Goal: Information Seeking & Learning: Learn about a topic

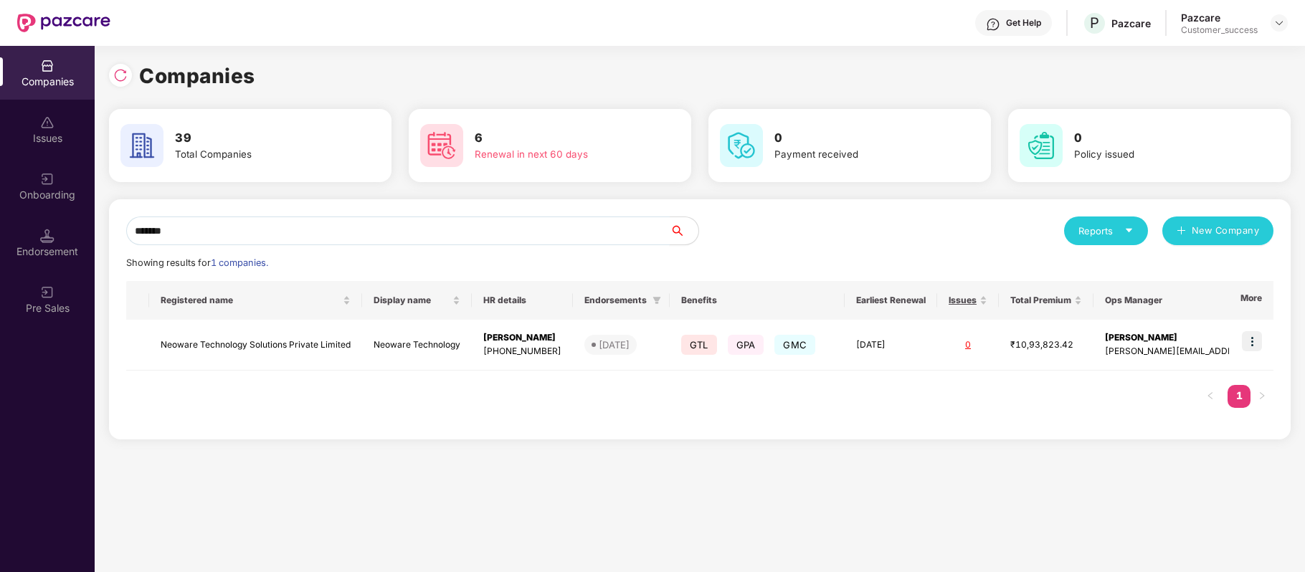
click at [322, 235] on input "*******" at bounding box center [398, 231] width 544 height 29
type input "*"
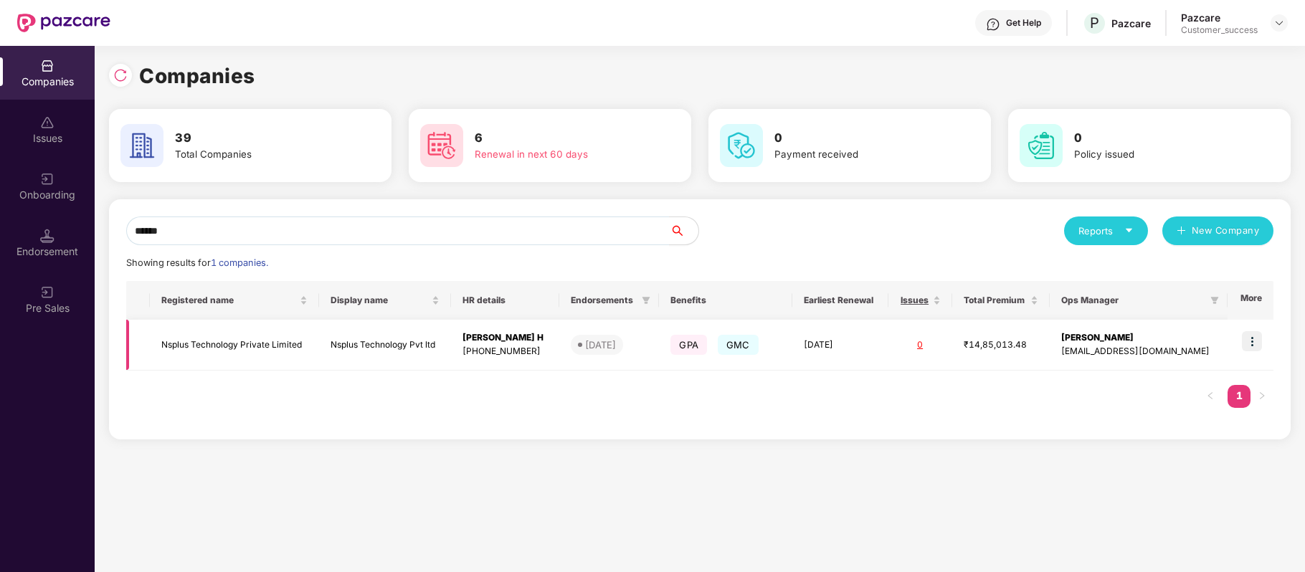
type input "******"
click at [1252, 336] on img at bounding box center [1252, 341] width 20 height 20
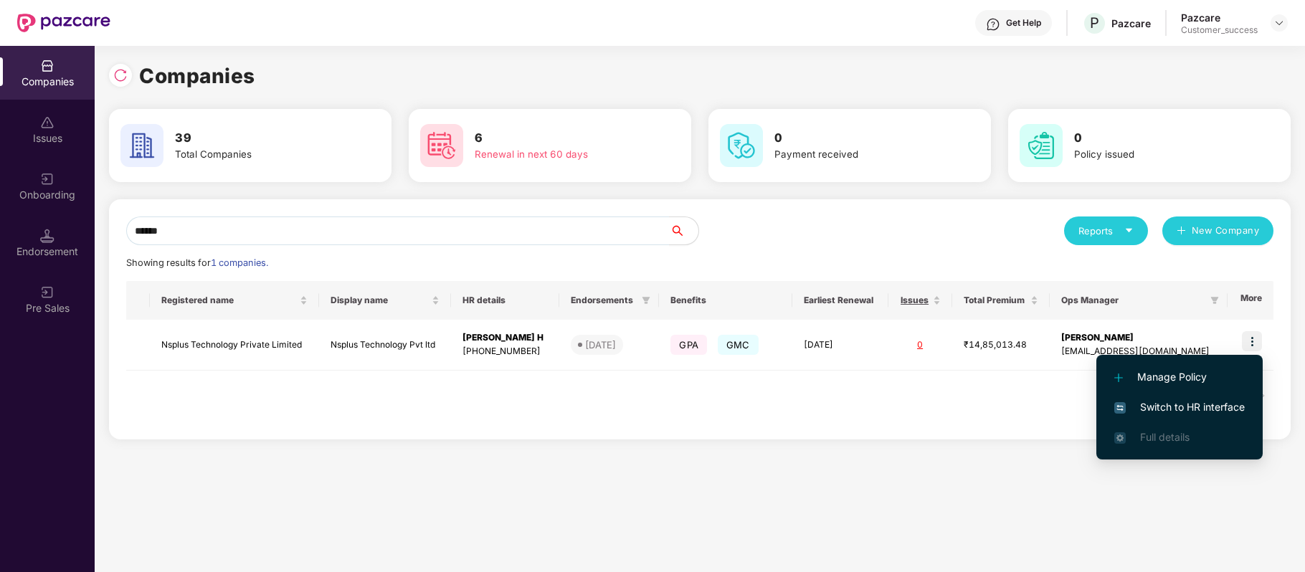
click at [1208, 402] on span "Switch to HR interface" at bounding box center [1179, 407] width 131 height 16
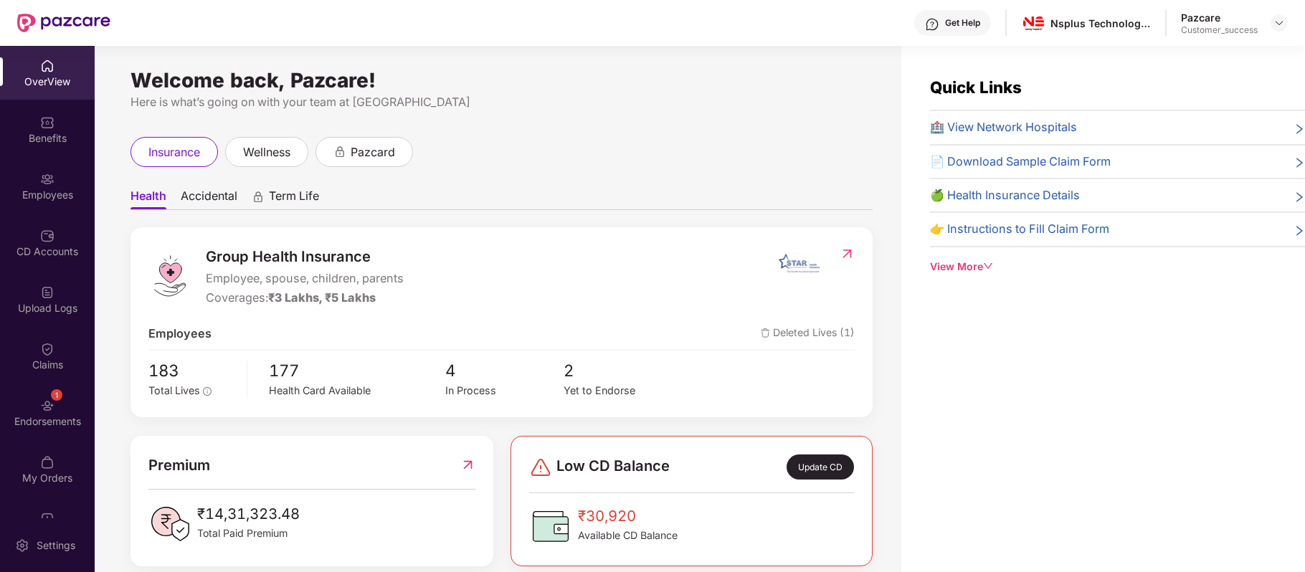
click at [38, 201] on div "Employees" at bounding box center [47, 195] width 95 height 14
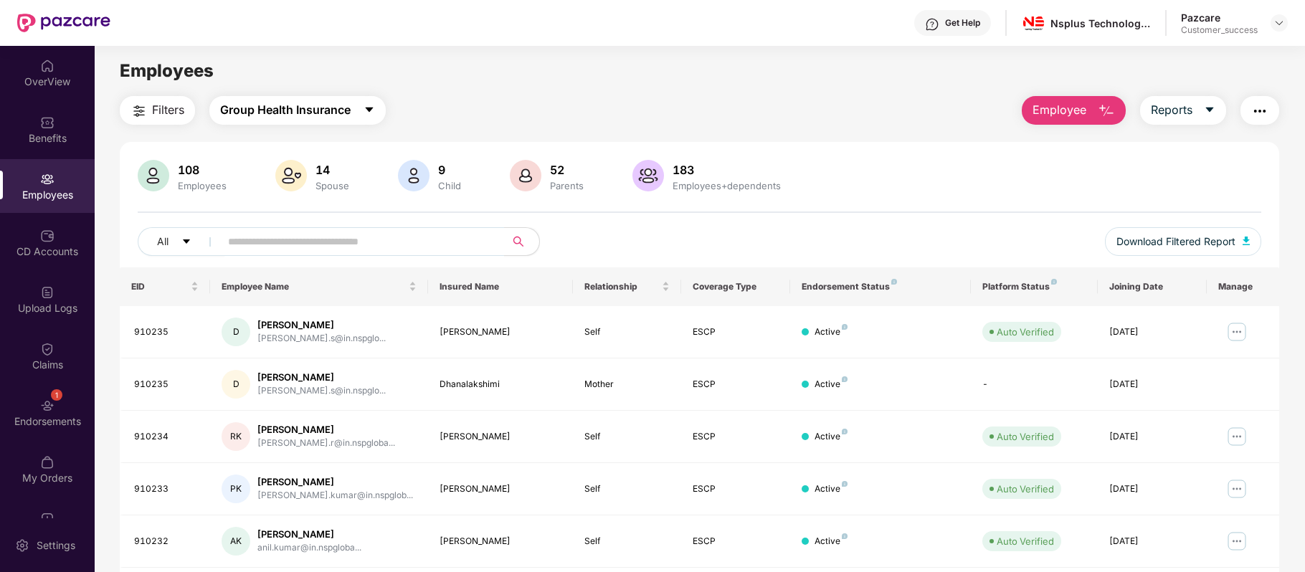
click at [350, 118] on span "Group Health Insurance" at bounding box center [285, 110] width 131 height 18
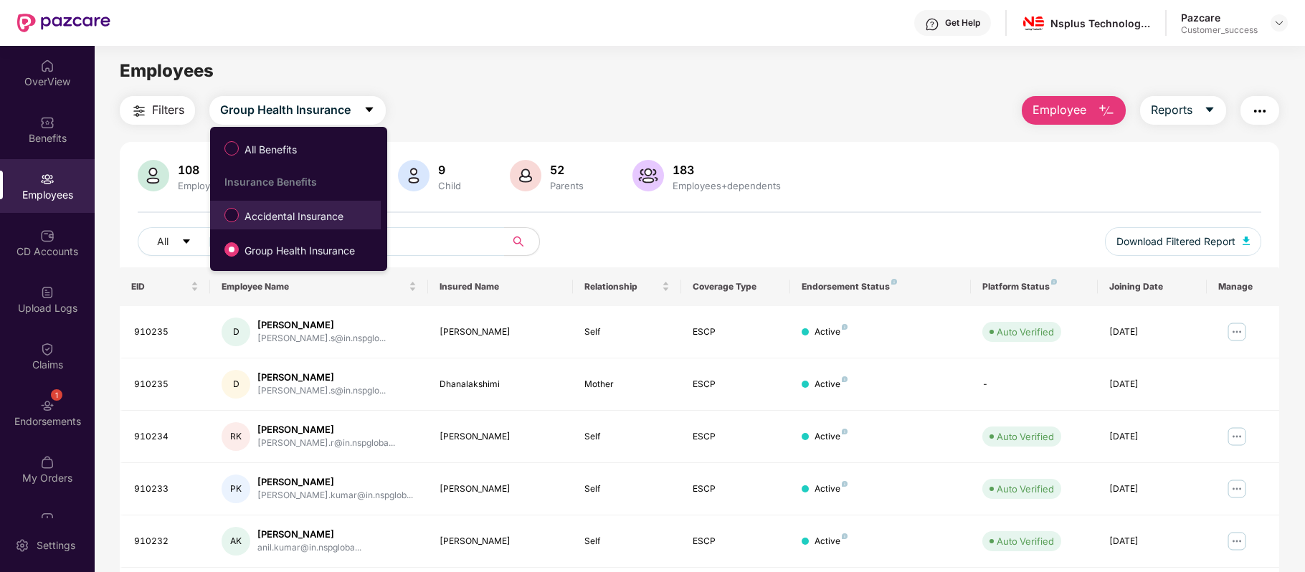
click at [297, 216] on span "Accidental Insurance" at bounding box center [294, 217] width 110 height 16
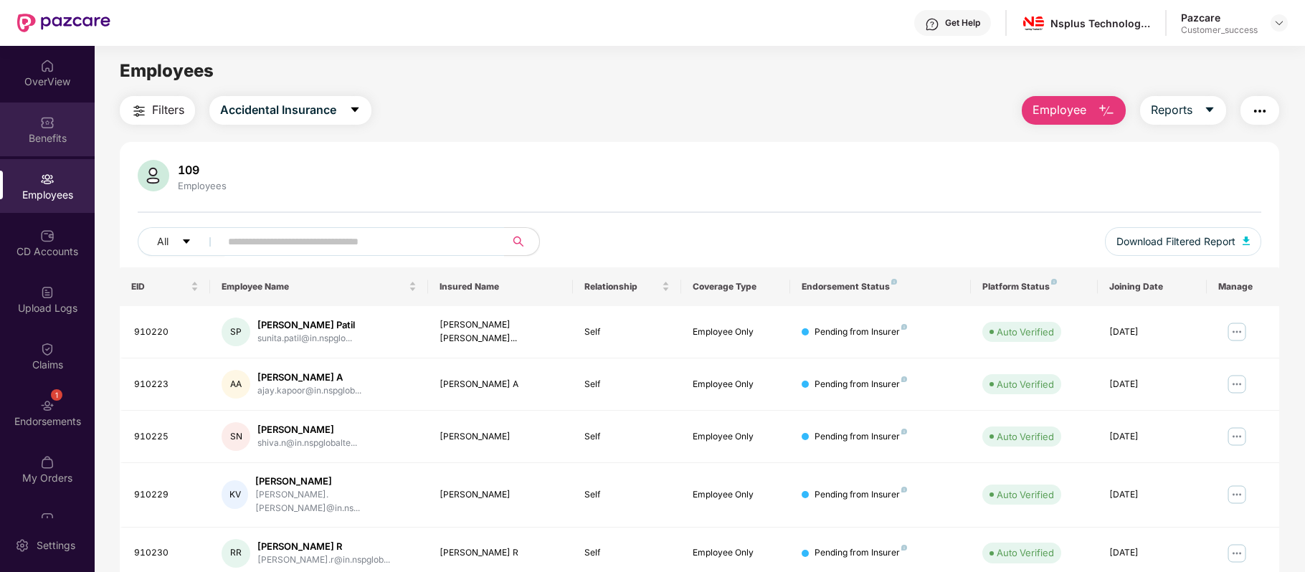
click at [44, 139] on div "Benefits" at bounding box center [47, 138] width 95 height 14
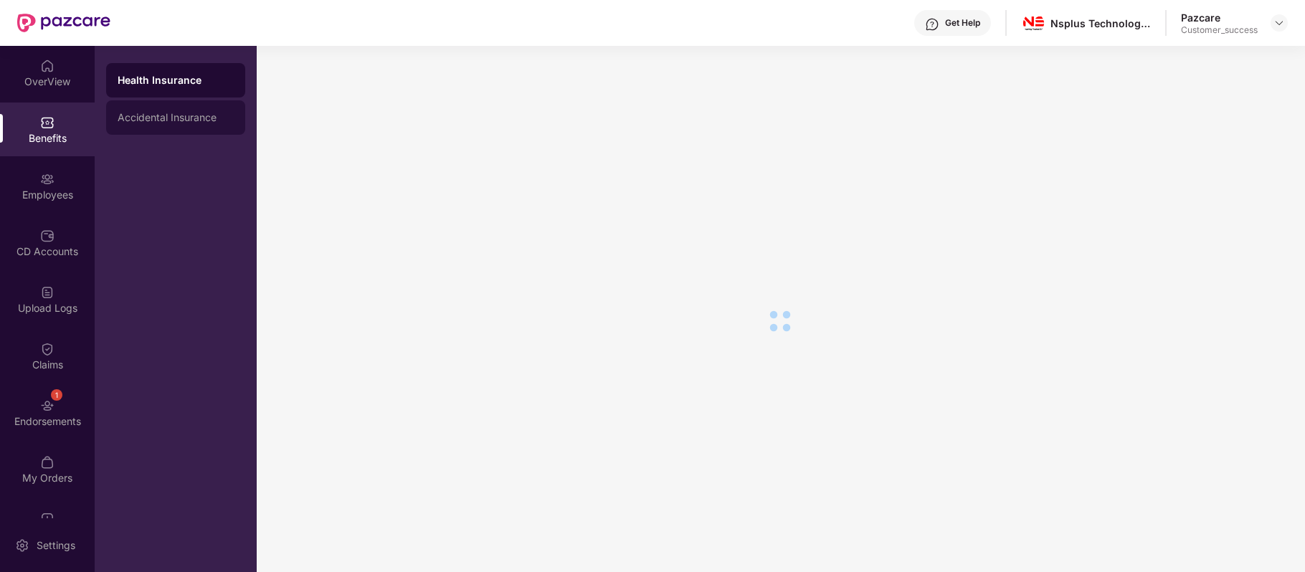
click at [173, 104] on div "Accidental Insurance" at bounding box center [175, 117] width 139 height 34
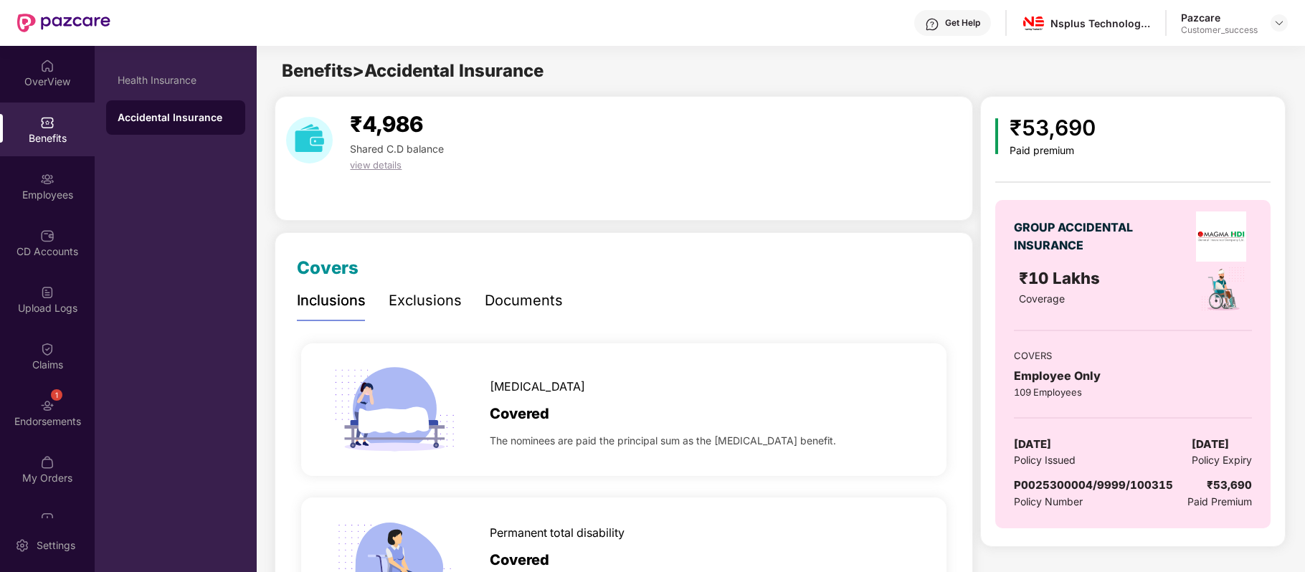
drag, startPoint x: 1091, startPoint y: 443, endPoint x: 1010, endPoint y: 442, distance: 81.0
click at [1010, 442] on div "GROUP ACCIDENTAL INSURANCE ₹10 Lakhs Coverage COVERS Employee Only 109 Employee…" at bounding box center [1132, 364] width 275 height 328
copy span "[DATE]"
drag, startPoint x: 1182, startPoint y: 439, endPoint x: 1254, endPoint y: 440, distance: 71.7
click at [1254, 440] on div "GROUP ACCIDENTAL INSURANCE ₹10 Lakhs Coverage COVERS Employee Only 109 Employee…" at bounding box center [1132, 364] width 275 height 328
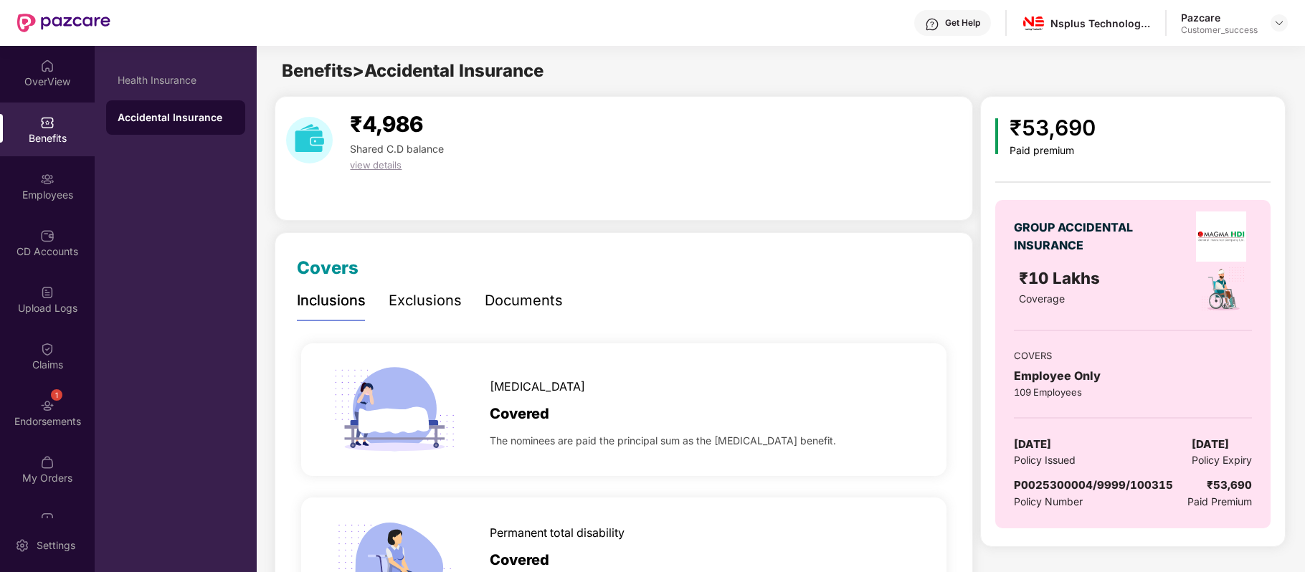
copy span "[DATE]"
drag, startPoint x: 1013, startPoint y: 465, endPoint x: 1082, endPoint y: 465, distance: 69.6
click at [1082, 465] on div "GROUP ACCIDENTAL INSURANCE ₹10 Lakhs Coverage COVERS Employee Only 109 Employee…" at bounding box center [1132, 364] width 275 height 328
copy span "Policy Issued"
drag, startPoint x: 1192, startPoint y: 455, endPoint x: 1251, endPoint y: 458, distance: 58.9
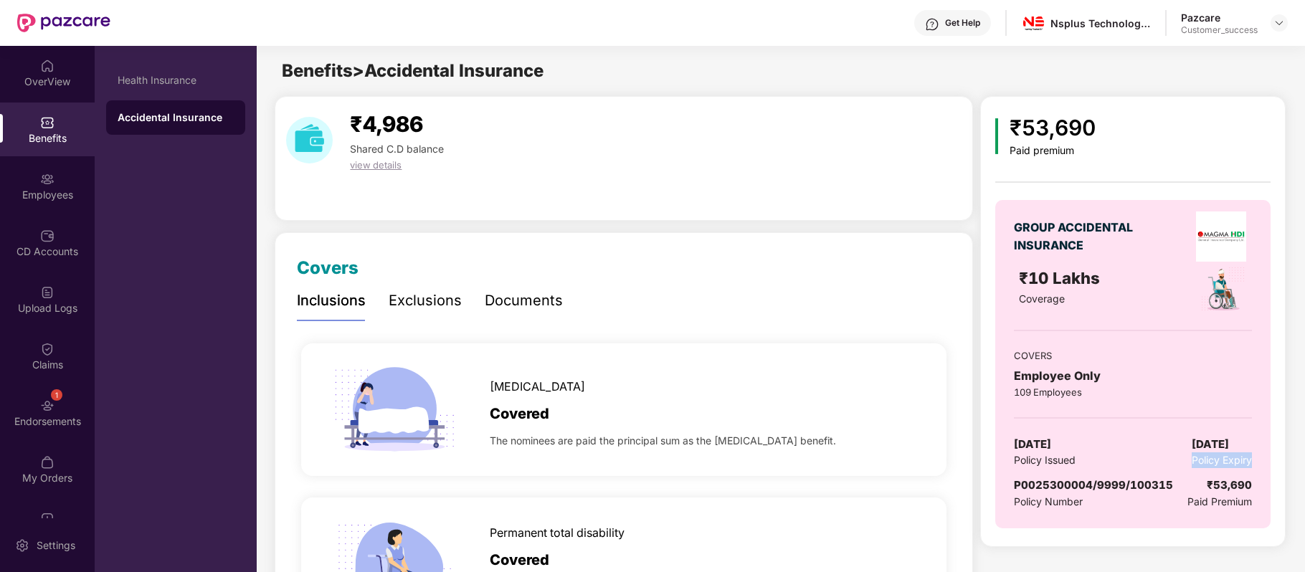
click at [1251, 458] on span "Policy Expiry" at bounding box center [1222, 461] width 60 height 16
copy span "Policy Expiry"
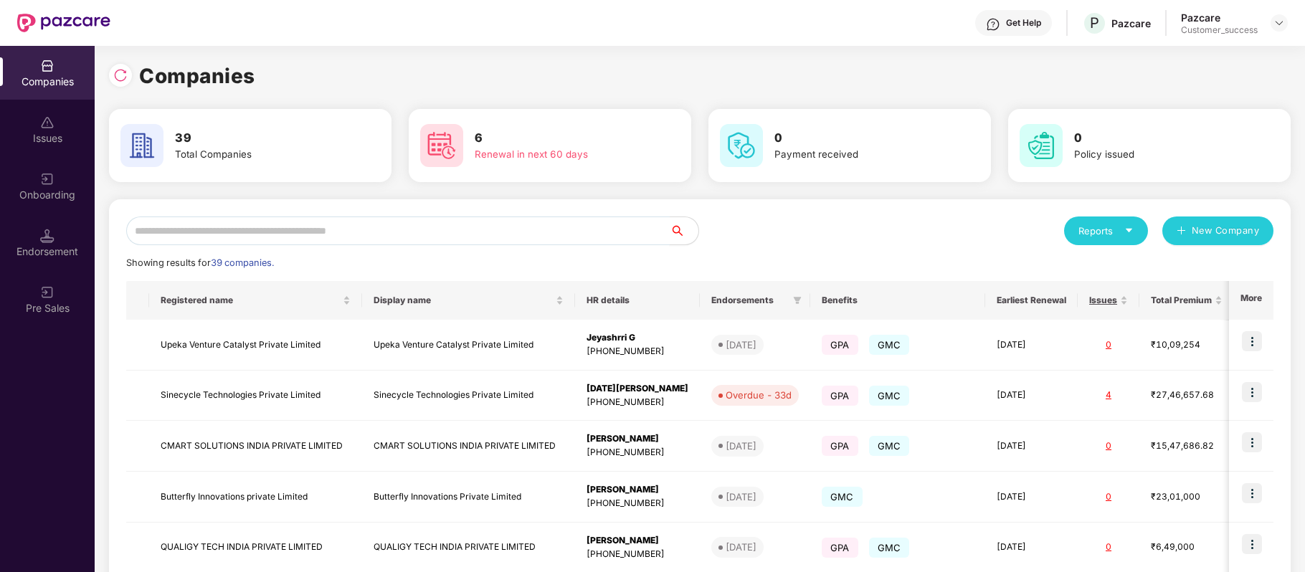
click at [333, 219] on input "text" at bounding box center [398, 231] width 544 height 29
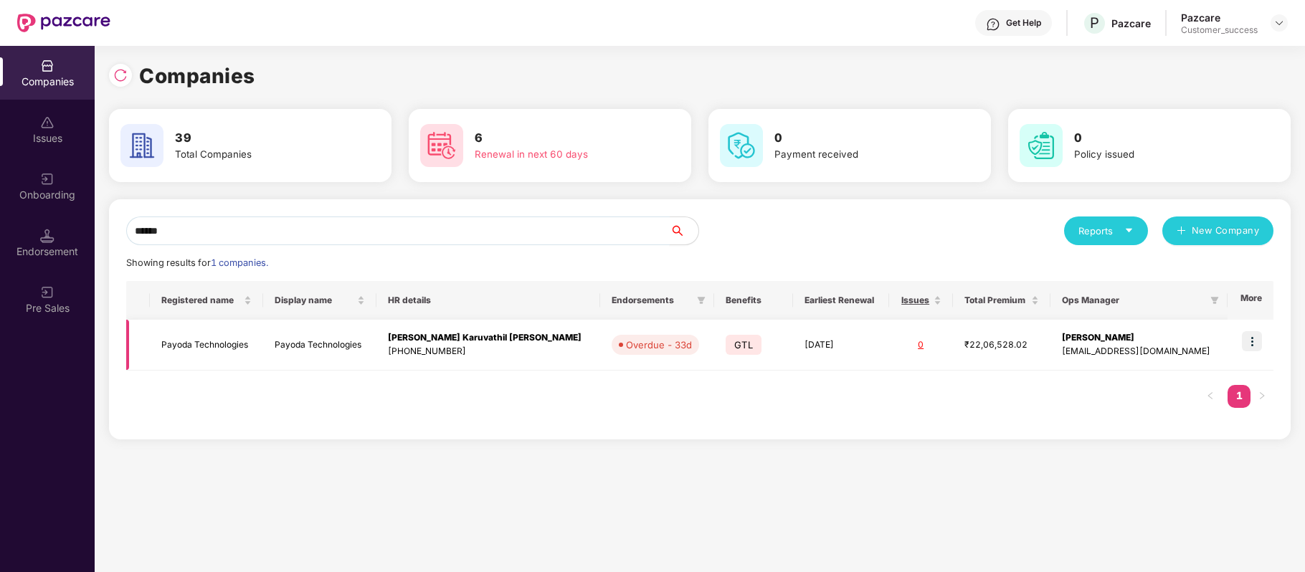
type input "******"
drag, startPoint x: 265, startPoint y: 345, endPoint x: 161, endPoint y: 351, distance: 104.1
click at [161, 351] on td "Payoda Technologies" at bounding box center [206, 345] width 113 height 51
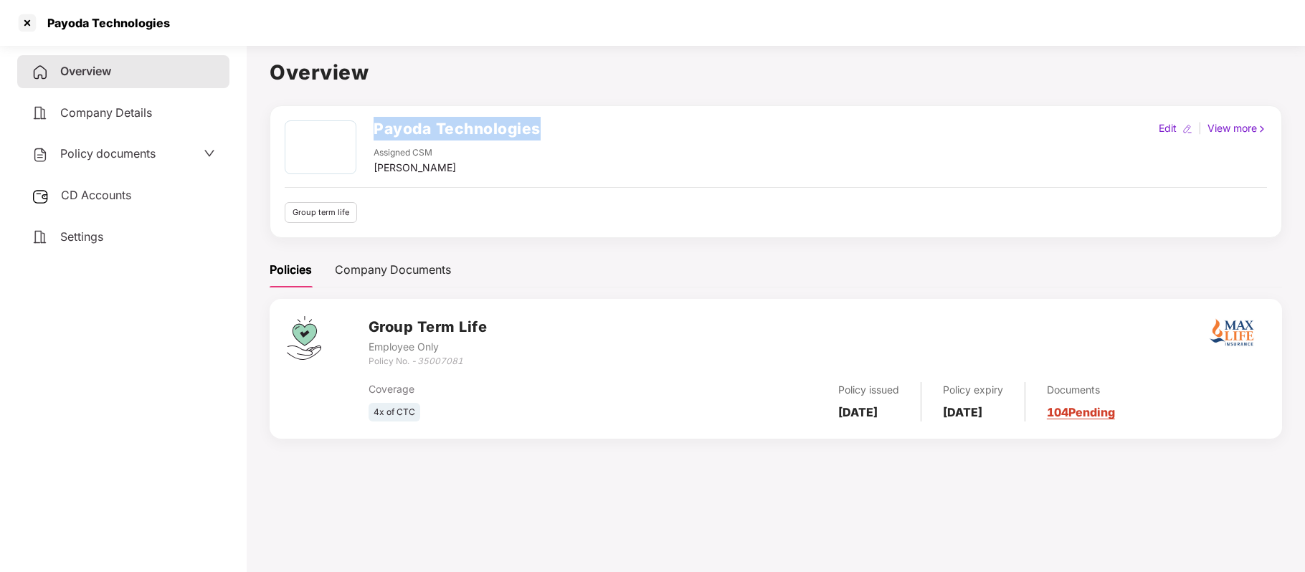
drag, startPoint x: 566, startPoint y: 119, endPoint x: 362, endPoint y: 127, distance: 203.8
click at [362, 127] on div "Payoda Technologies Assigned CSM [PERSON_NAME] Edit | View more Group term life" at bounding box center [776, 171] width 1013 height 133
copy div "Payoda Technologies"
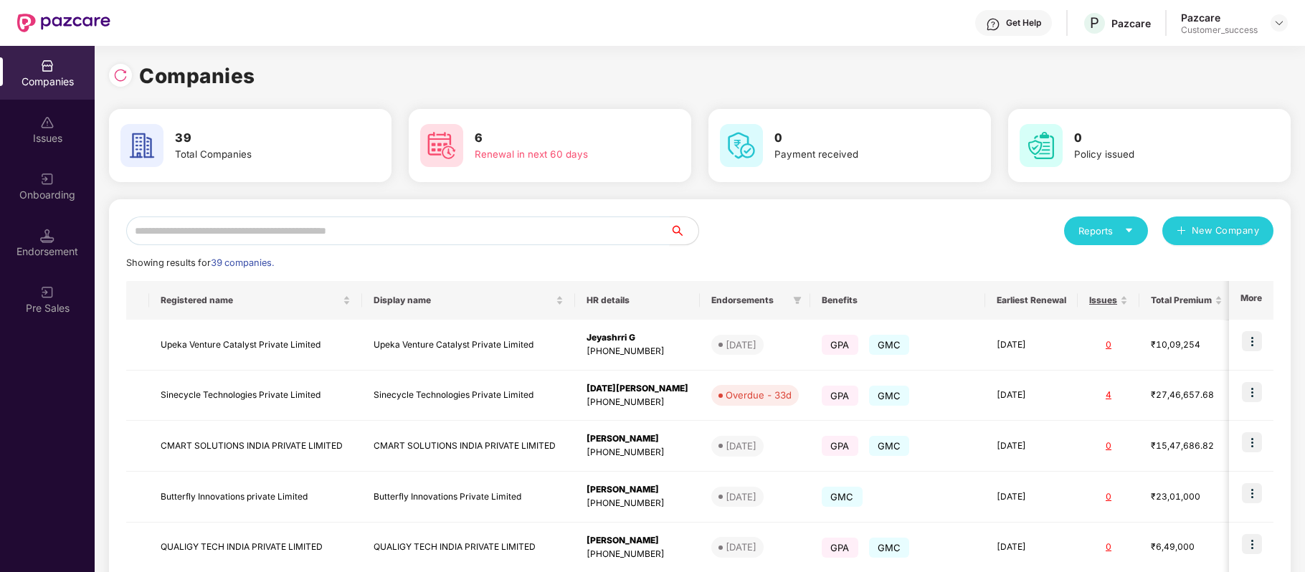
click at [321, 238] on input "text" at bounding box center [398, 231] width 544 height 29
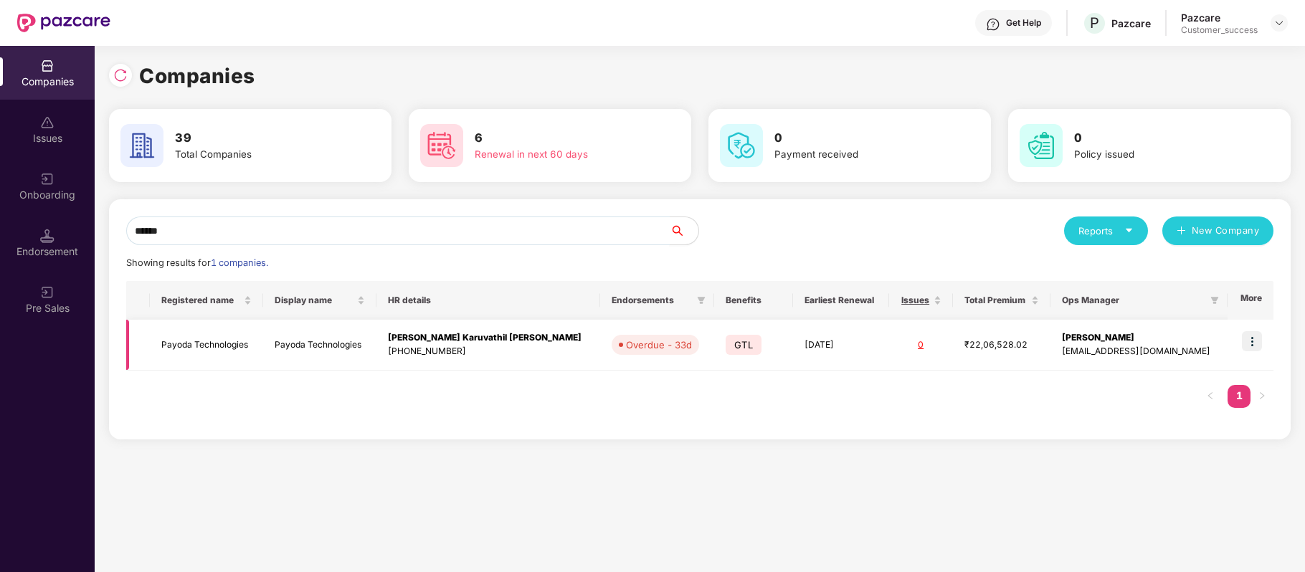
type input "******"
click at [1256, 341] on img at bounding box center [1252, 341] width 20 height 20
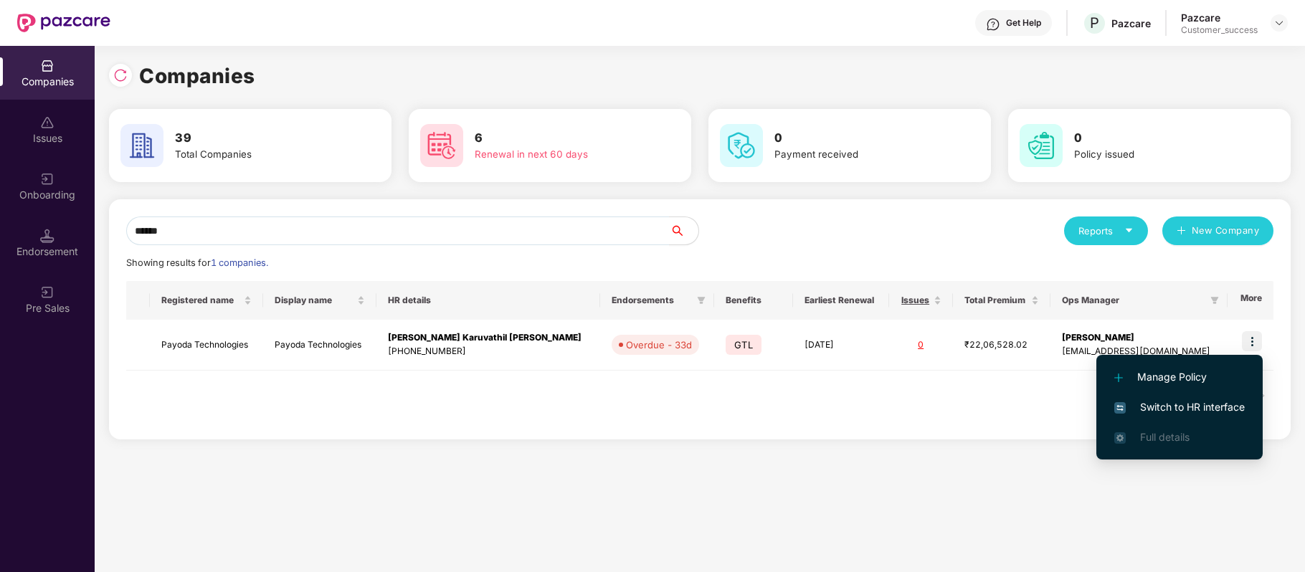
click at [1222, 402] on span "Switch to HR interface" at bounding box center [1179, 407] width 131 height 16
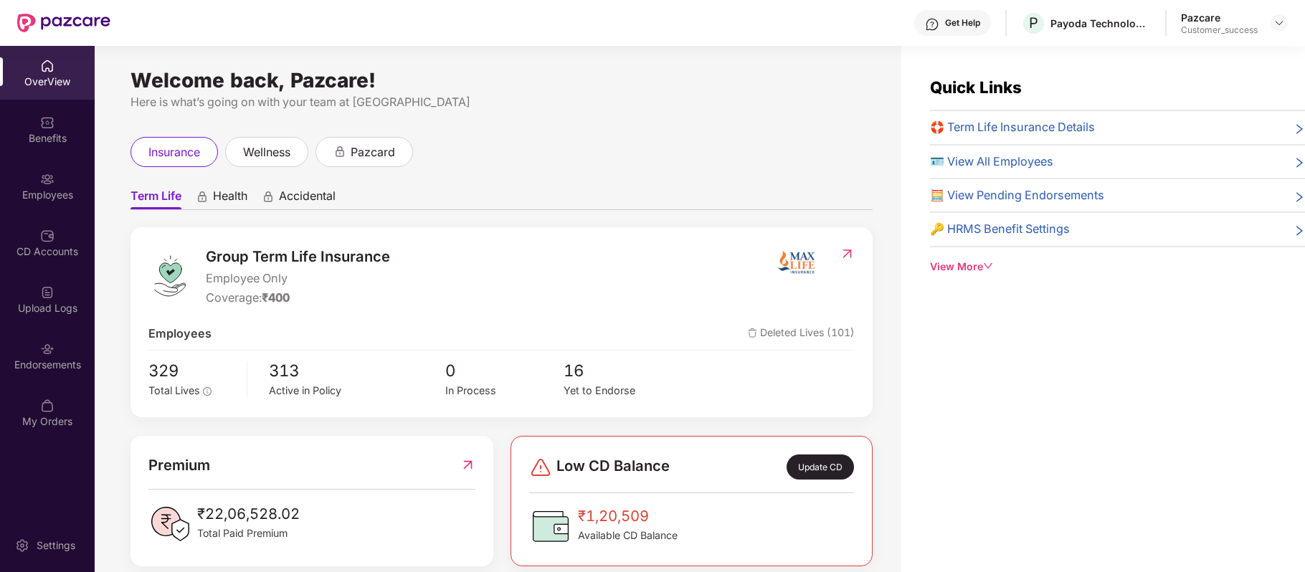
click at [43, 185] on div "Employees" at bounding box center [47, 186] width 95 height 54
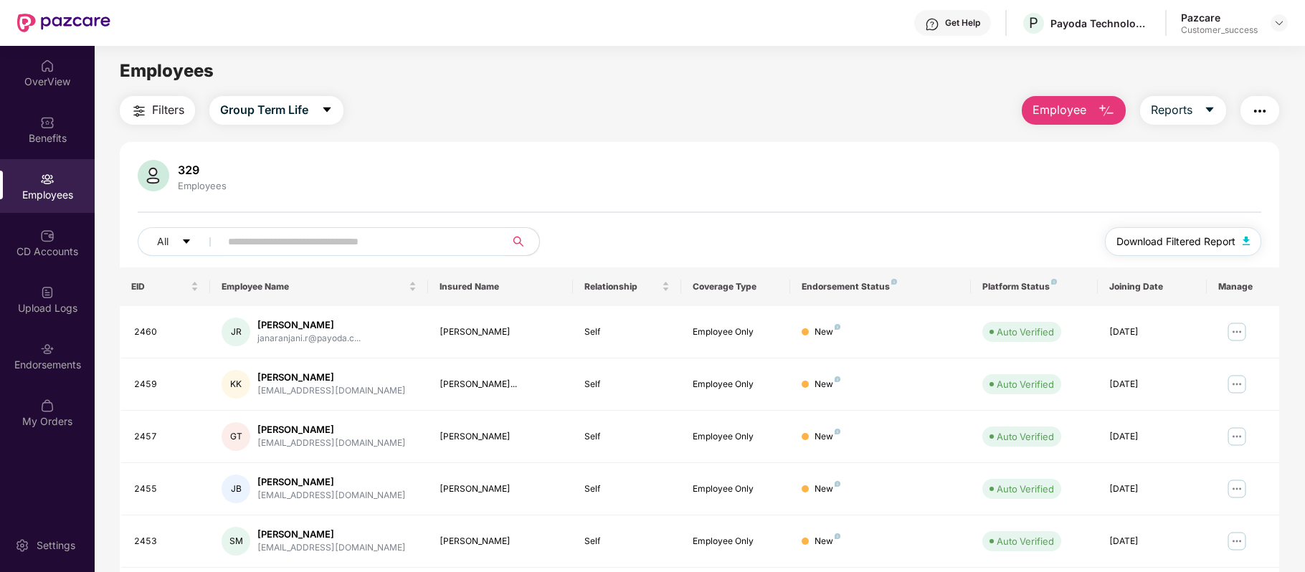
click at [1157, 242] on span "Download Filtered Report" at bounding box center [1176, 242] width 119 height 16
click at [50, 118] on img at bounding box center [47, 122] width 14 height 14
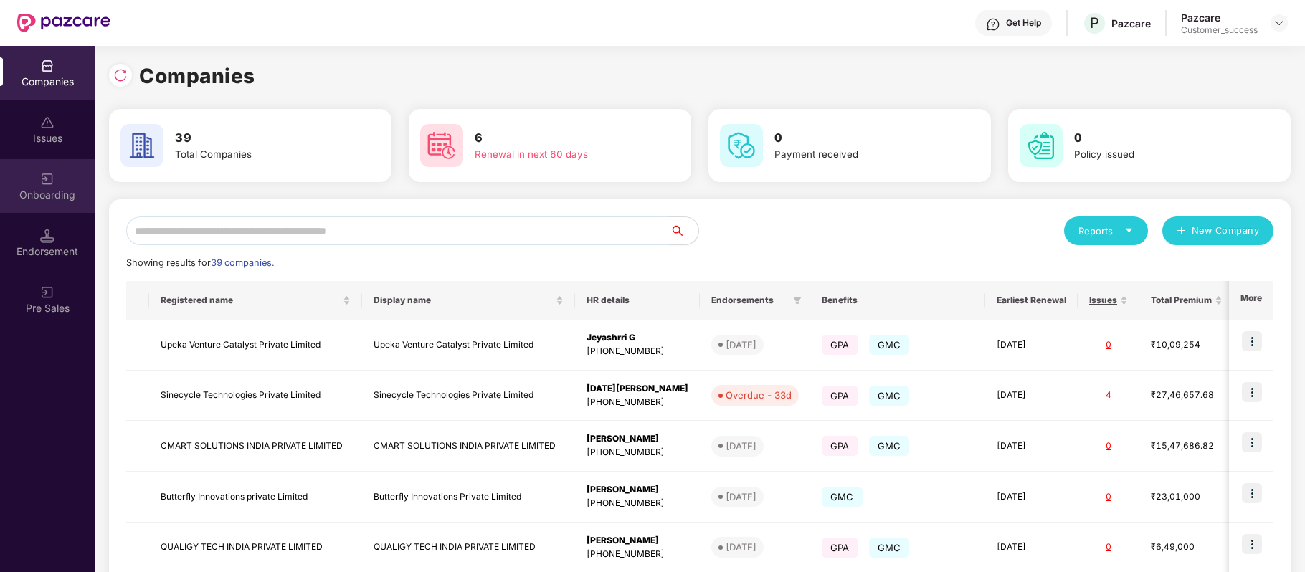
click at [35, 188] on div "Onboarding" at bounding box center [47, 195] width 95 height 14
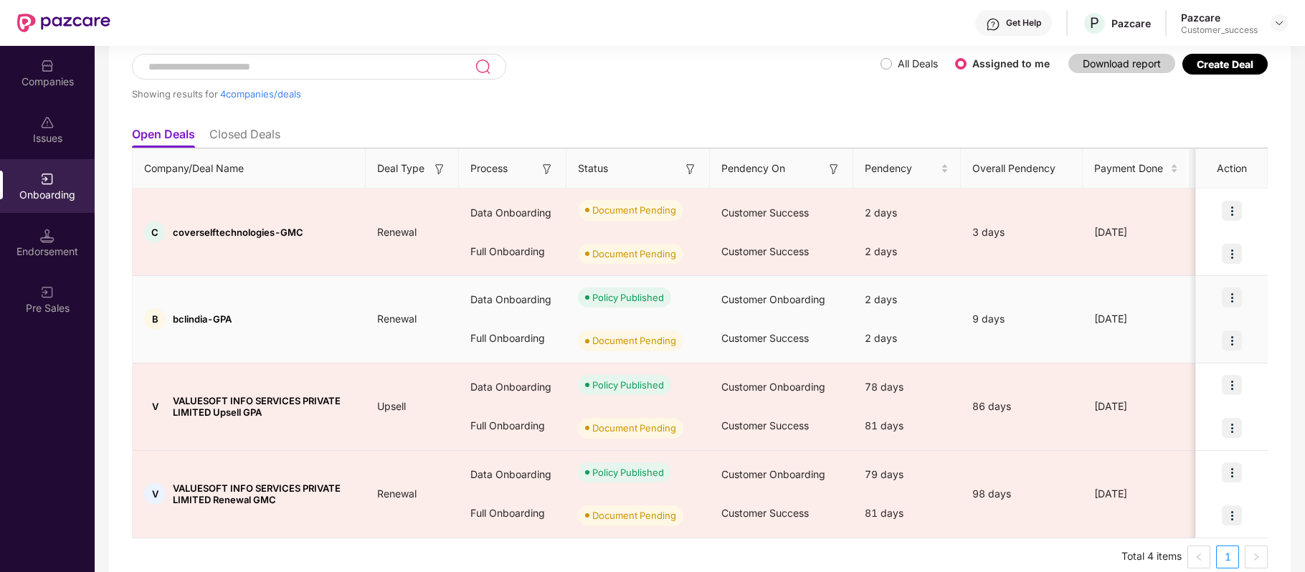
scroll to position [106, 0]
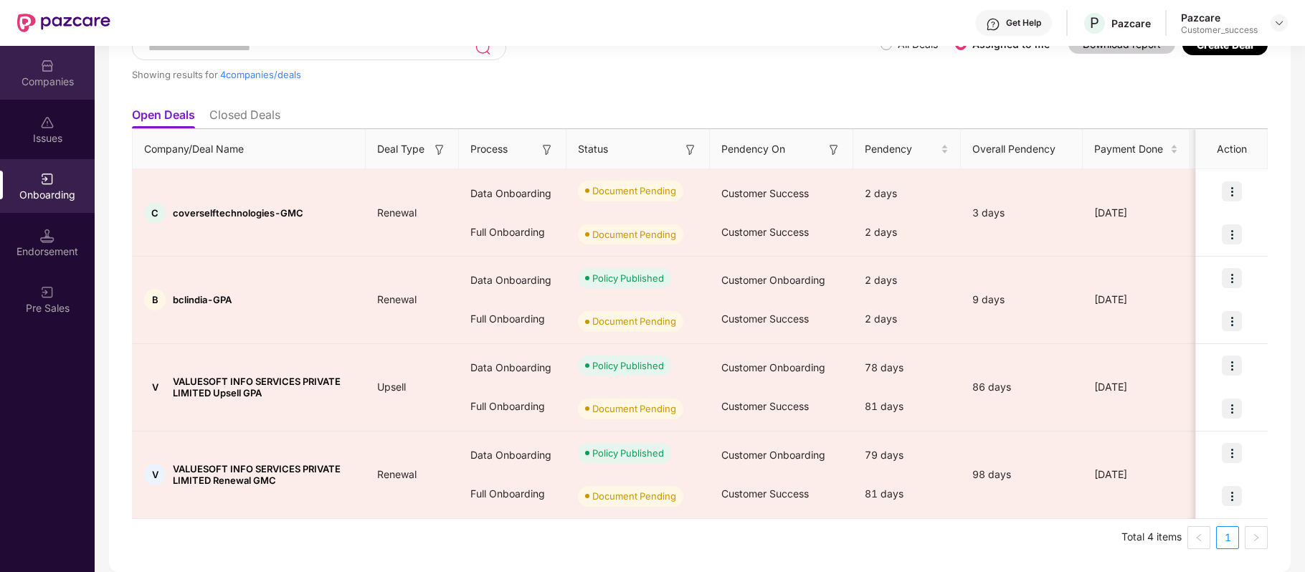
click at [55, 70] on div "Companies" at bounding box center [47, 73] width 95 height 54
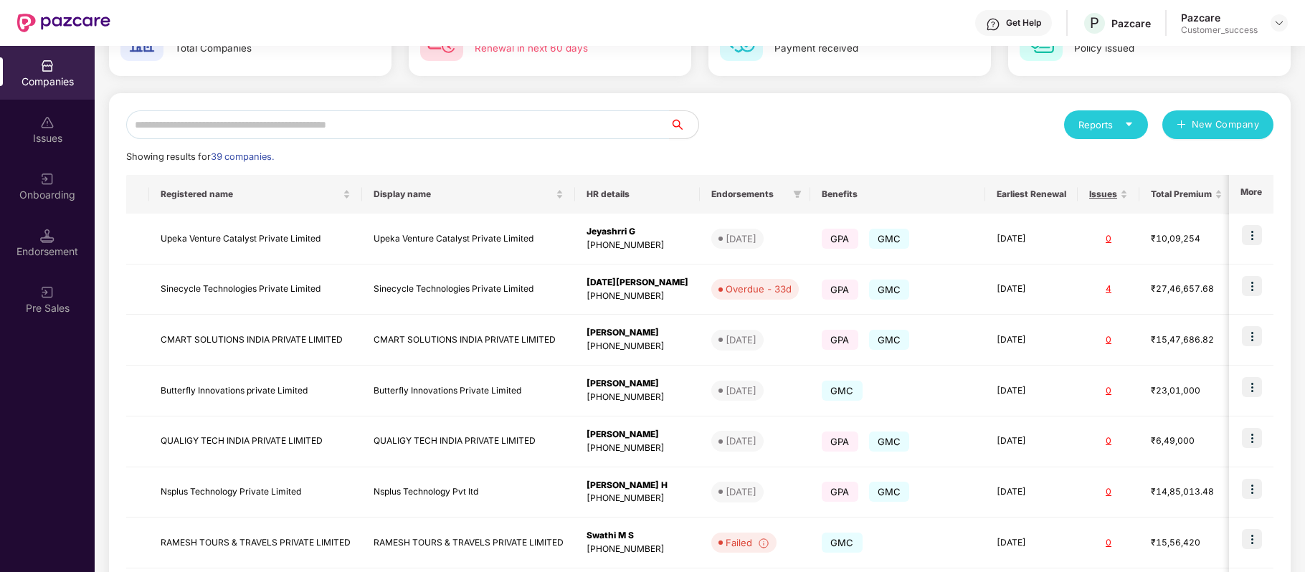
scroll to position [0, 0]
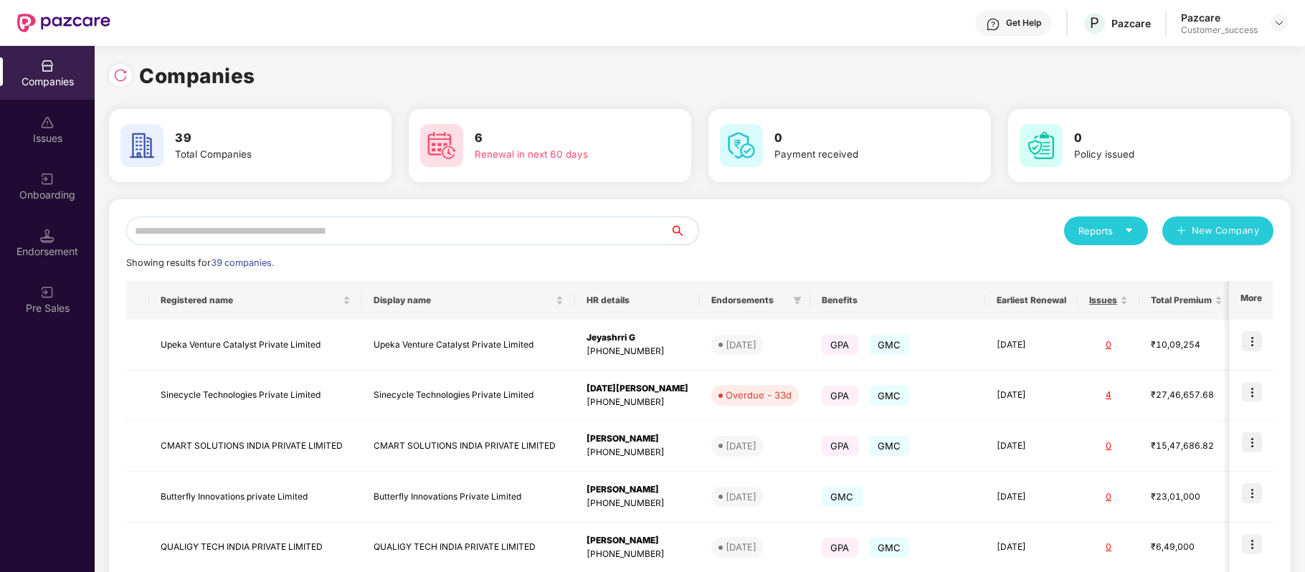
click at [278, 222] on input "text" at bounding box center [398, 231] width 544 height 29
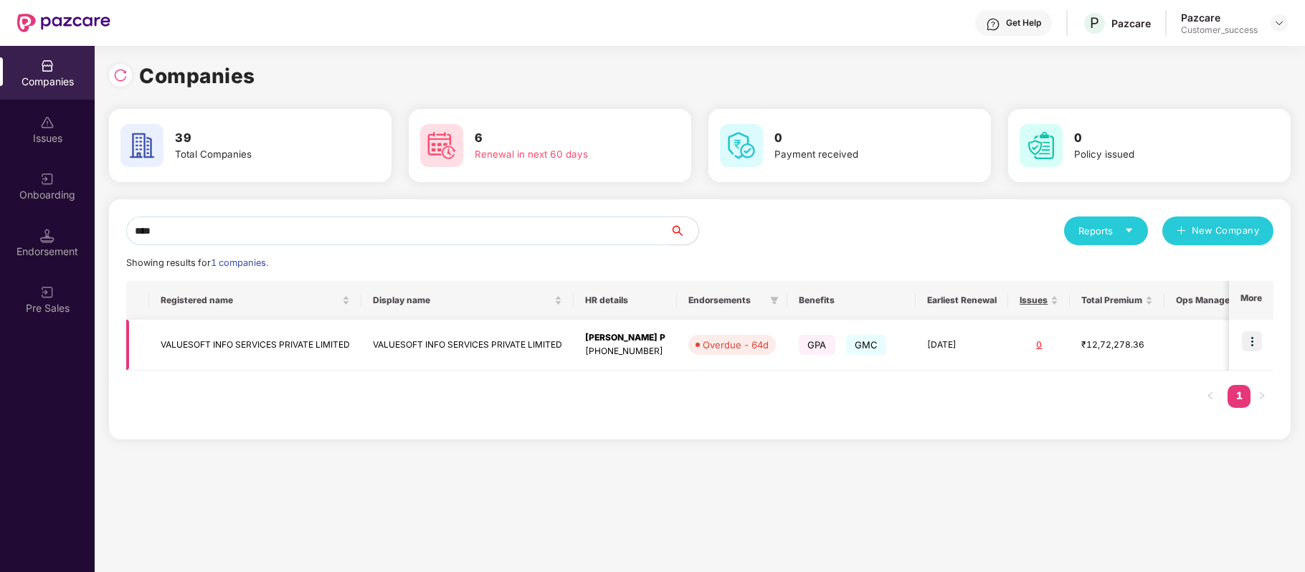
type input "****"
click at [1254, 347] on img at bounding box center [1252, 341] width 20 height 20
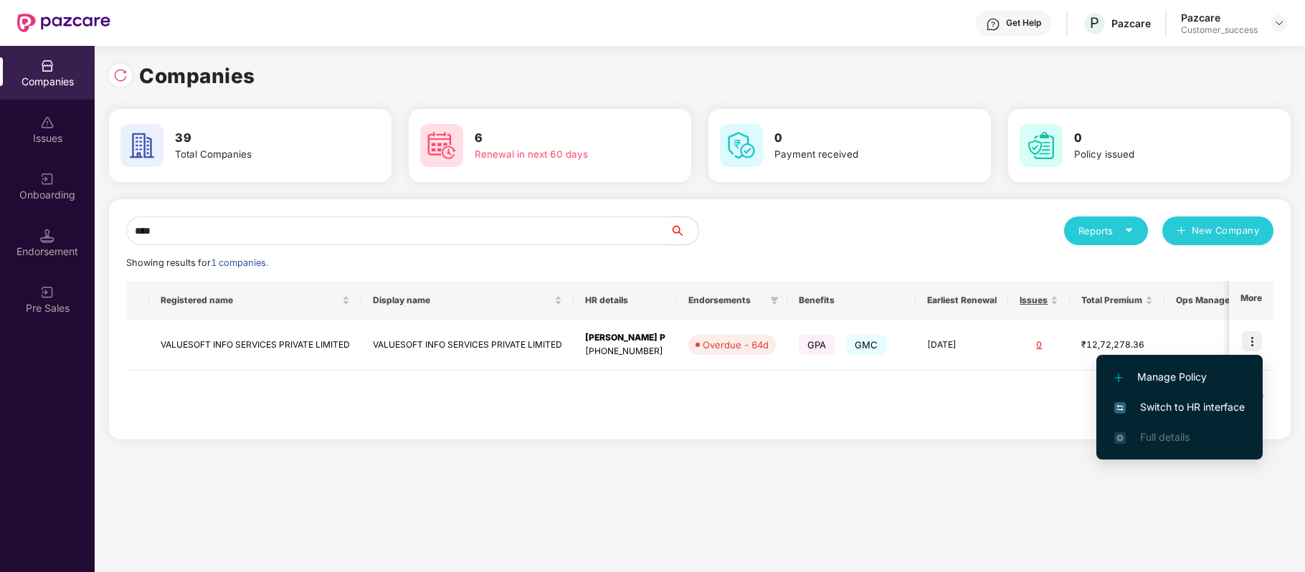
click at [1229, 409] on span "Switch to HR interface" at bounding box center [1179, 407] width 131 height 16
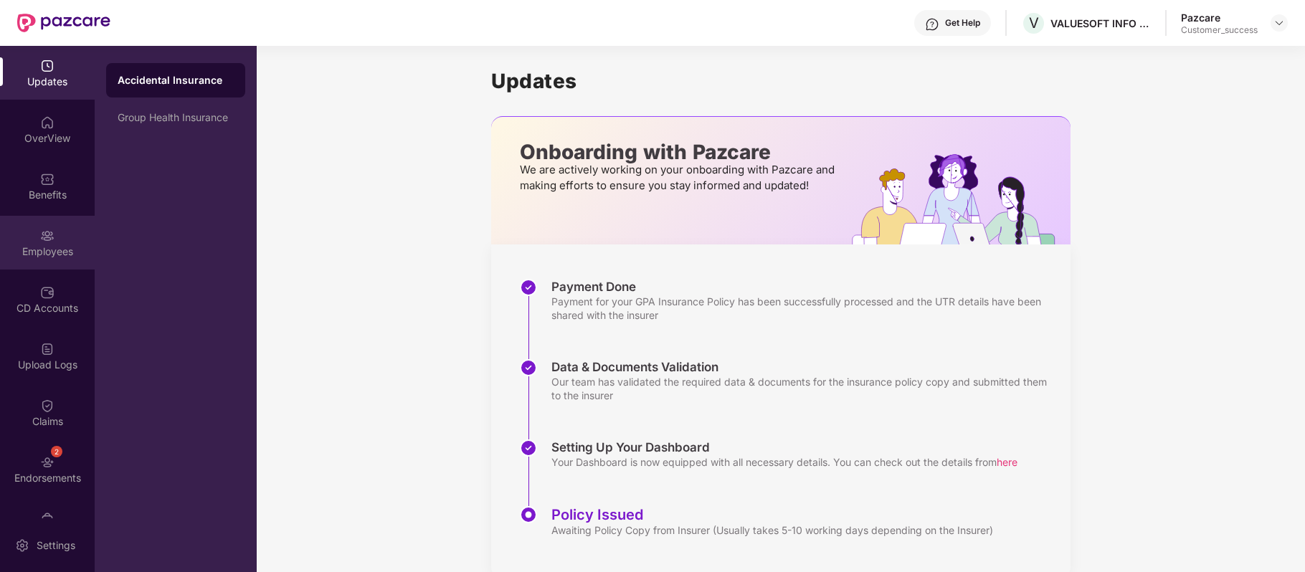
click at [47, 229] on img at bounding box center [47, 236] width 14 height 14
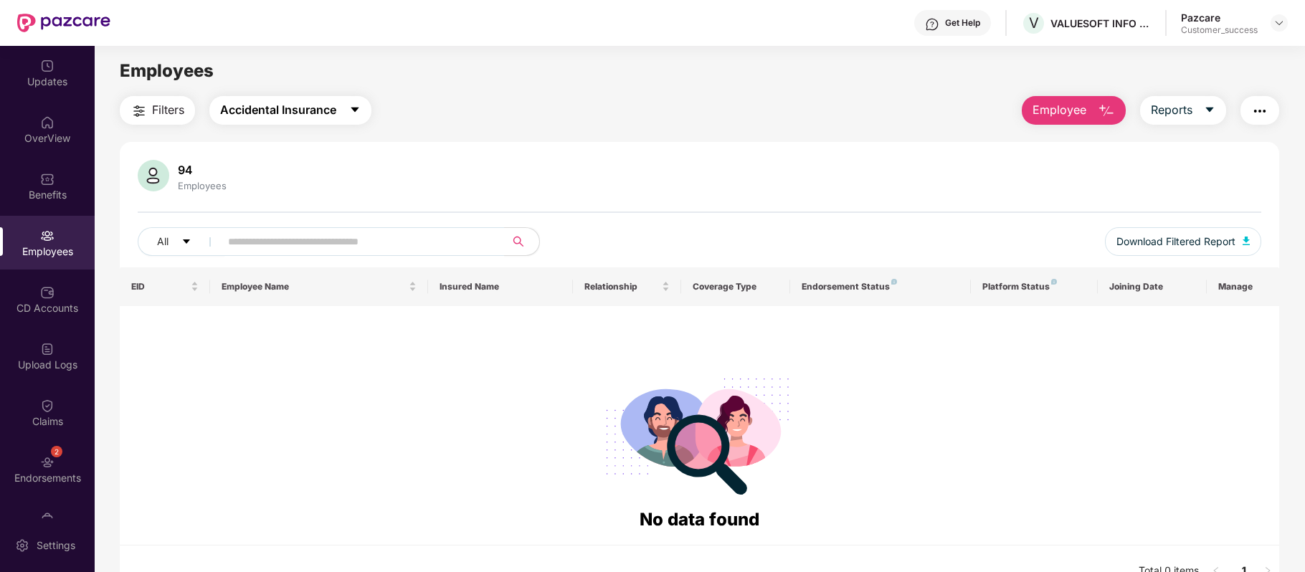
click at [301, 112] on span "Accidental Insurance" at bounding box center [278, 110] width 116 height 18
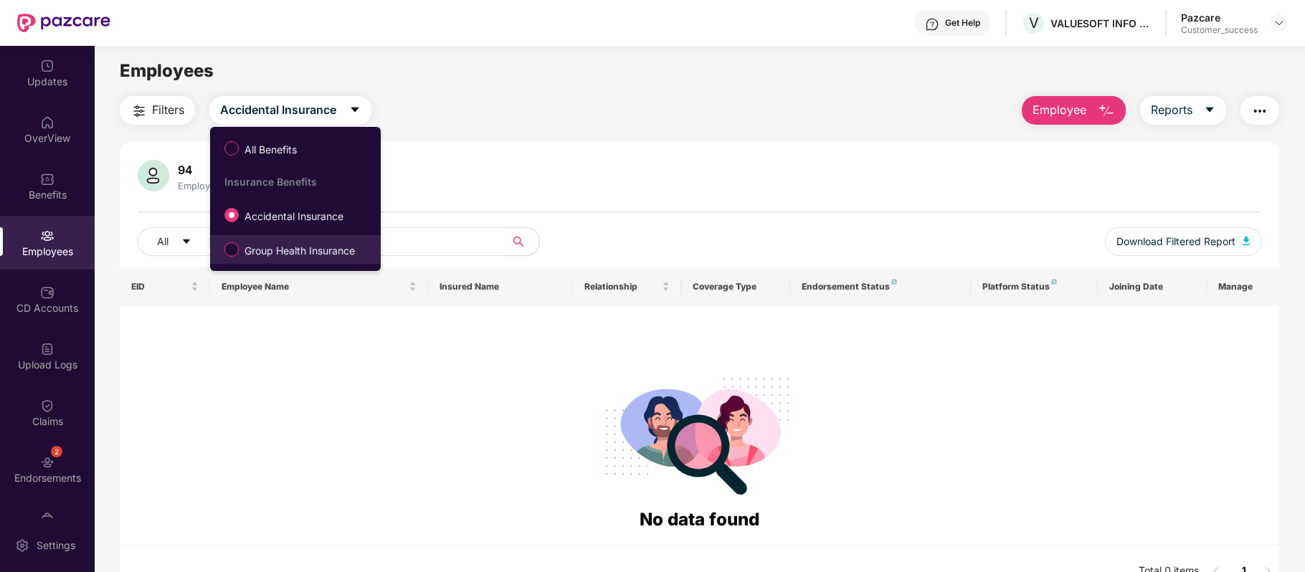
click at [296, 247] on span "Group Health Insurance" at bounding box center [300, 251] width 122 height 16
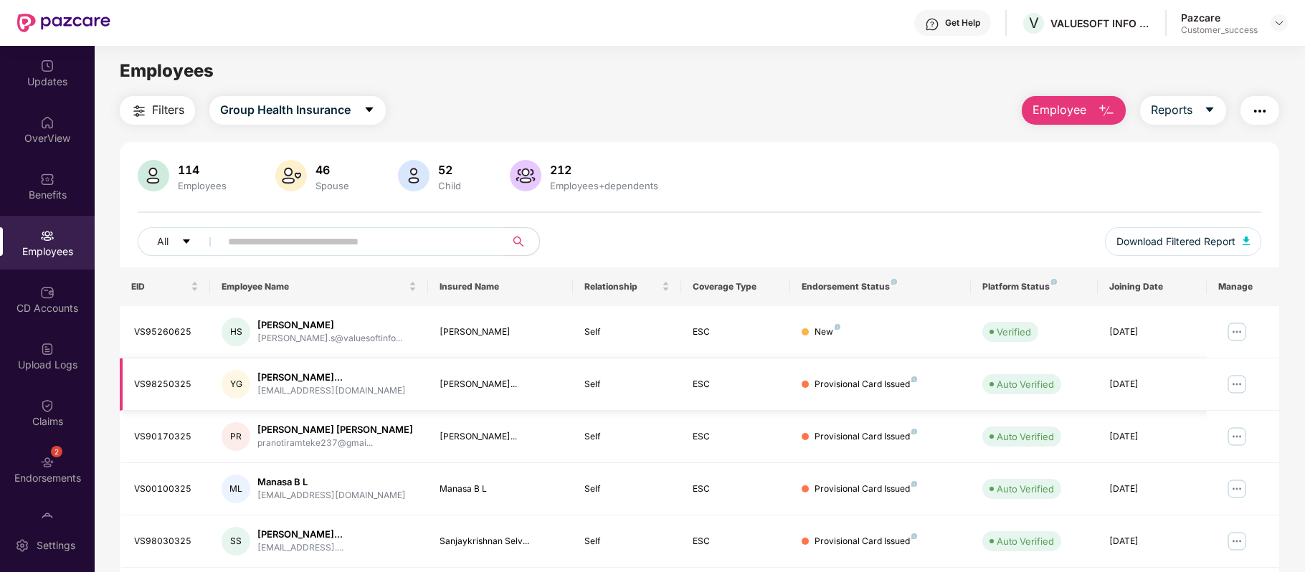
scroll to position [311, 0]
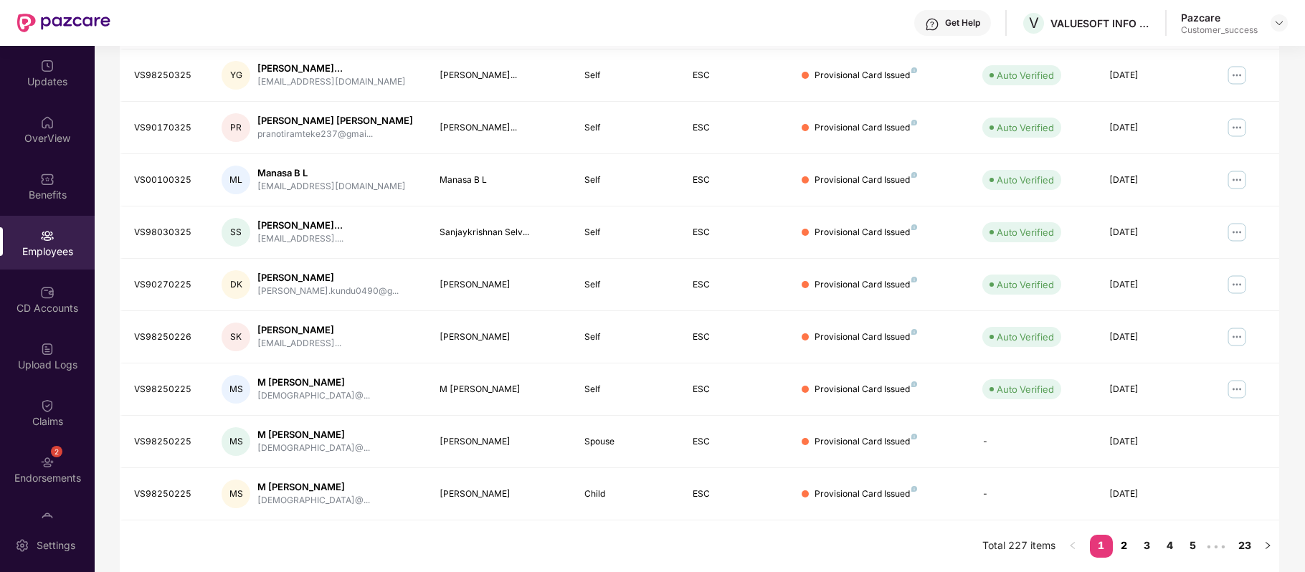
click at [1126, 546] on link "2" at bounding box center [1124, 546] width 23 height 22
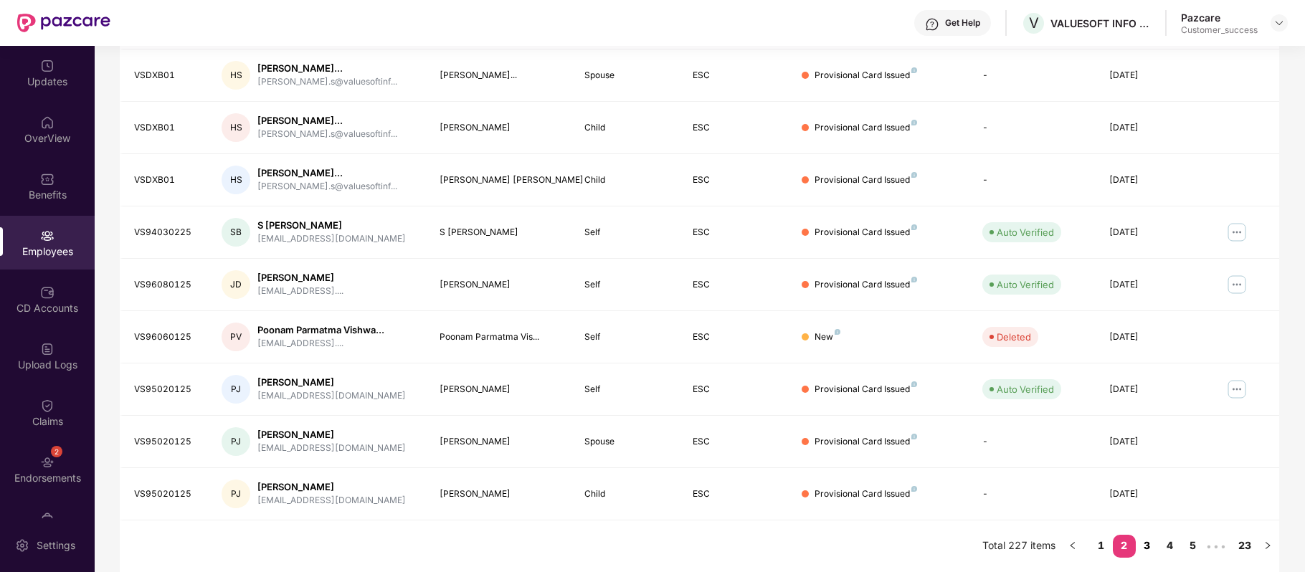
click at [1155, 546] on link "3" at bounding box center [1147, 546] width 23 height 22
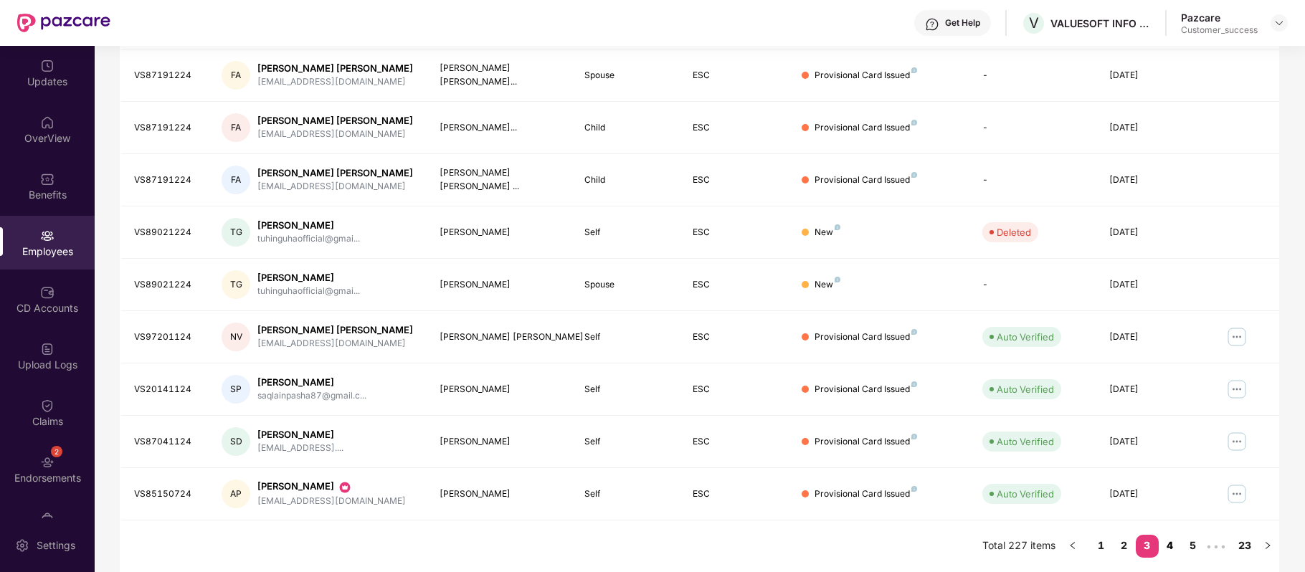
click at [1176, 548] on link "4" at bounding box center [1170, 546] width 23 height 22
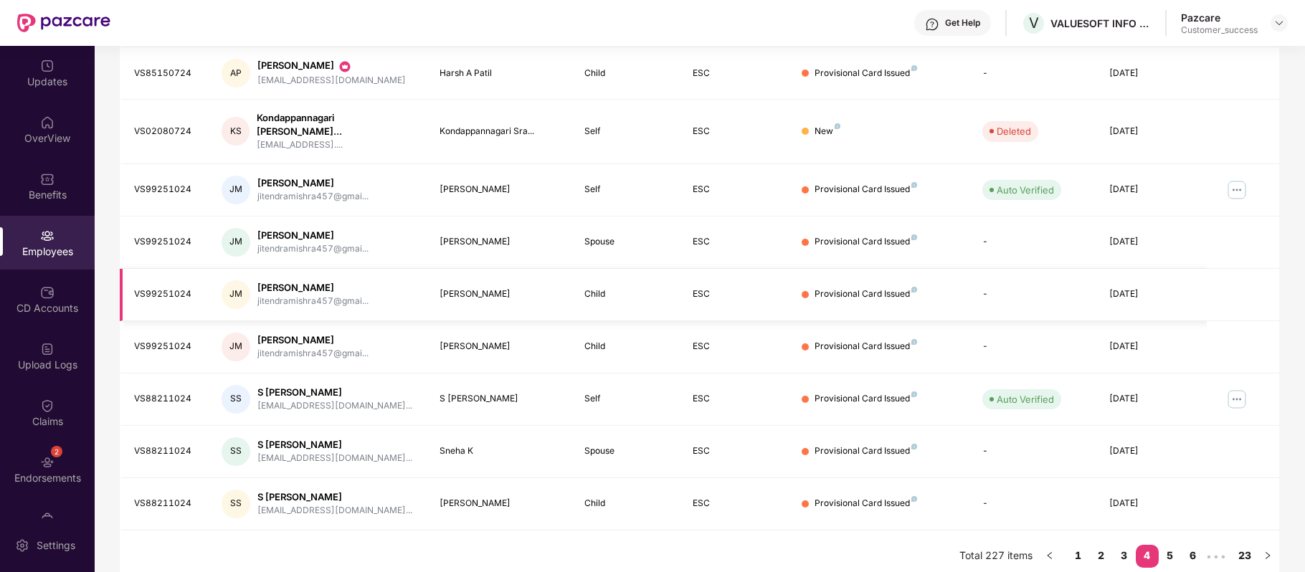
scroll to position [0, 0]
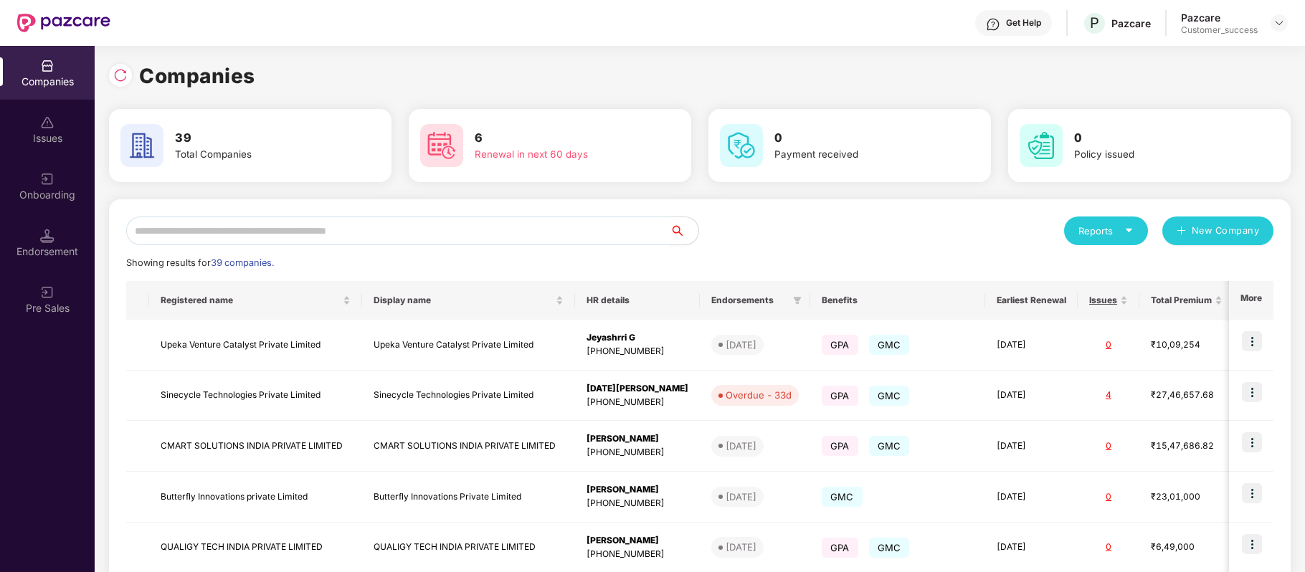
click at [235, 231] on input "text" at bounding box center [398, 231] width 544 height 29
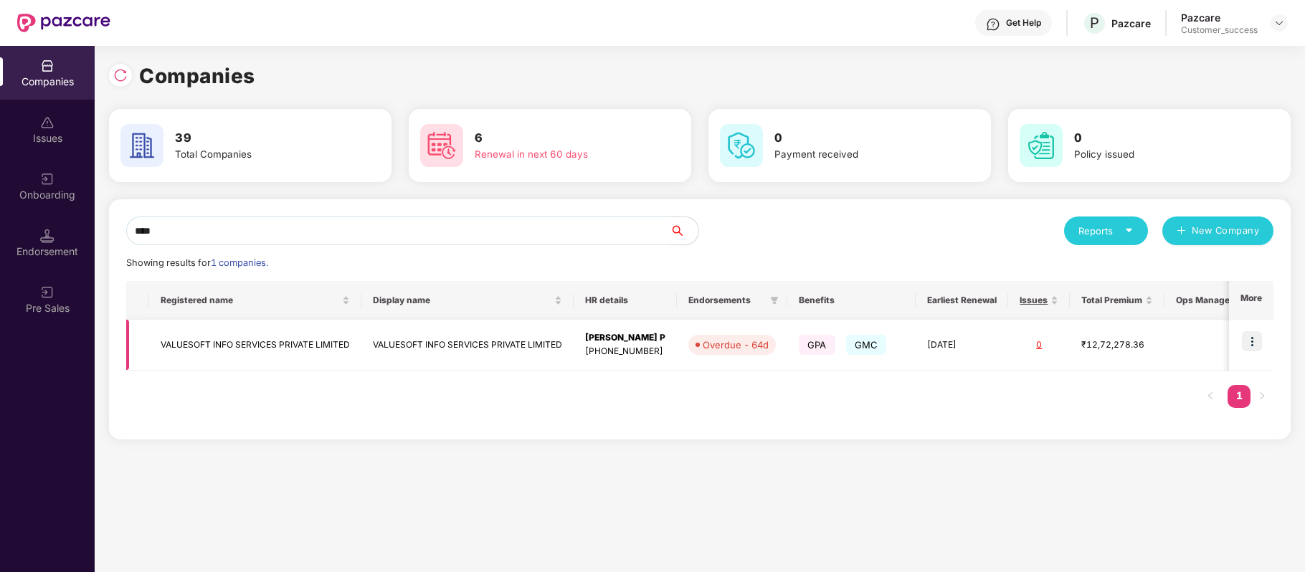
type input "****"
click at [1251, 340] on img at bounding box center [1252, 341] width 20 height 20
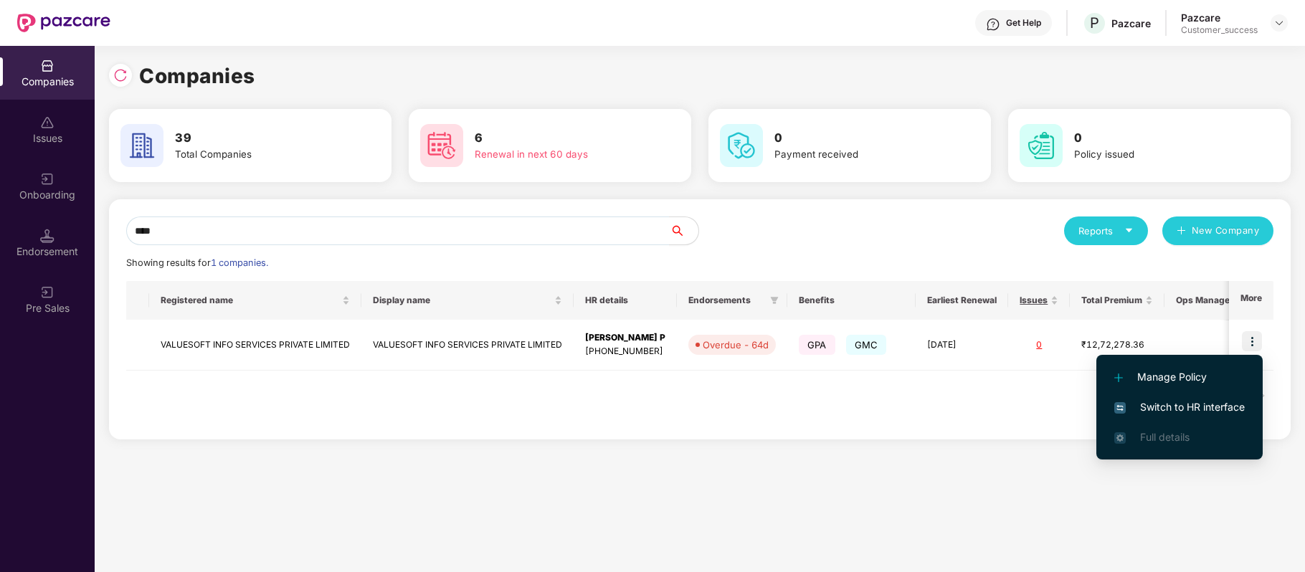
click at [1234, 396] on li "Switch to HR interface" at bounding box center [1180, 407] width 166 height 30
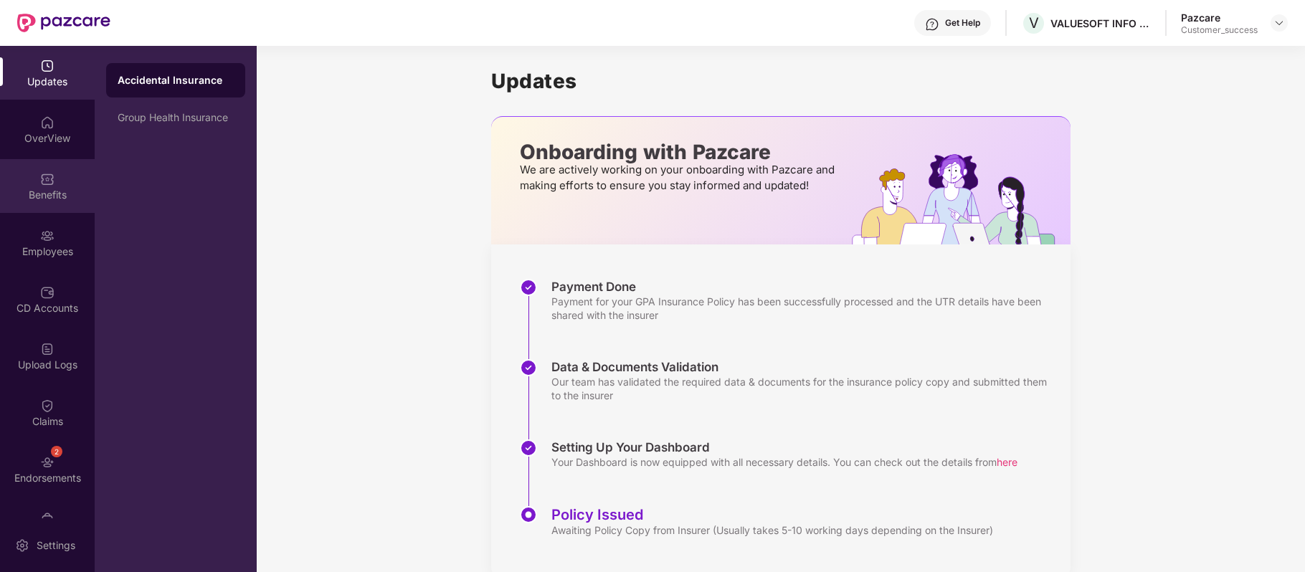
click at [49, 184] on img at bounding box center [47, 179] width 14 height 14
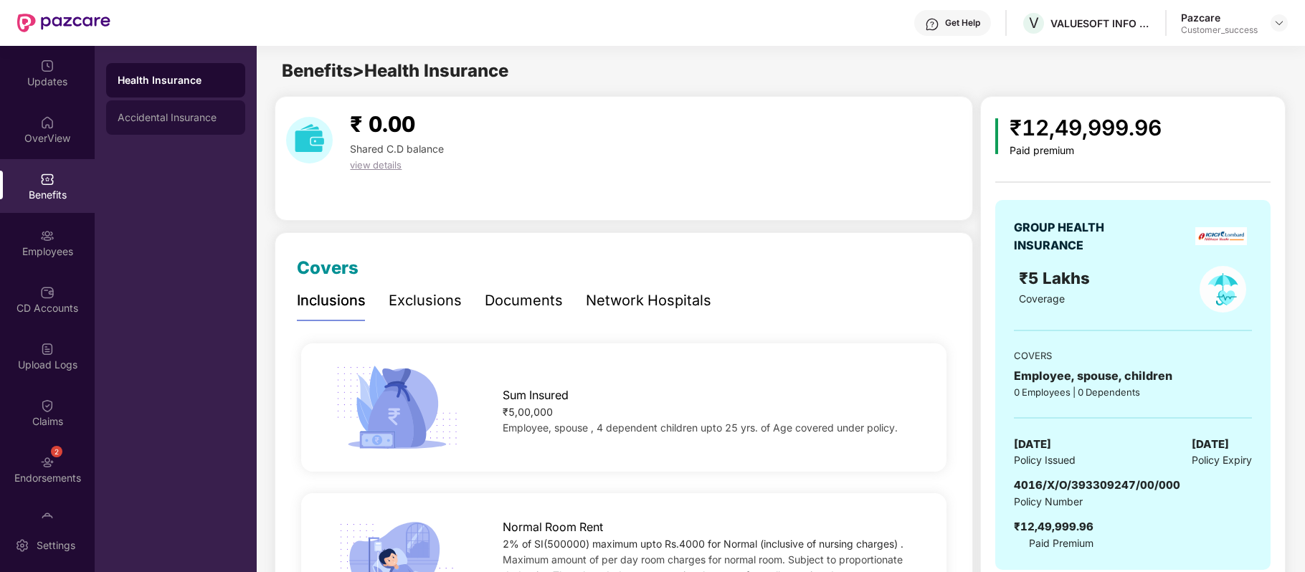
click at [167, 115] on div "Accidental Insurance" at bounding box center [176, 117] width 116 height 11
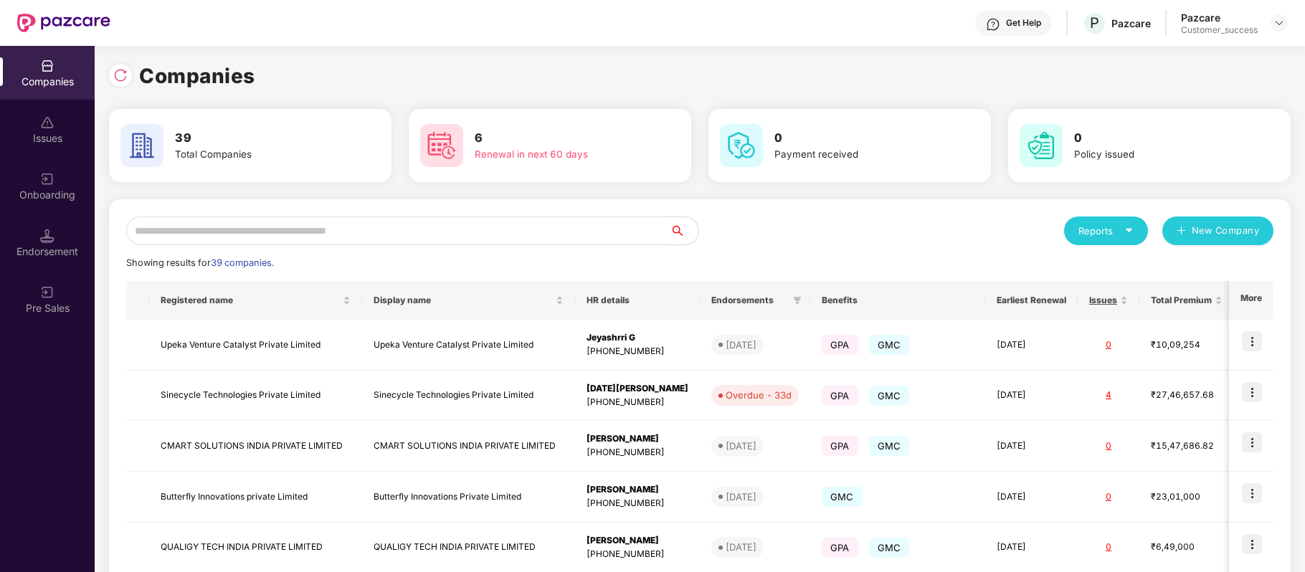
click at [273, 228] on input "text" at bounding box center [398, 231] width 544 height 29
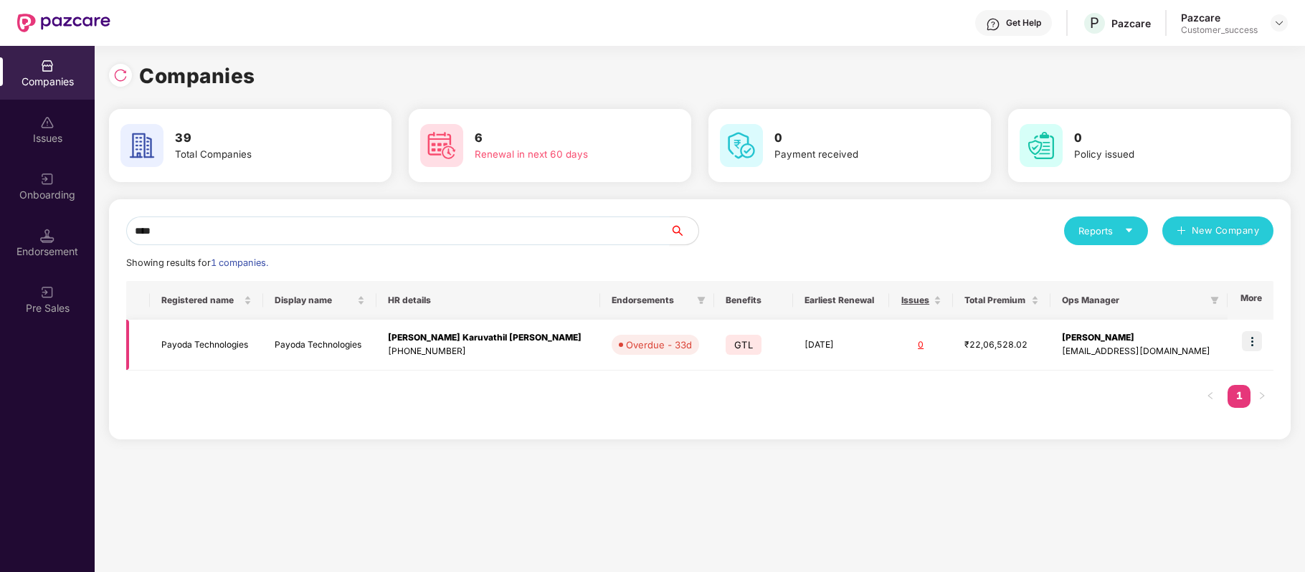
type input "****"
click at [1254, 340] on img at bounding box center [1252, 341] width 20 height 20
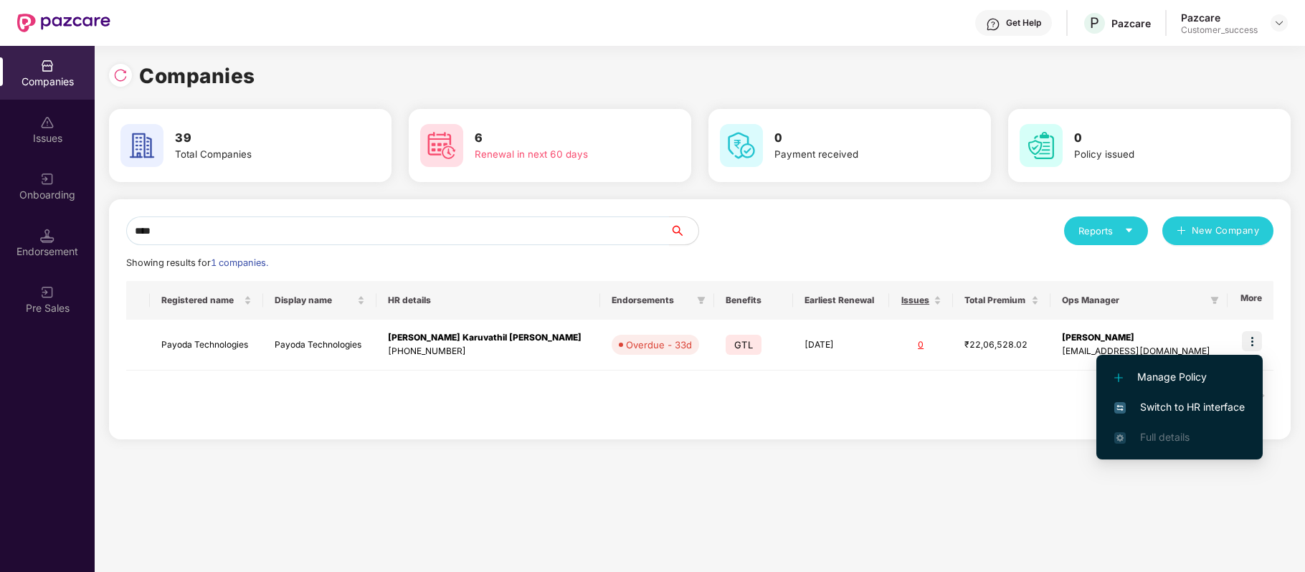
click at [1226, 411] on span "Switch to HR interface" at bounding box center [1179, 407] width 131 height 16
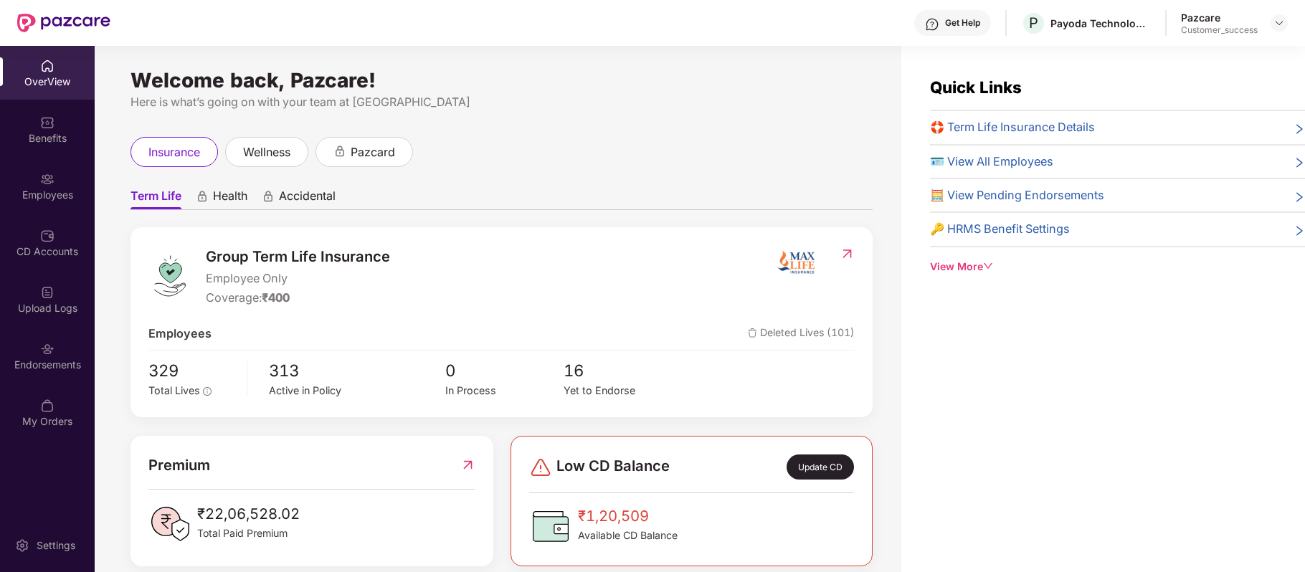
click at [46, 120] on img at bounding box center [47, 122] width 14 height 14
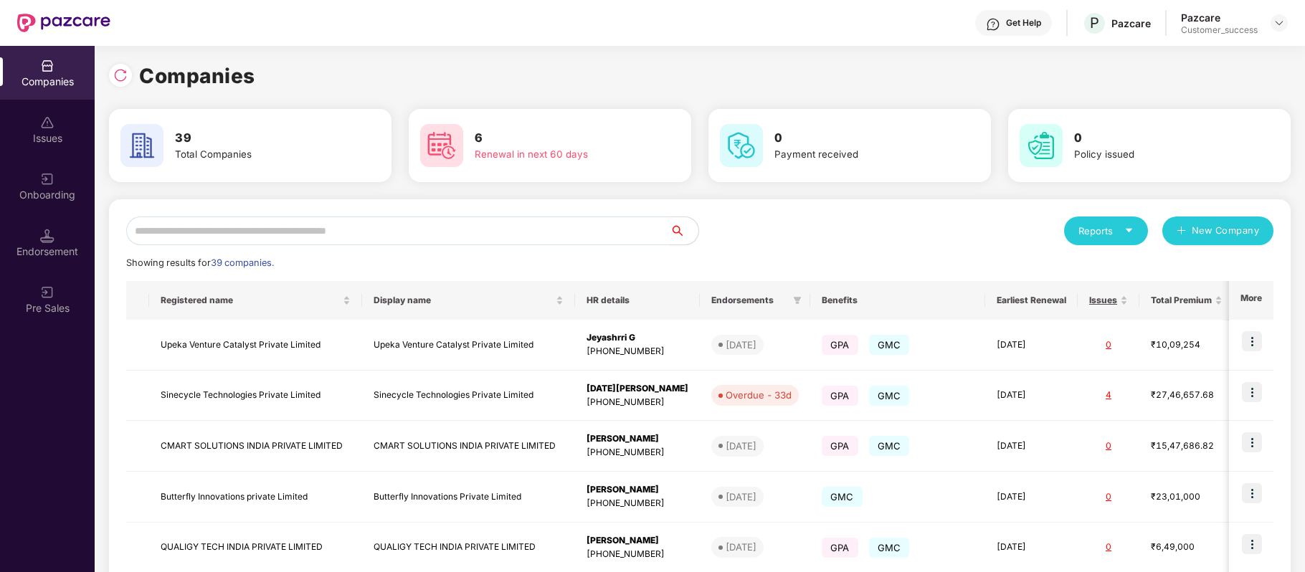
click at [414, 234] on input "text" at bounding box center [398, 231] width 544 height 29
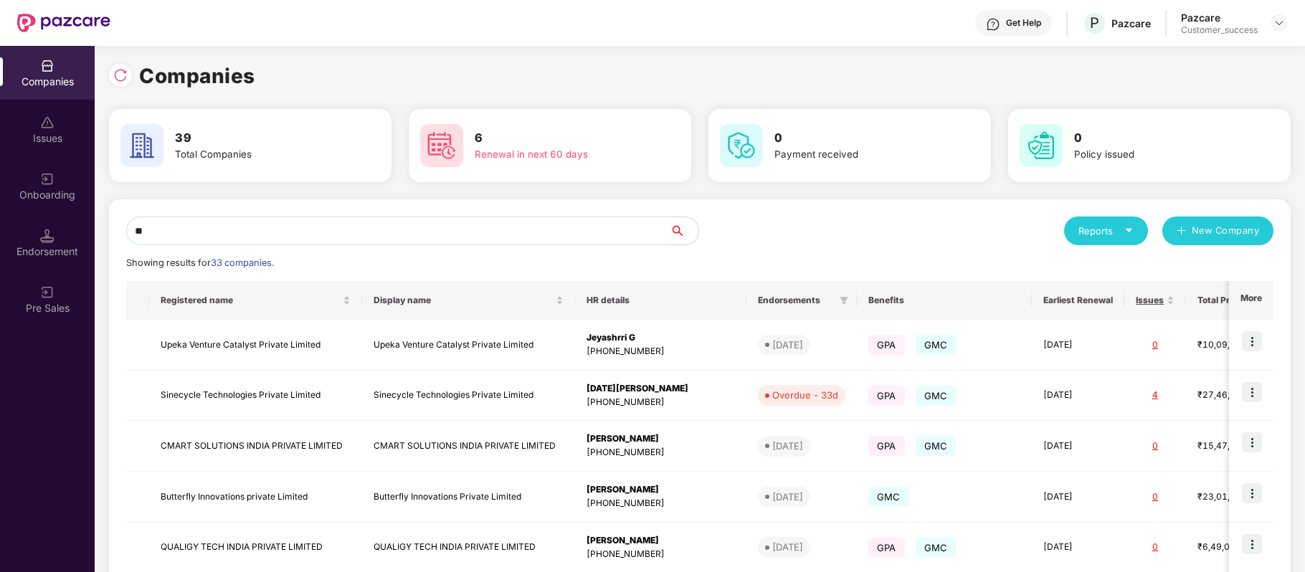
type input "*"
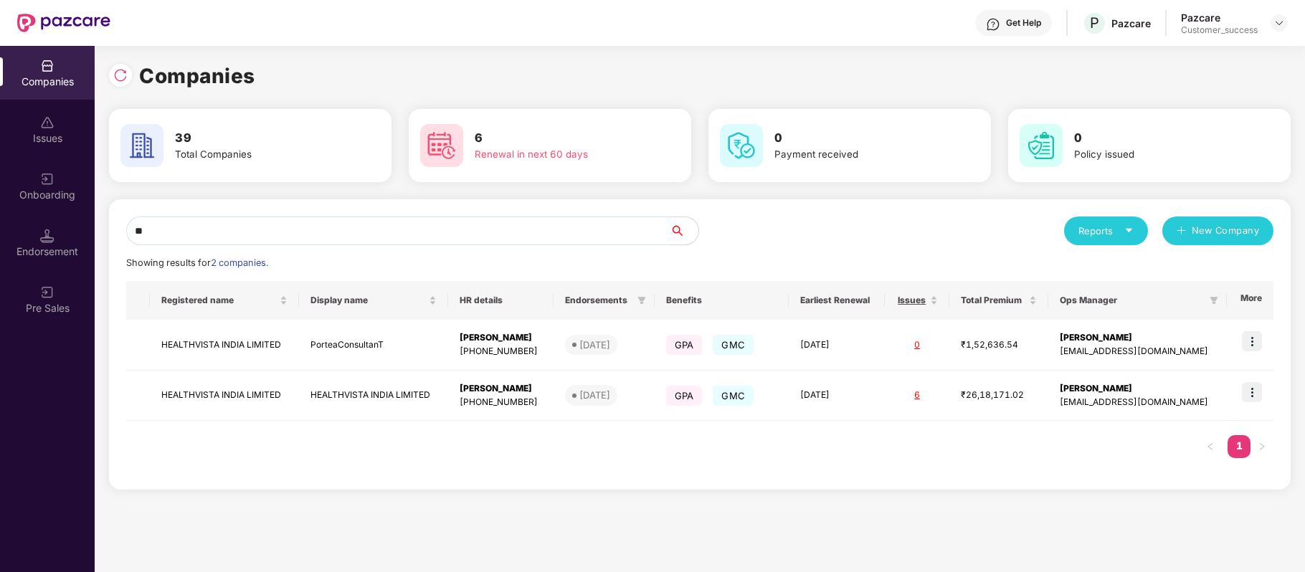
type input "*"
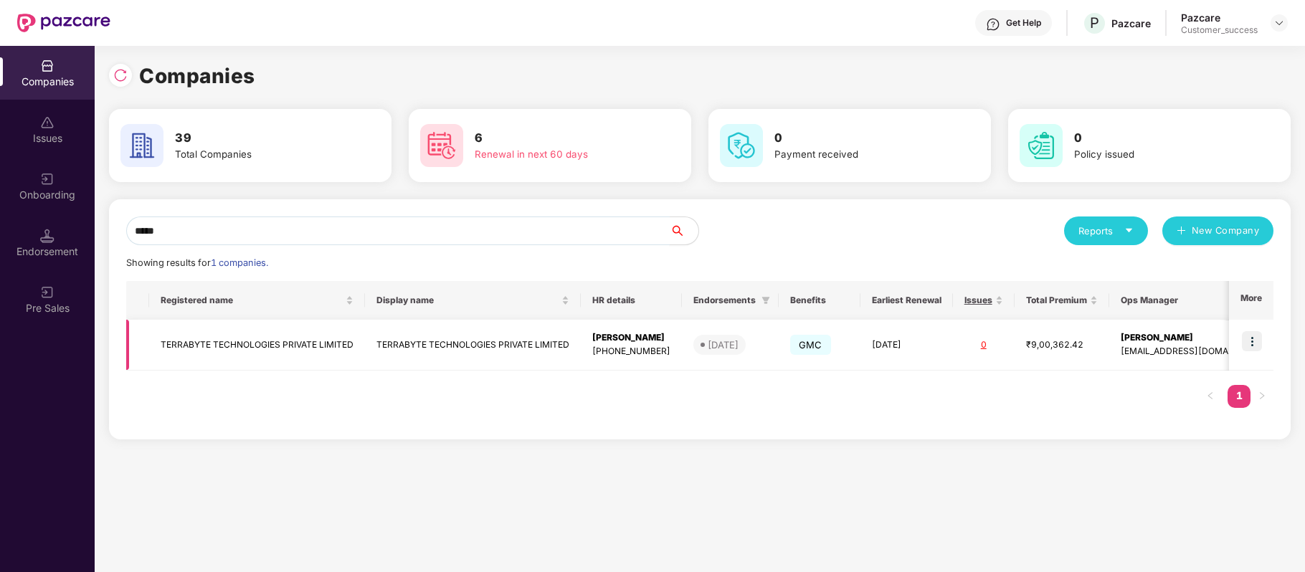
type input "*****"
click at [296, 341] on td "TERRABYTE TECHNOLOGIES PRIVATE LIMITED" at bounding box center [257, 345] width 216 height 51
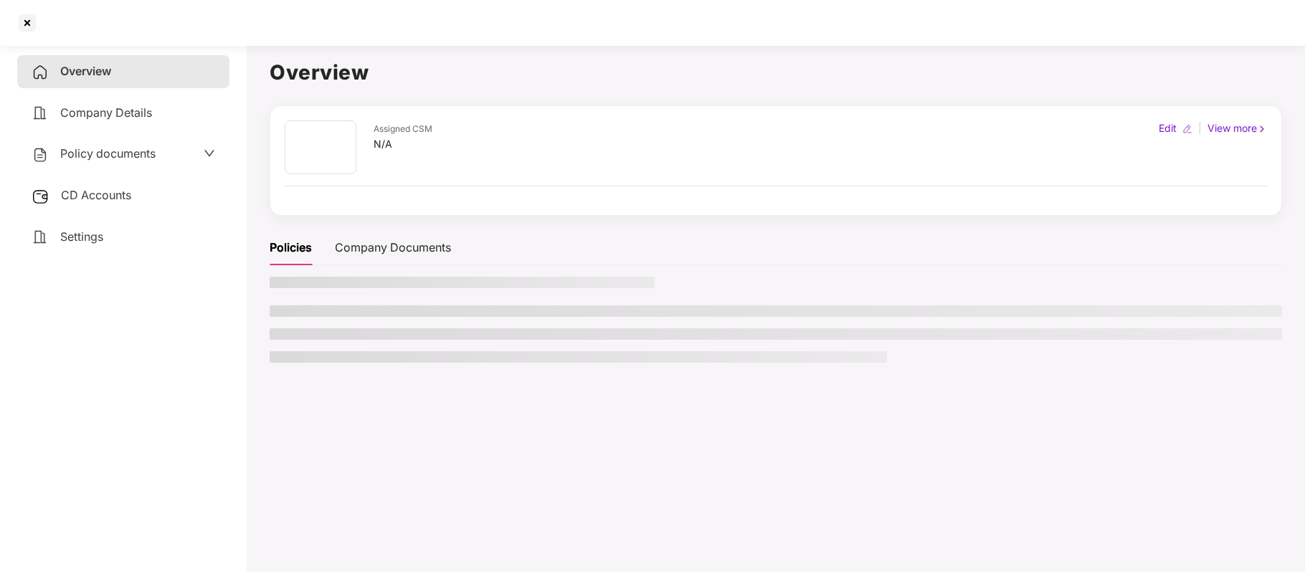
click at [129, 155] on span "Policy documents" at bounding box center [107, 153] width 95 height 14
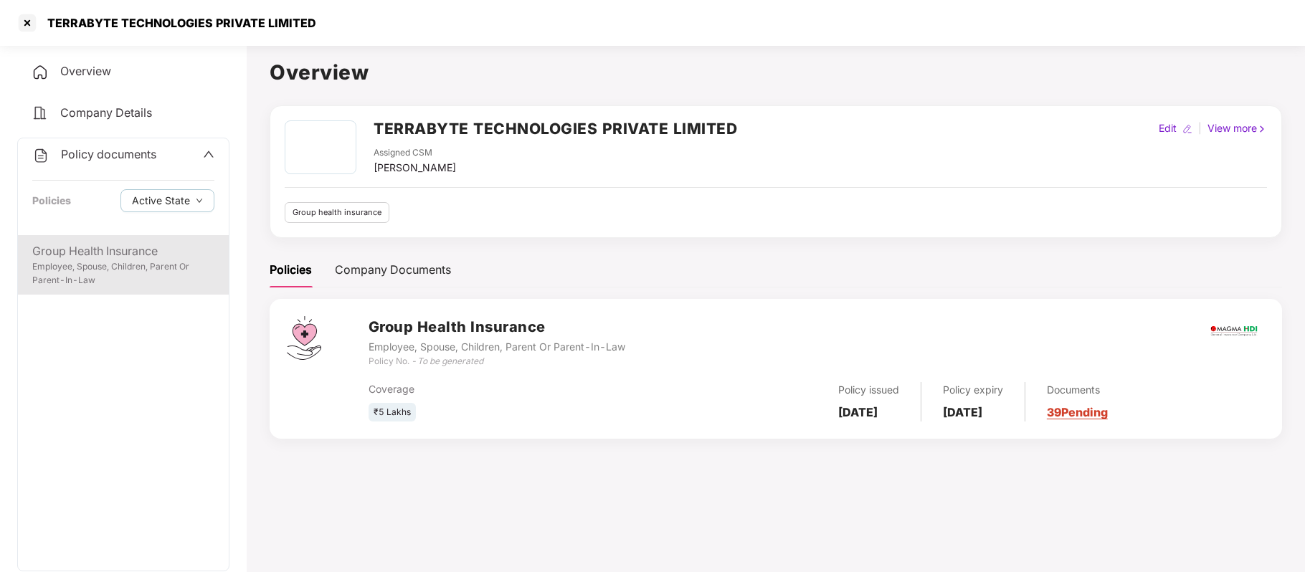
click at [115, 273] on div "Employee, Spouse, Children, Parent Or Parent-In-Law" at bounding box center [123, 273] width 182 height 27
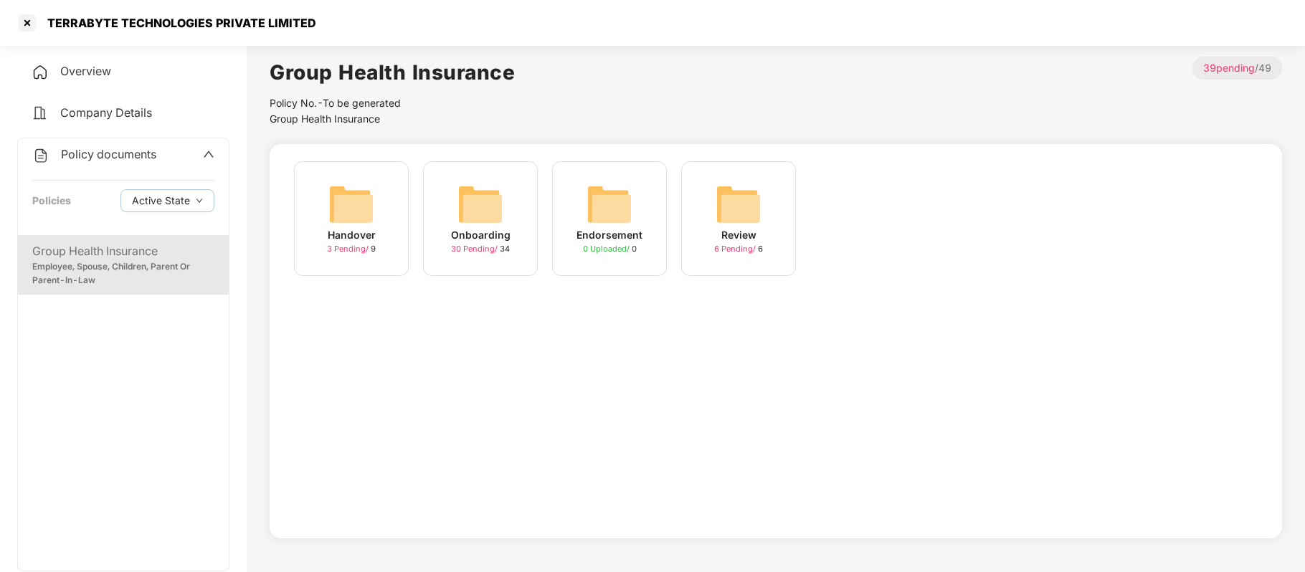
click at [492, 212] on img at bounding box center [481, 204] width 46 height 46
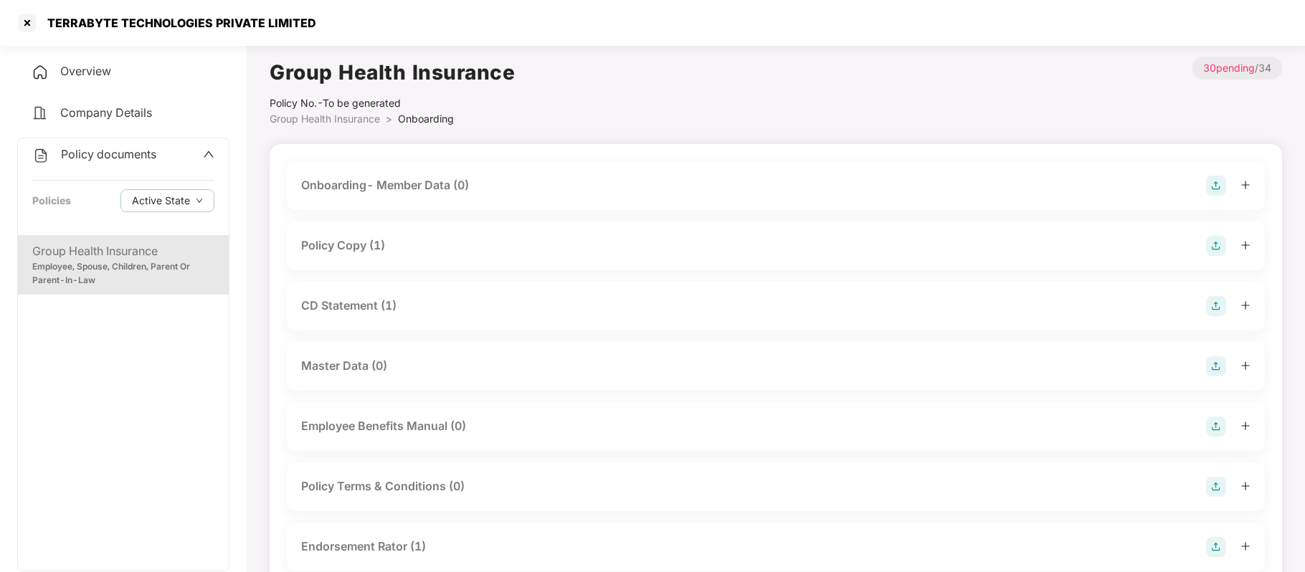
click at [373, 240] on div "Policy Copy (1)" at bounding box center [343, 246] width 84 height 18
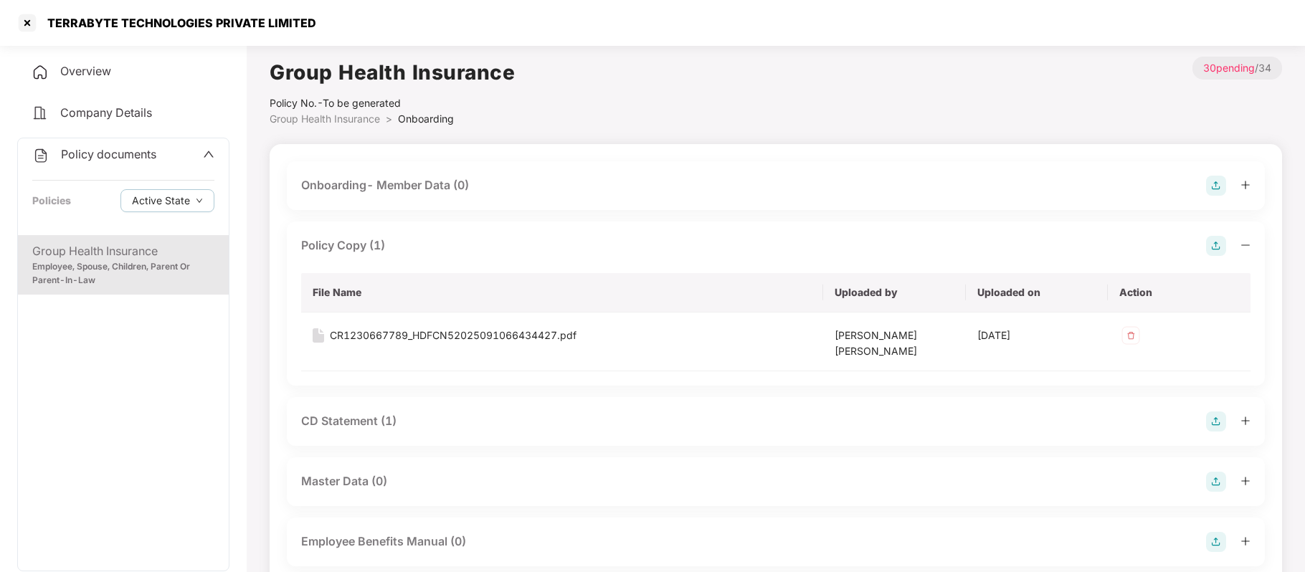
click at [1214, 247] on img at bounding box center [1216, 246] width 20 height 20
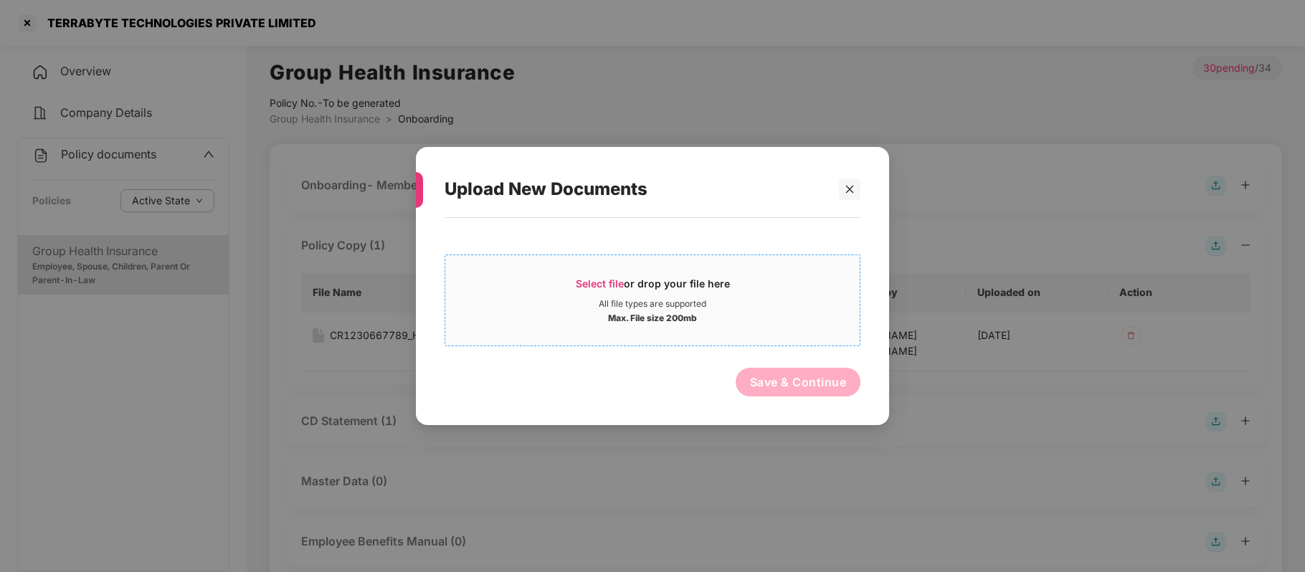
click at [617, 283] on span "Select file" at bounding box center [600, 284] width 48 height 12
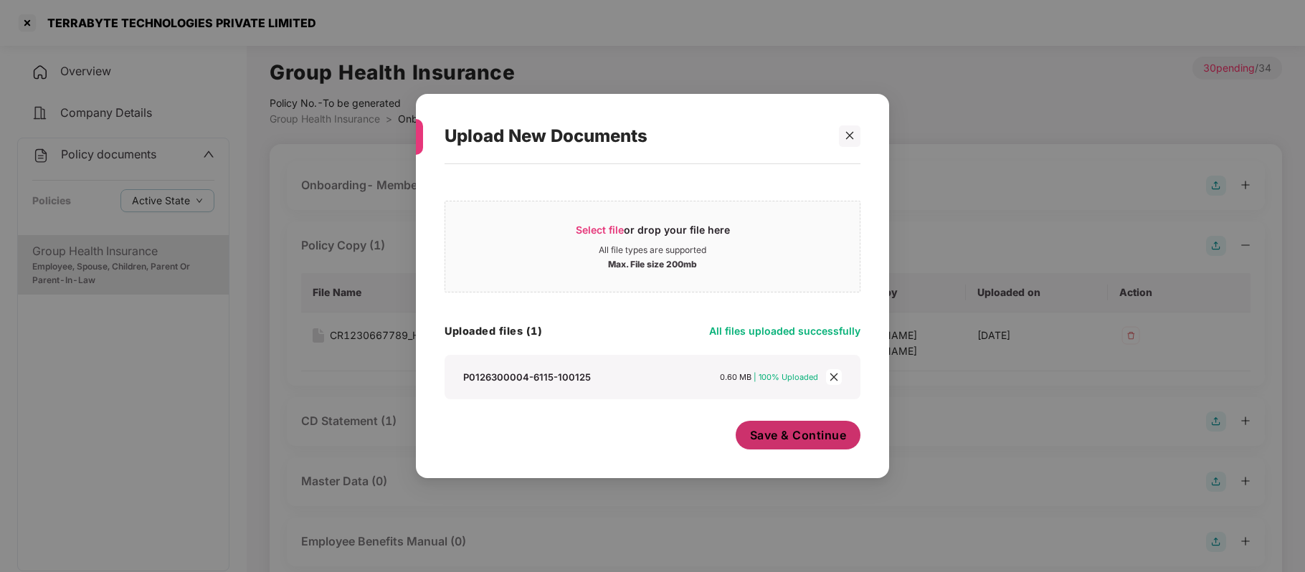
click at [796, 436] on span "Save & Continue" at bounding box center [798, 435] width 97 height 16
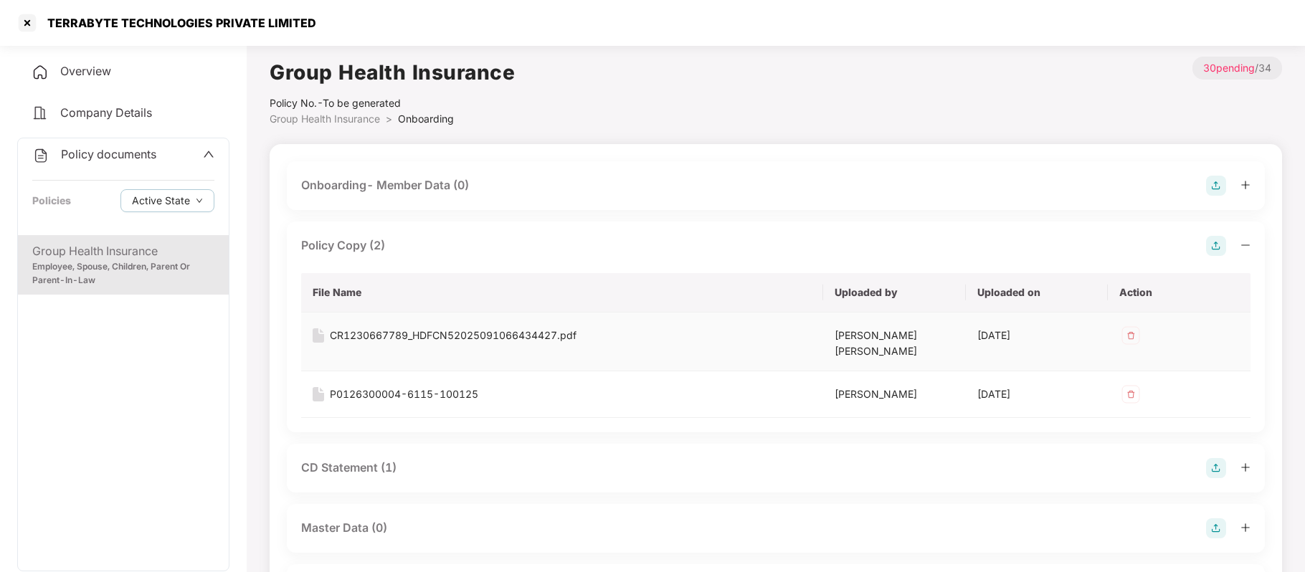
click at [1129, 336] on img at bounding box center [1130, 335] width 23 height 23
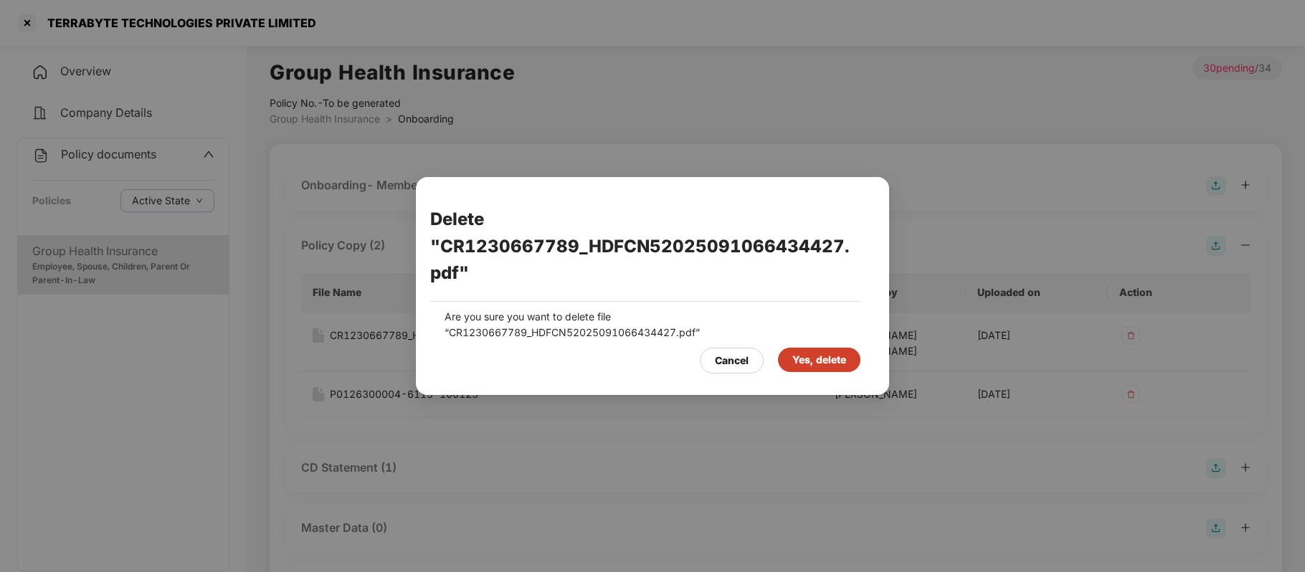
click at [835, 362] on div "Yes, delete" at bounding box center [819, 360] width 54 height 16
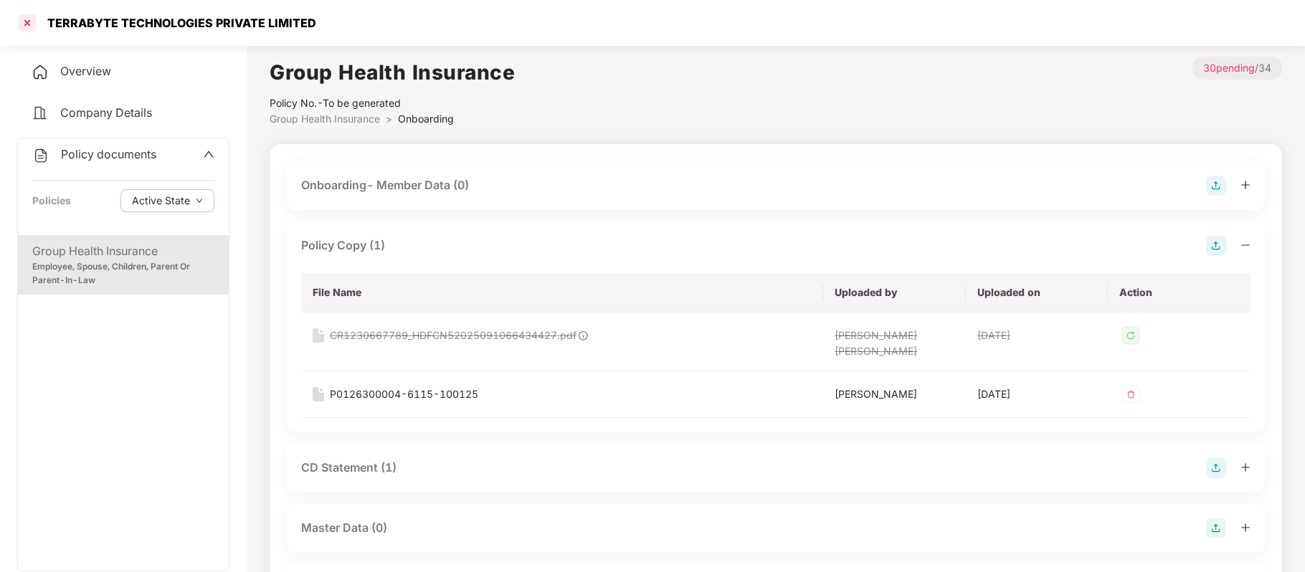
click at [30, 24] on div at bounding box center [27, 22] width 23 height 23
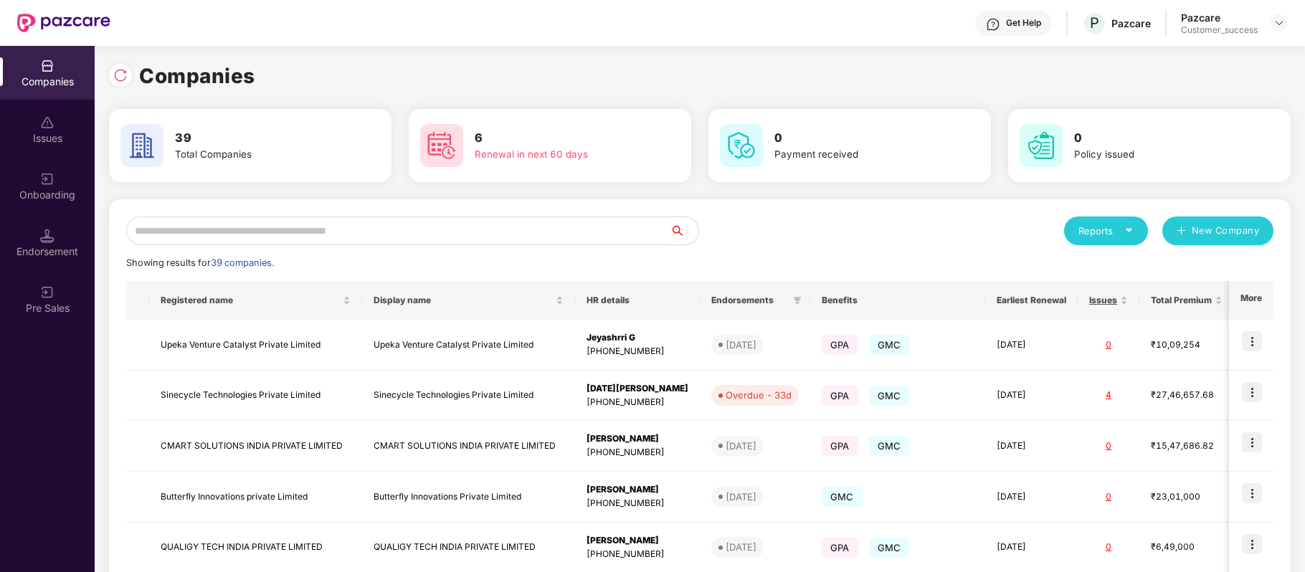
click at [270, 232] on input "text" at bounding box center [398, 231] width 544 height 29
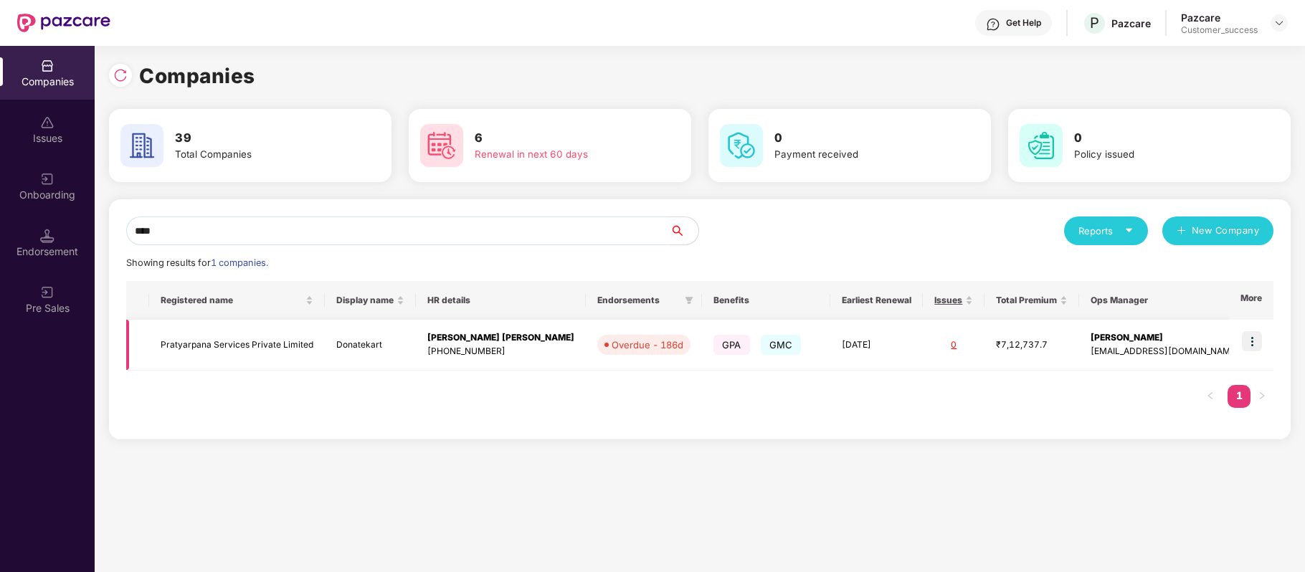
type input "****"
click at [1252, 339] on img at bounding box center [1252, 341] width 20 height 20
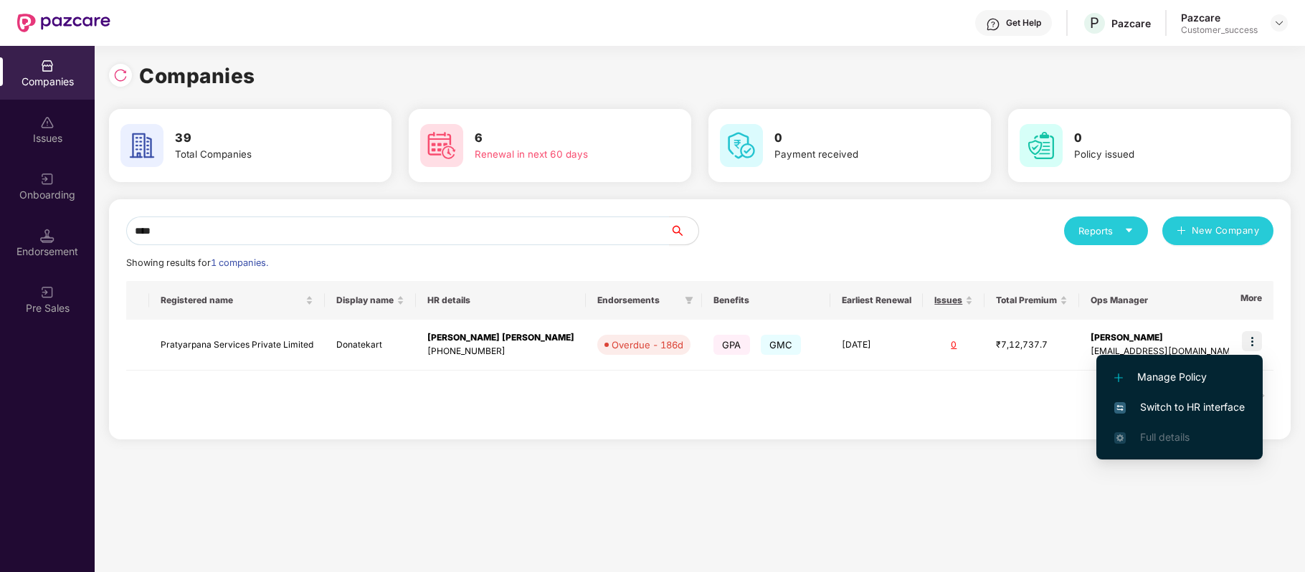
click at [1211, 403] on span "Switch to HR interface" at bounding box center [1179, 407] width 131 height 16
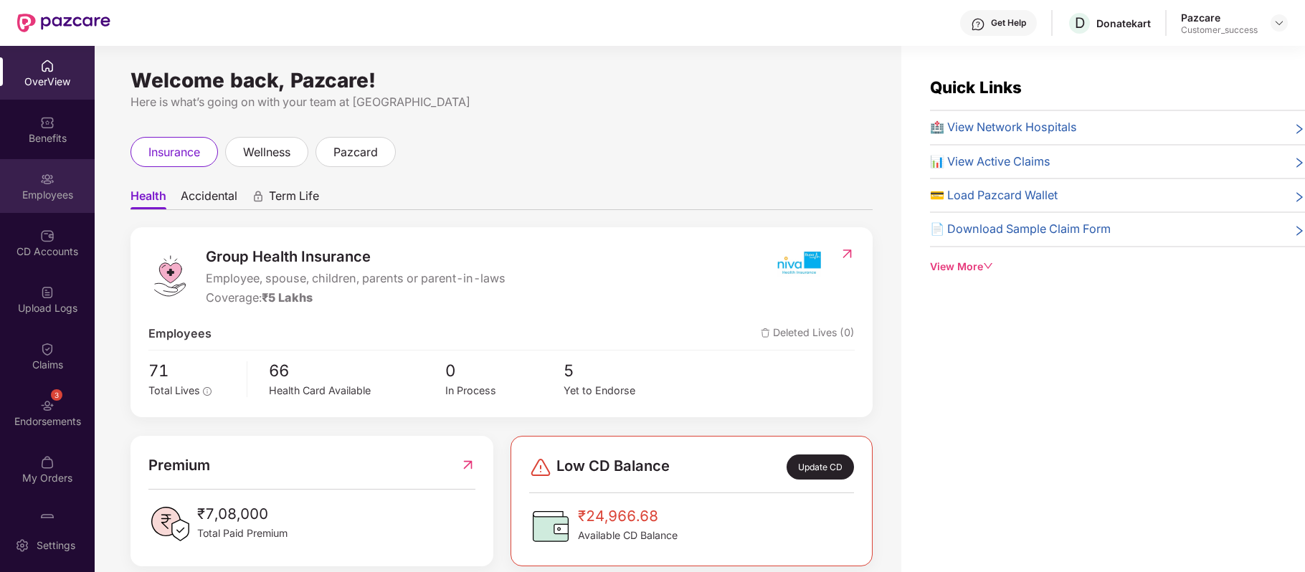
click at [52, 179] on img at bounding box center [47, 179] width 14 height 14
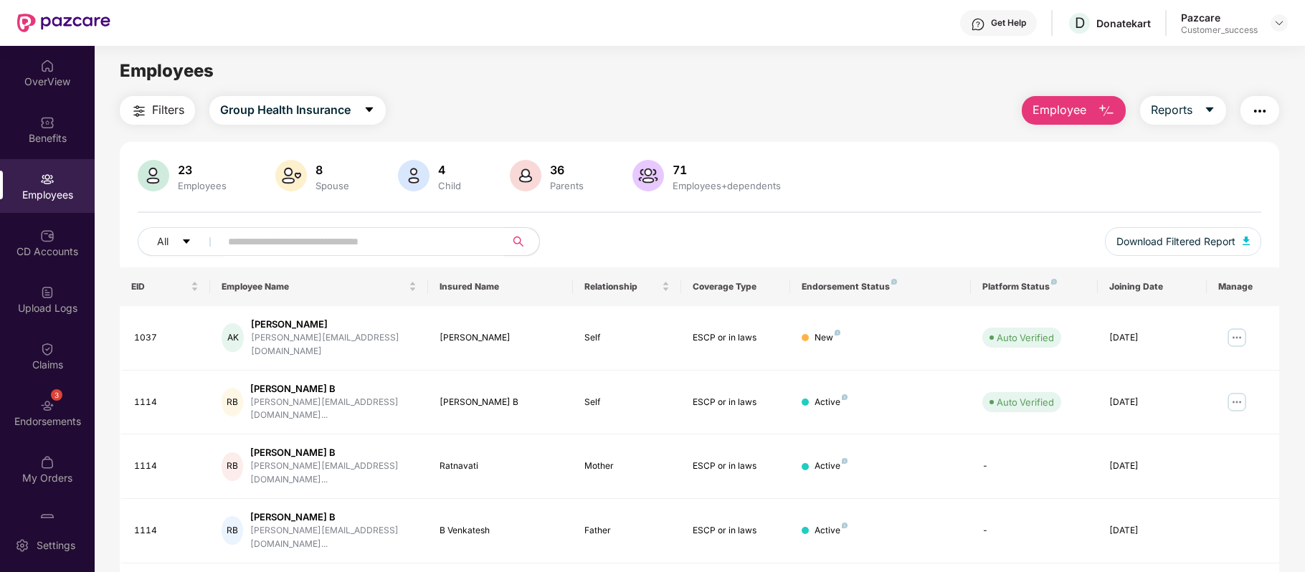
click at [377, 241] on input "text" at bounding box center [356, 242] width 257 height 22
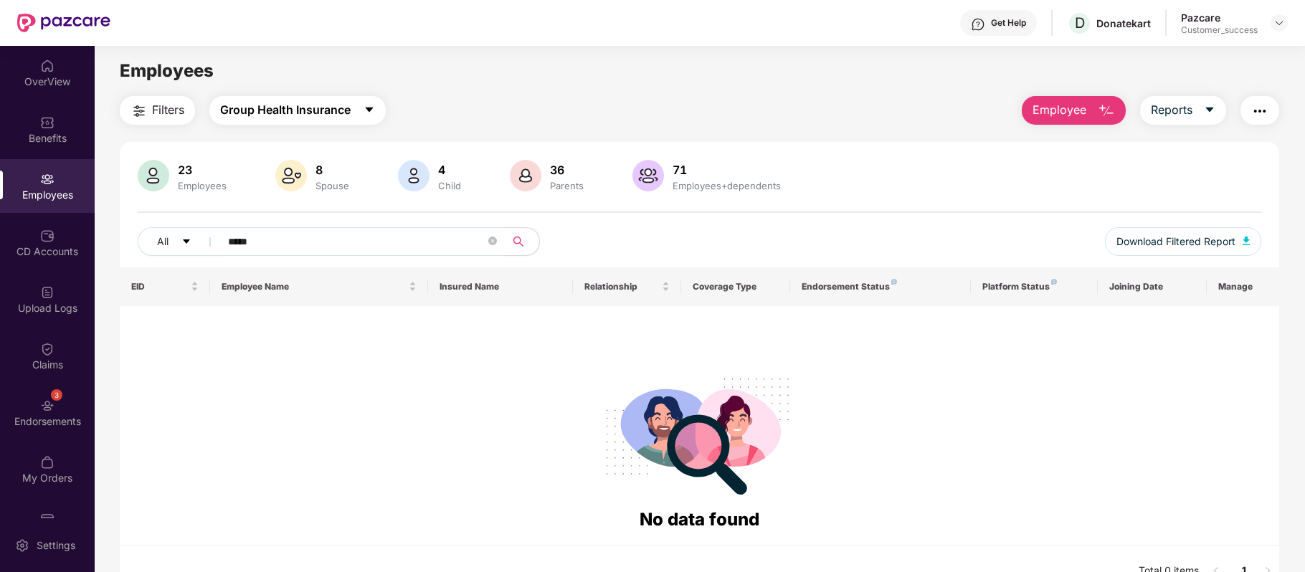
click at [365, 113] on icon "caret-down" at bounding box center [369, 109] width 11 height 11
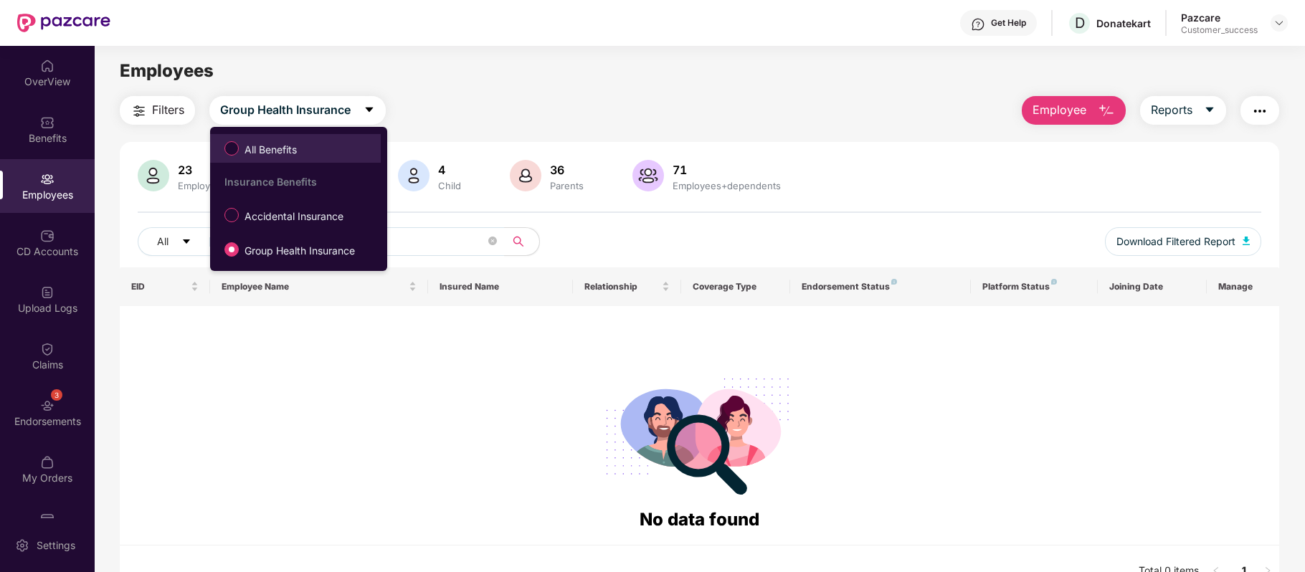
click at [288, 149] on span "All Benefits" at bounding box center [271, 150] width 64 height 16
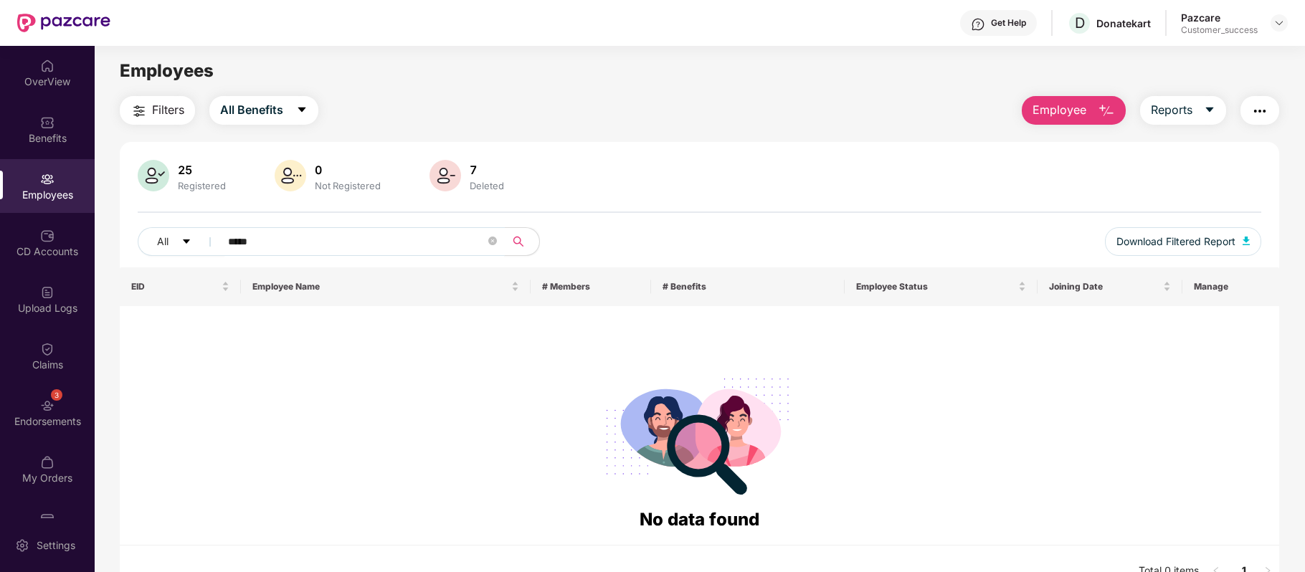
click at [304, 233] on input "*****" at bounding box center [356, 242] width 257 height 22
type input "*"
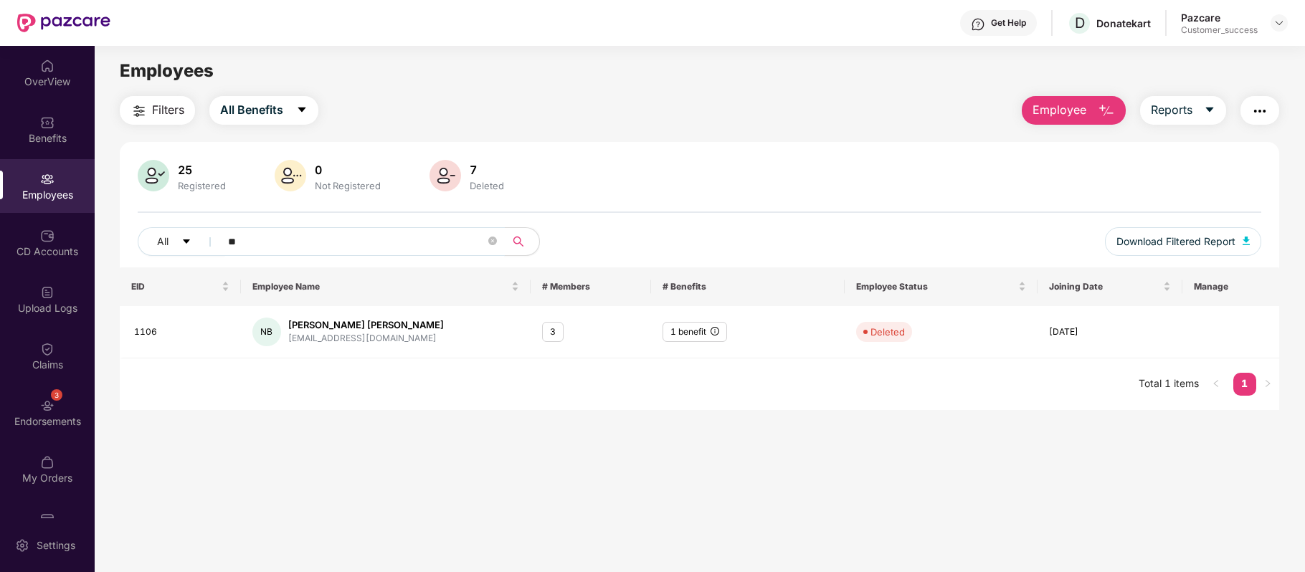
type input "*"
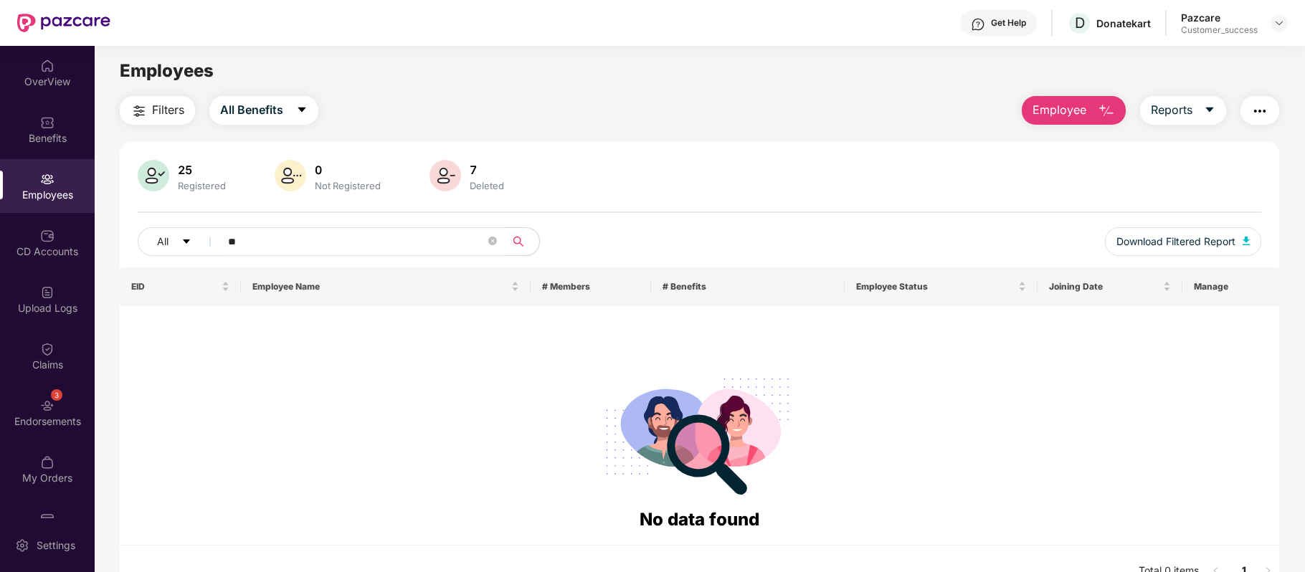
type input "*"
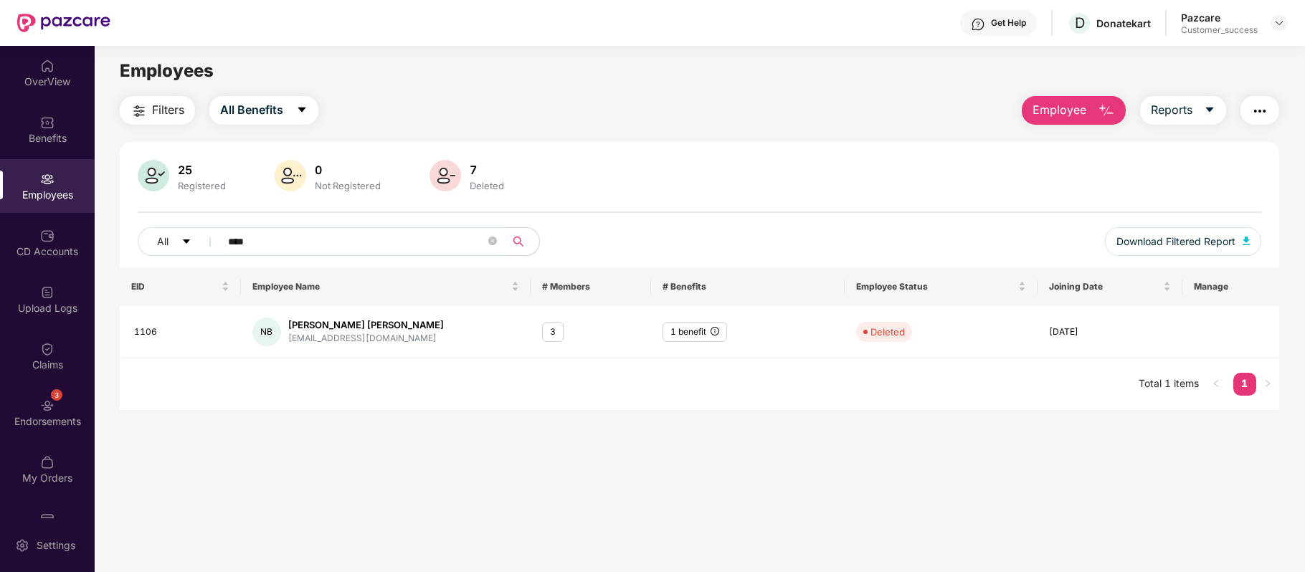
type input "****"
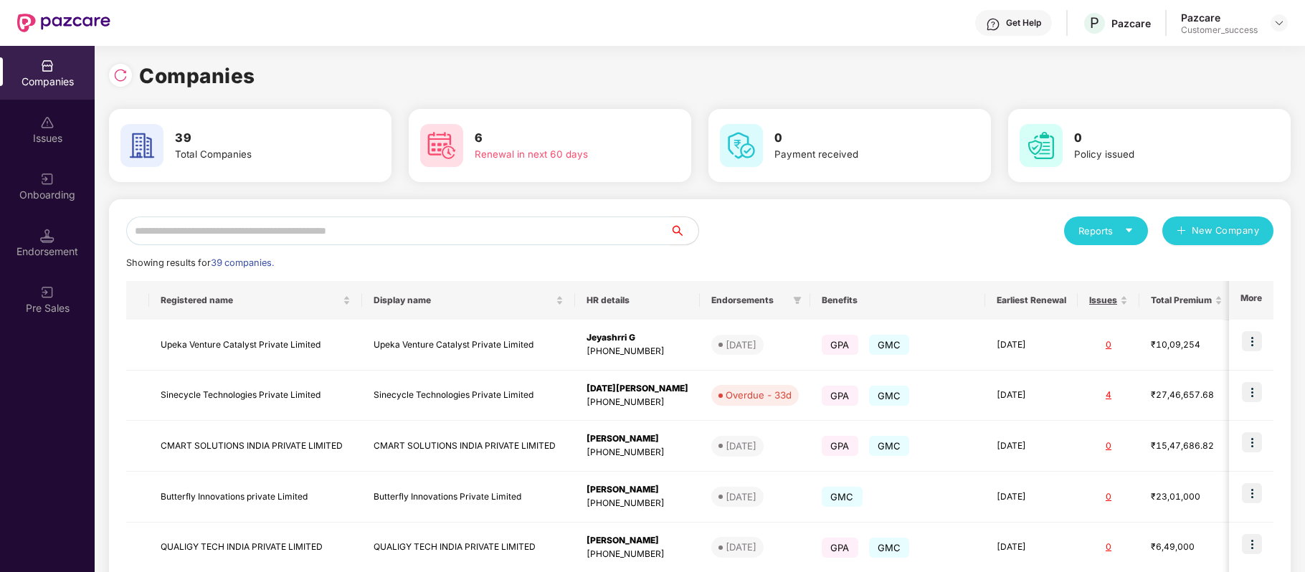
click at [343, 239] on input "text" at bounding box center [398, 231] width 544 height 29
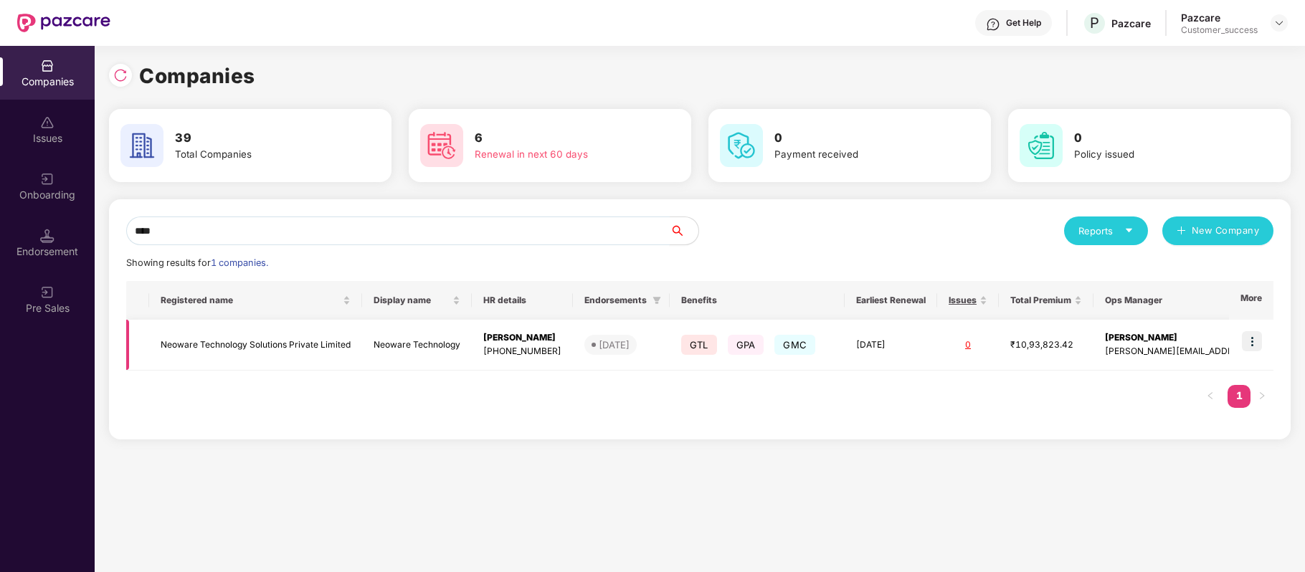
type input "****"
click at [287, 351] on td "Neoware Technology Solutions Private Limited" at bounding box center [255, 345] width 213 height 51
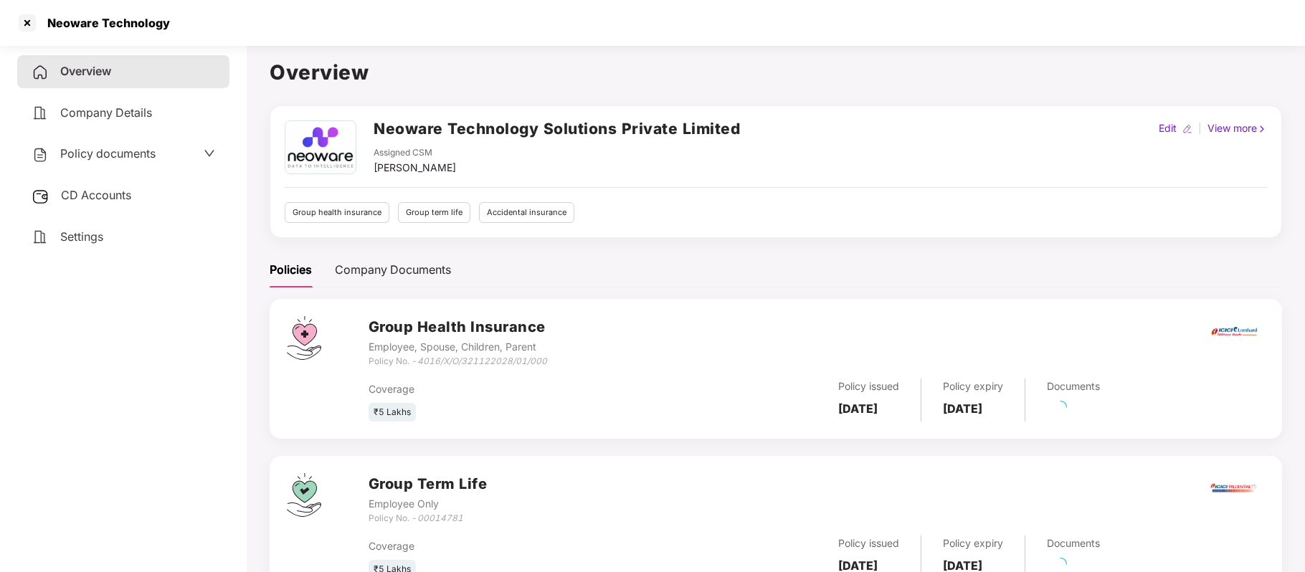
click at [149, 158] on span "Policy documents" at bounding box center [107, 153] width 95 height 14
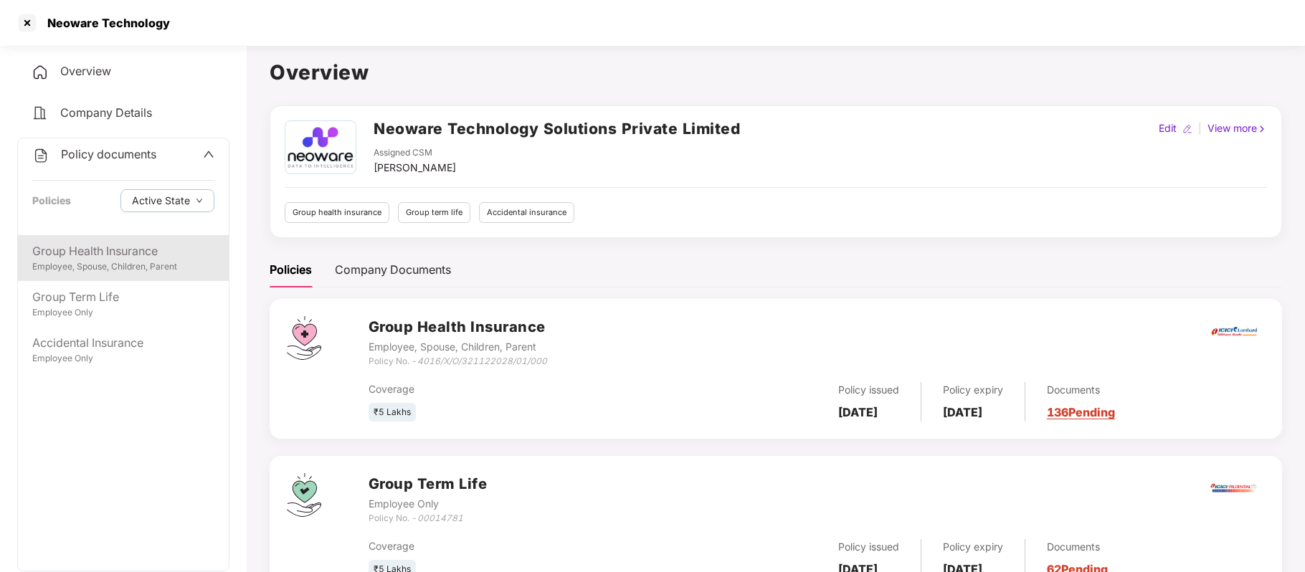
click at [110, 273] on div "Group Health Insurance Employee, Spouse, Children, Parent" at bounding box center [123, 258] width 211 height 46
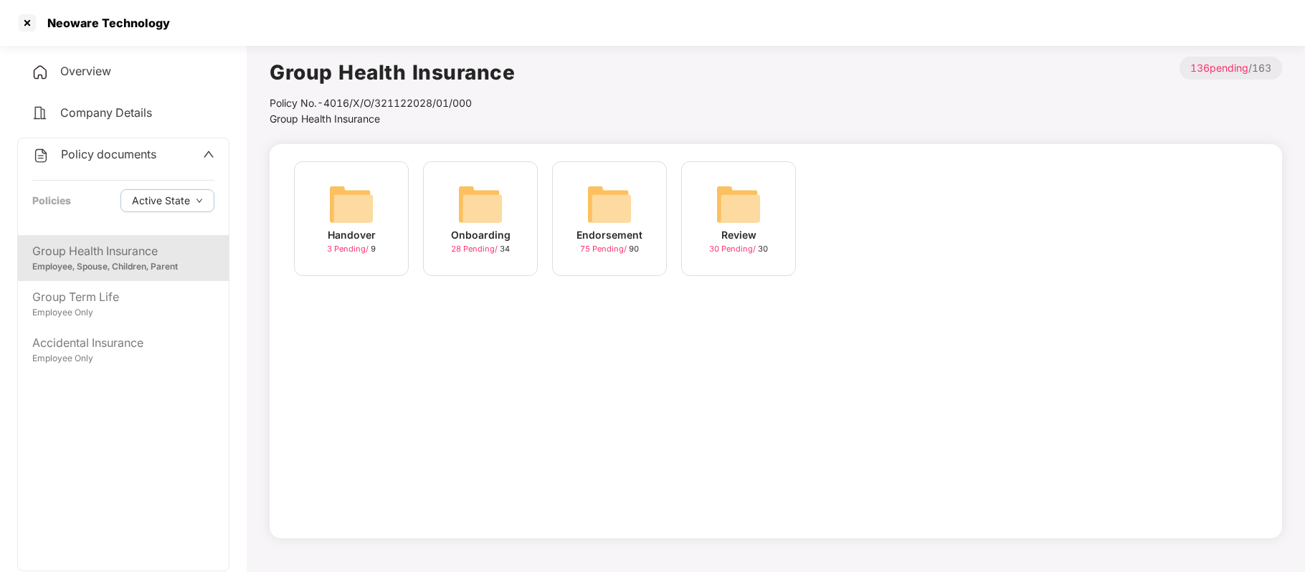
click at [604, 235] on div "Endorsement" at bounding box center [610, 235] width 66 height 16
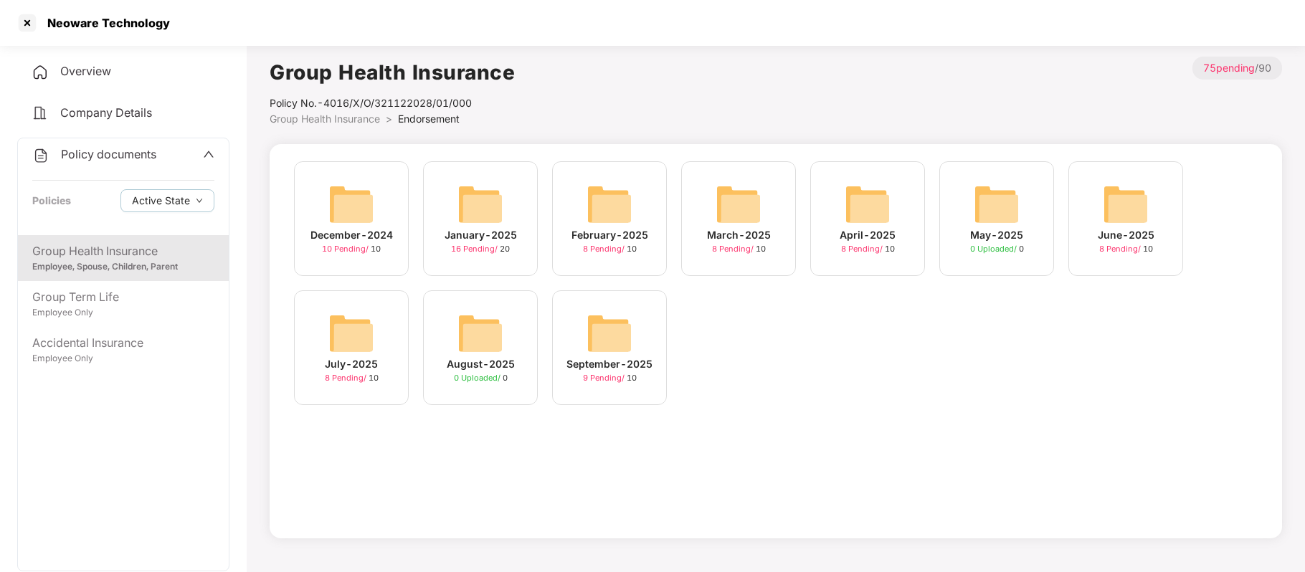
click at [597, 354] on img at bounding box center [610, 334] width 46 height 46
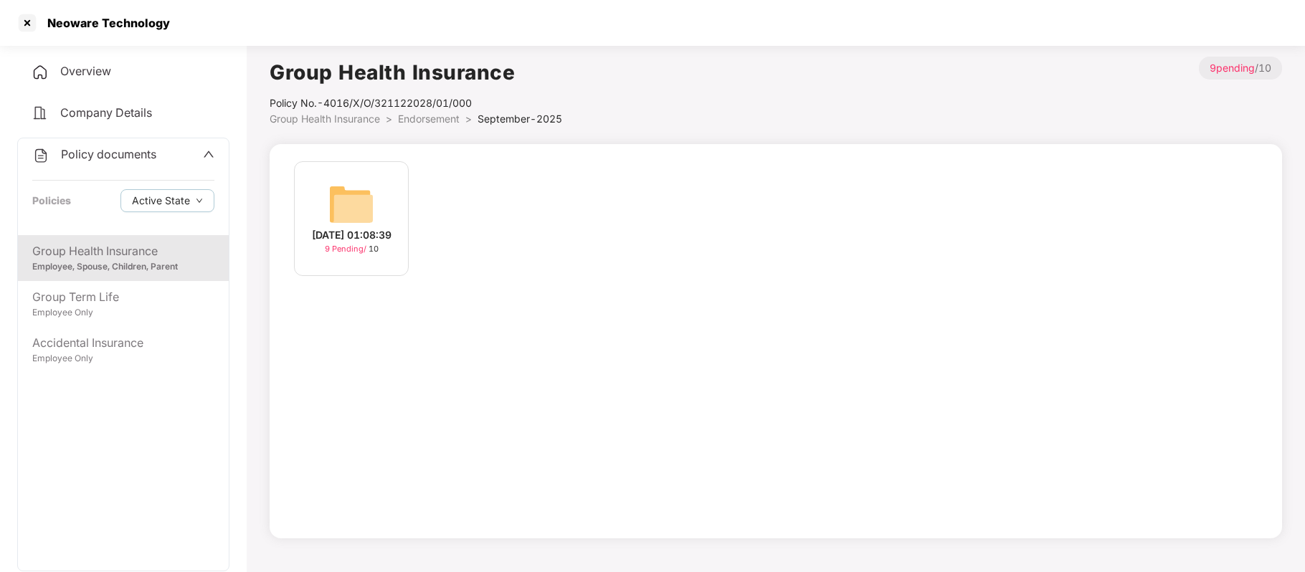
click at [362, 242] on div "[DATE] 01:08:39" at bounding box center [352, 235] width 80 height 16
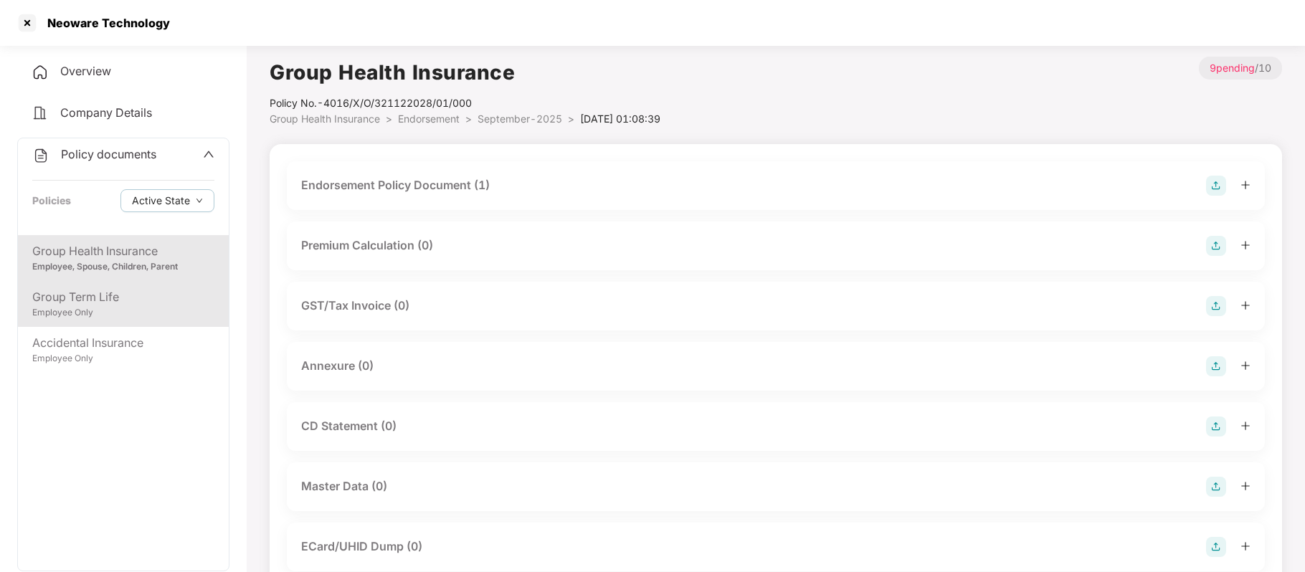
click at [156, 288] on div "Group Term Life" at bounding box center [123, 297] width 182 height 18
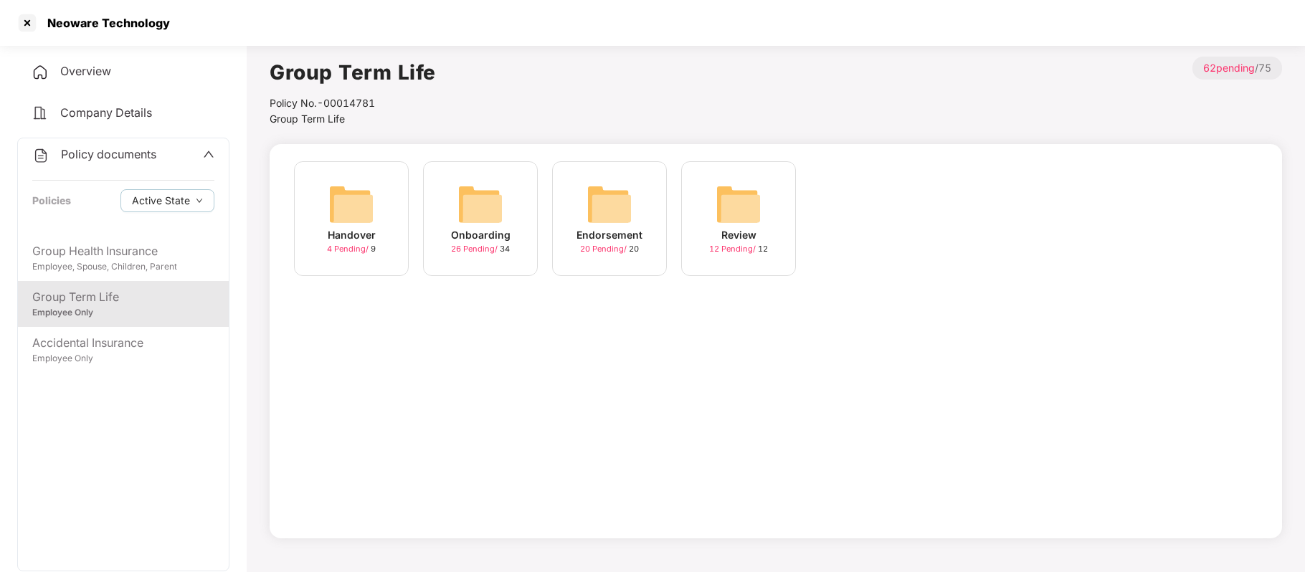
click at [600, 233] on div "Endorsement" at bounding box center [610, 235] width 66 height 16
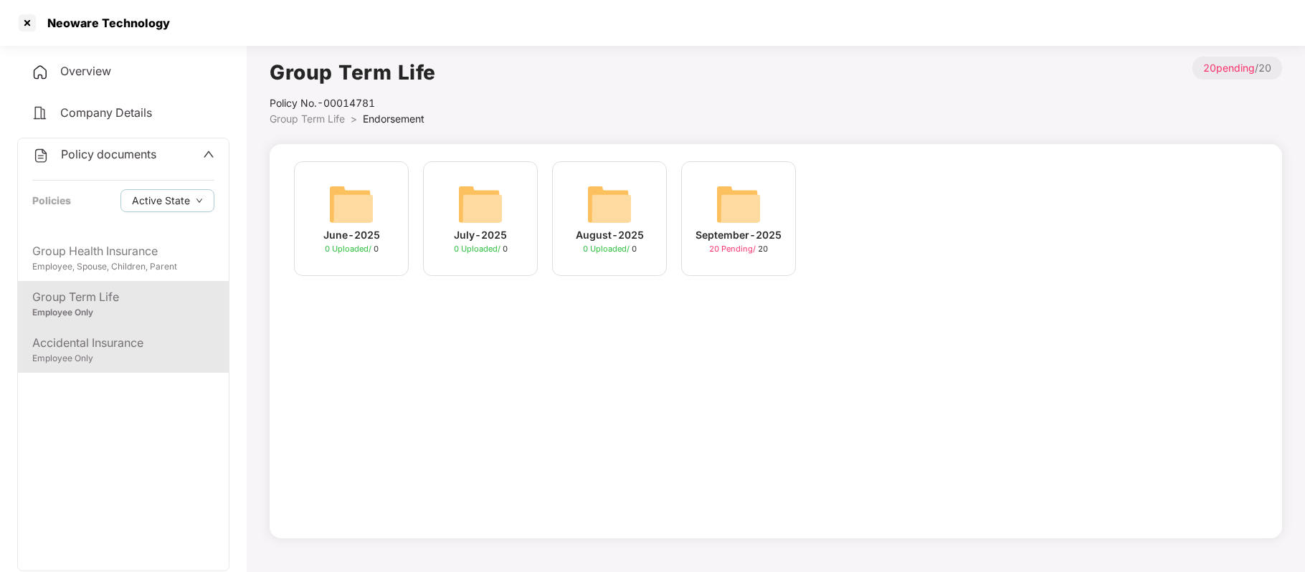
click at [118, 346] on div "Accidental Insurance" at bounding box center [123, 343] width 182 height 18
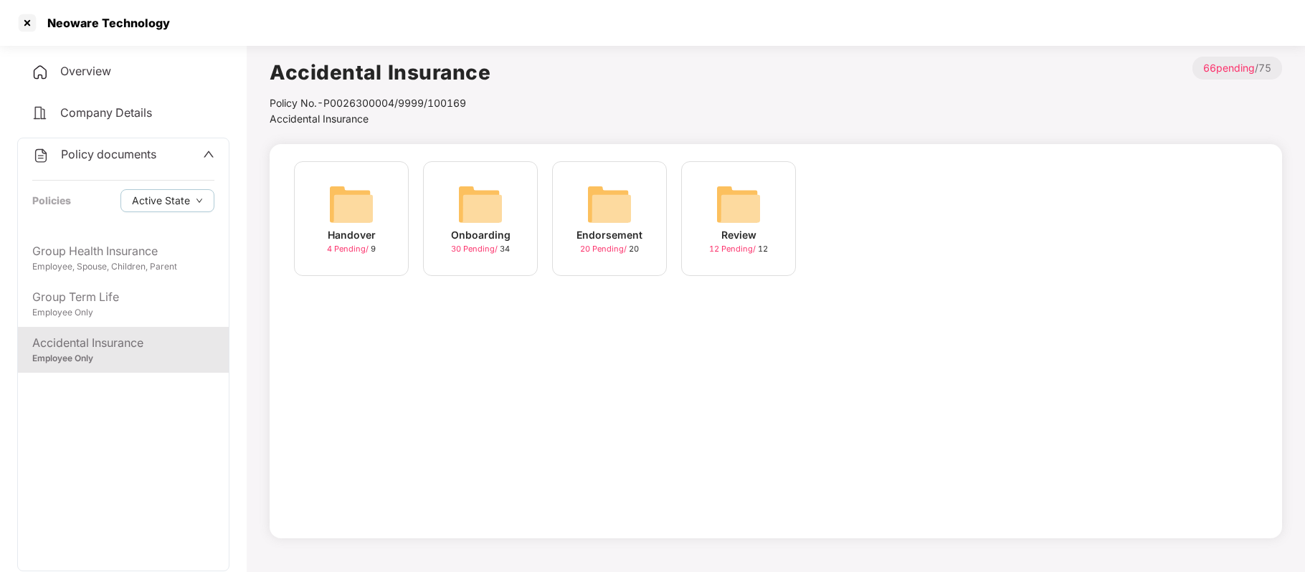
click at [604, 237] on div "Endorsement" at bounding box center [610, 235] width 66 height 16
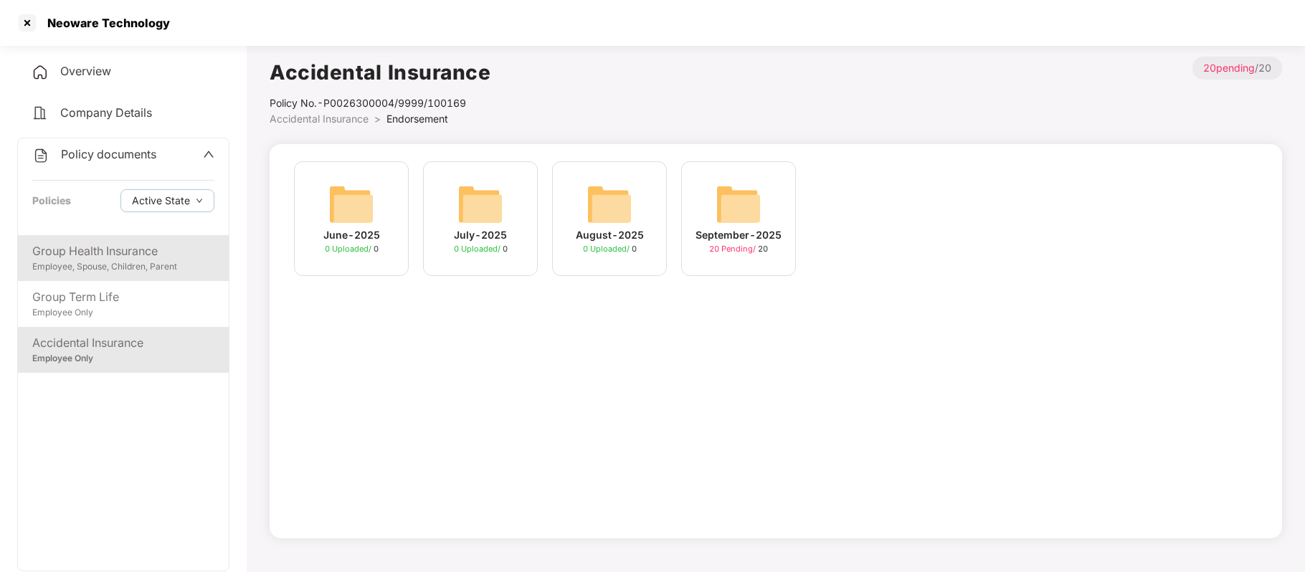
click at [128, 251] on div "Group Health Insurance" at bounding box center [123, 251] width 182 height 18
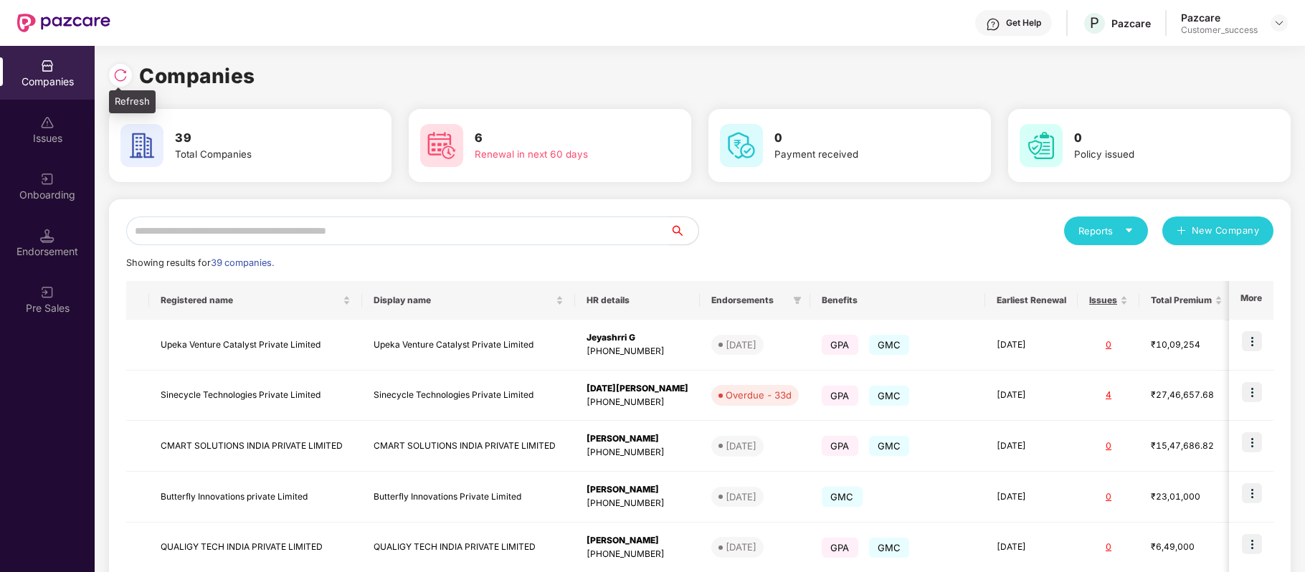
click at [121, 75] on img at bounding box center [120, 75] width 14 height 14
click at [118, 77] on img at bounding box center [120, 75] width 14 height 14
click at [264, 237] on input "text" at bounding box center [398, 231] width 544 height 29
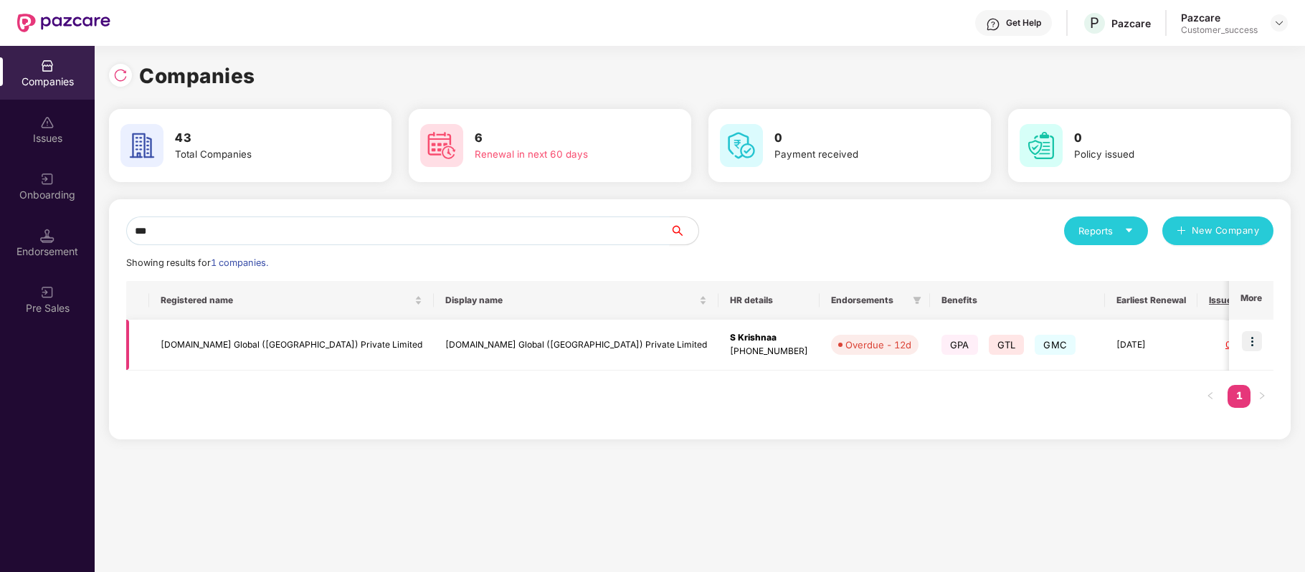
type input "***"
click at [1249, 341] on img at bounding box center [1252, 341] width 20 height 20
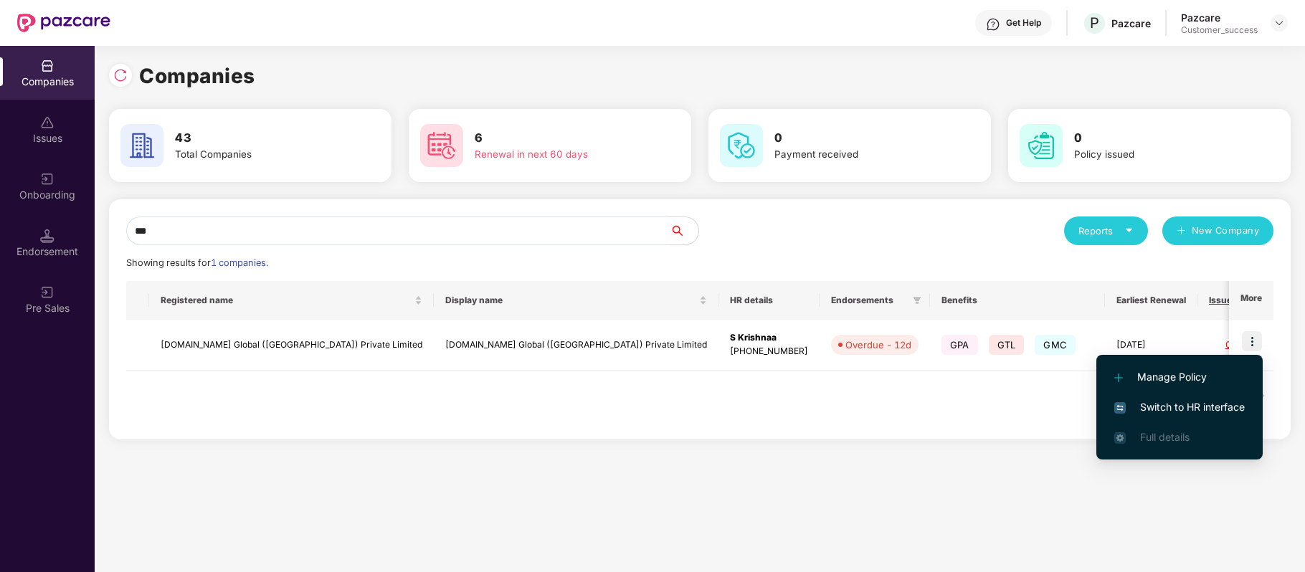
click at [1228, 403] on span "Switch to HR interface" at bounding box center [1179, 407] width 131 height 16
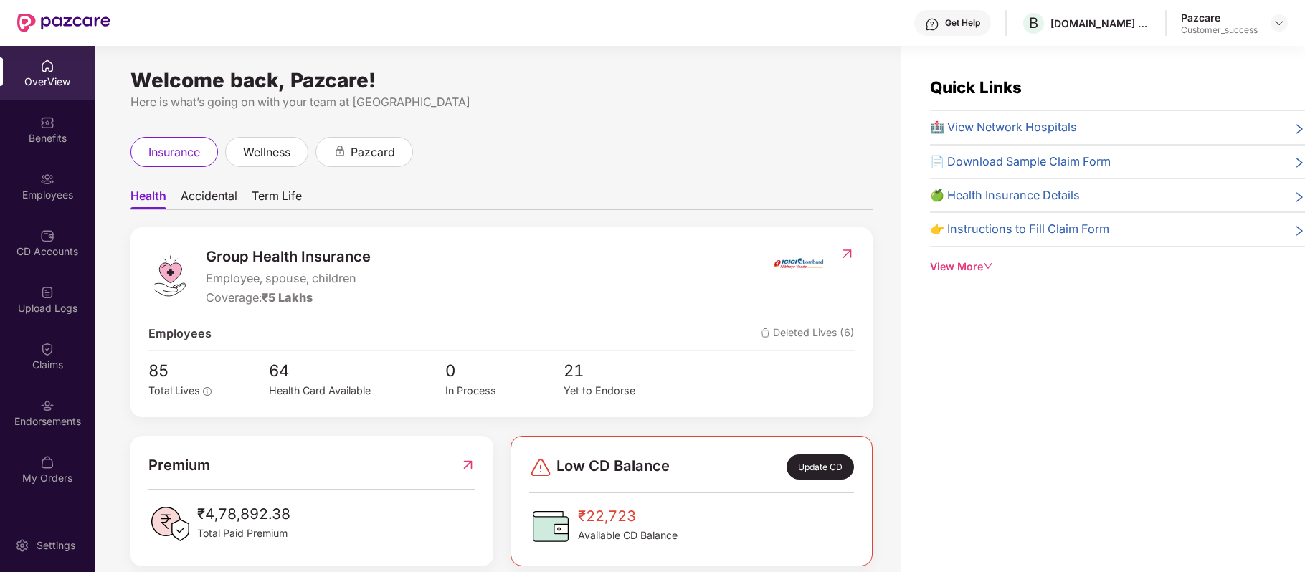
click at [36, 158] on div "OverView Benefits Employees CD Accounts Upload Logs Claims Endorsements My Orde…" at bounding box center [47, 272] width 95 height 453
click at [55, 186] on div "Employees" at bounding box center [47, 186] width 95 height 54
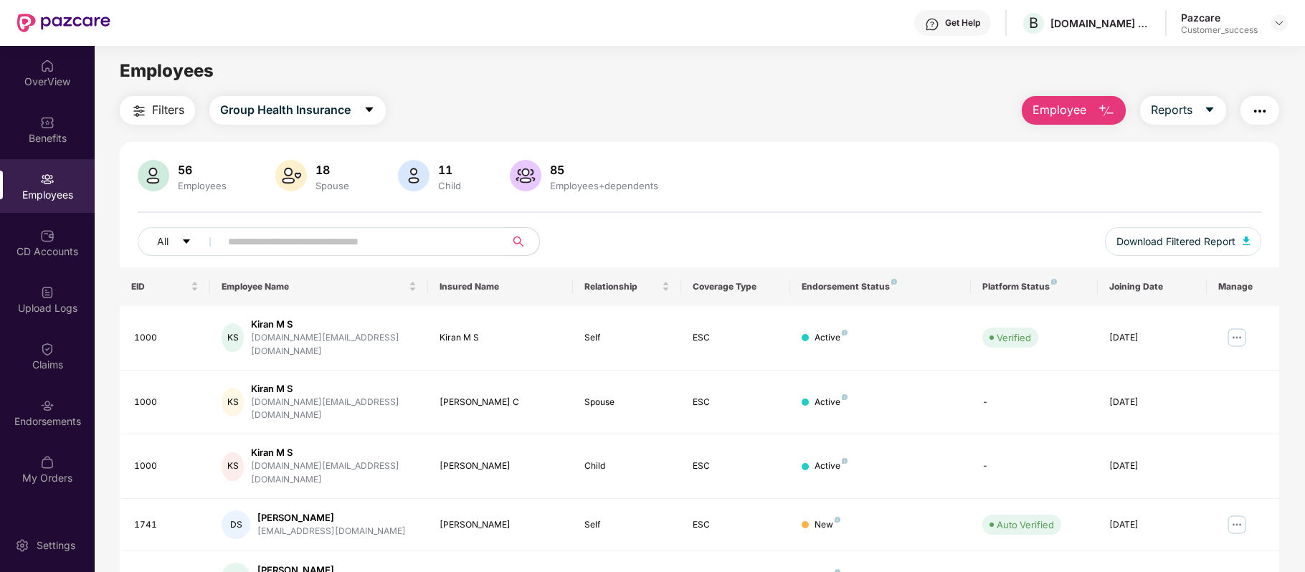
click at [333, 239] on input "text" at bounding box center [356, 242] width 257 height 22
paste input "******"
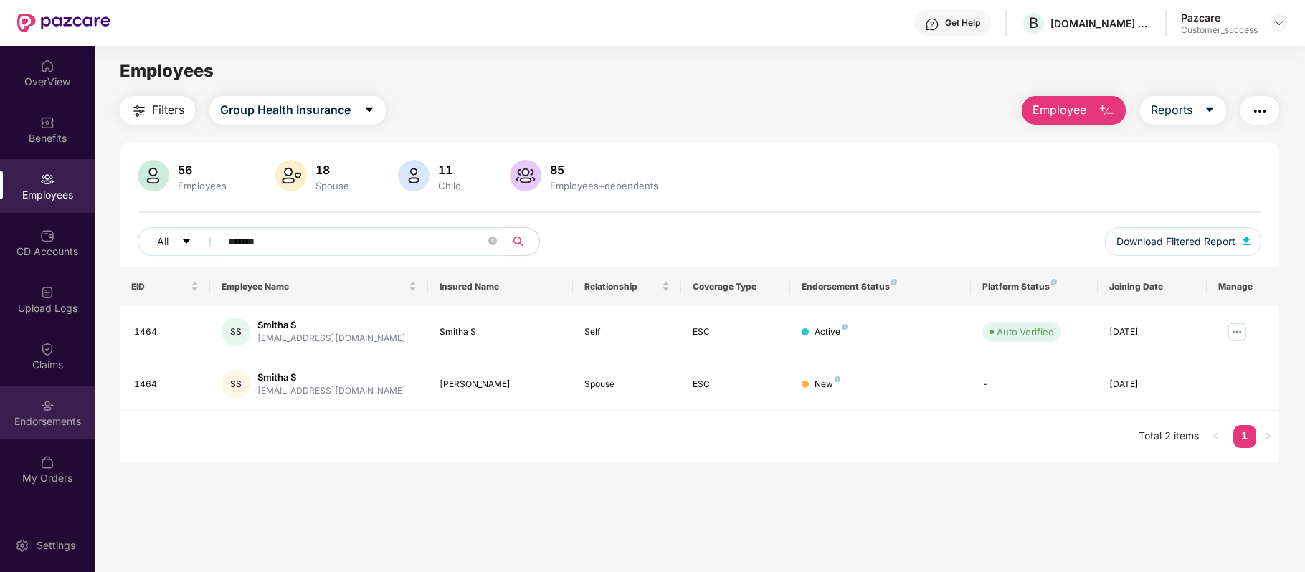
type input "******"
click at [57, 411] on div "Endorsements" at bounding box center [47, 413] width 95 height 54
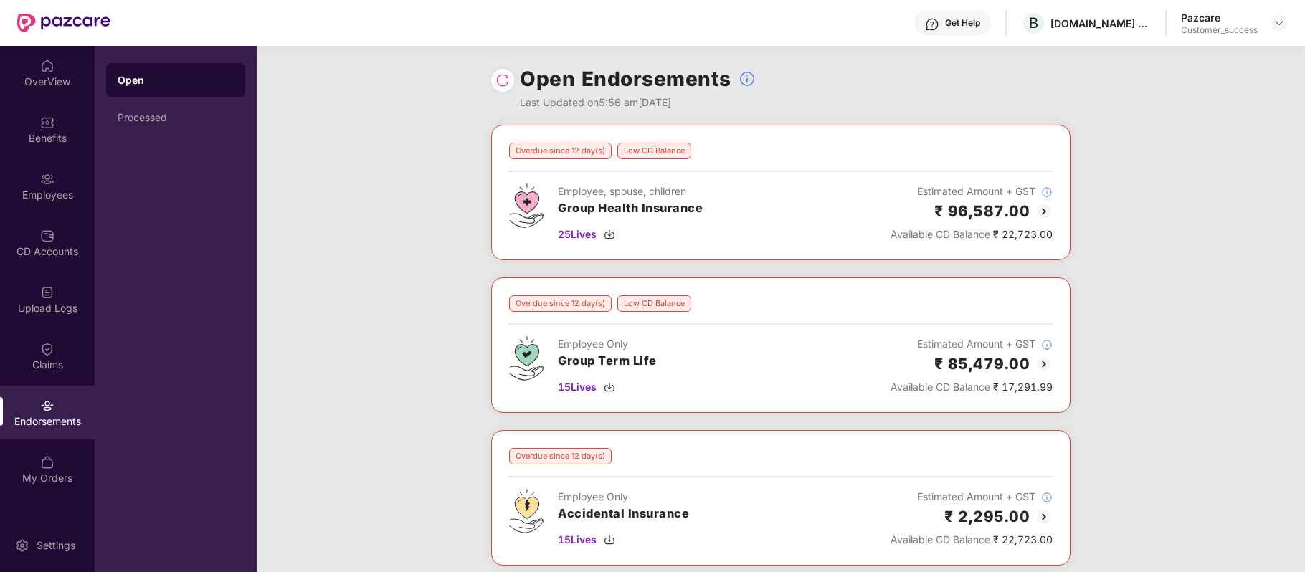
click at [1040, 209] on img at bounding box center [1044, 211] width 17 height 17
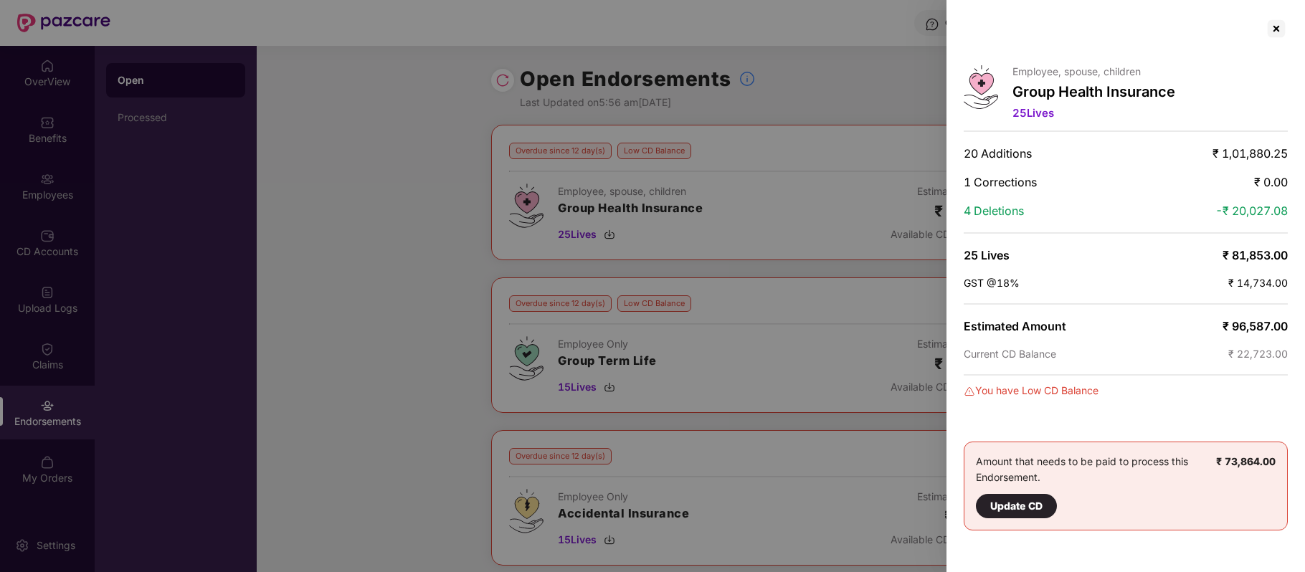
click at [1030, 115] on span "25 Lives" at bounding box center [1034, 113] width 42 height 14
click at [1275, 17] on div at bounding box center [1276, 28] width 23 height 23
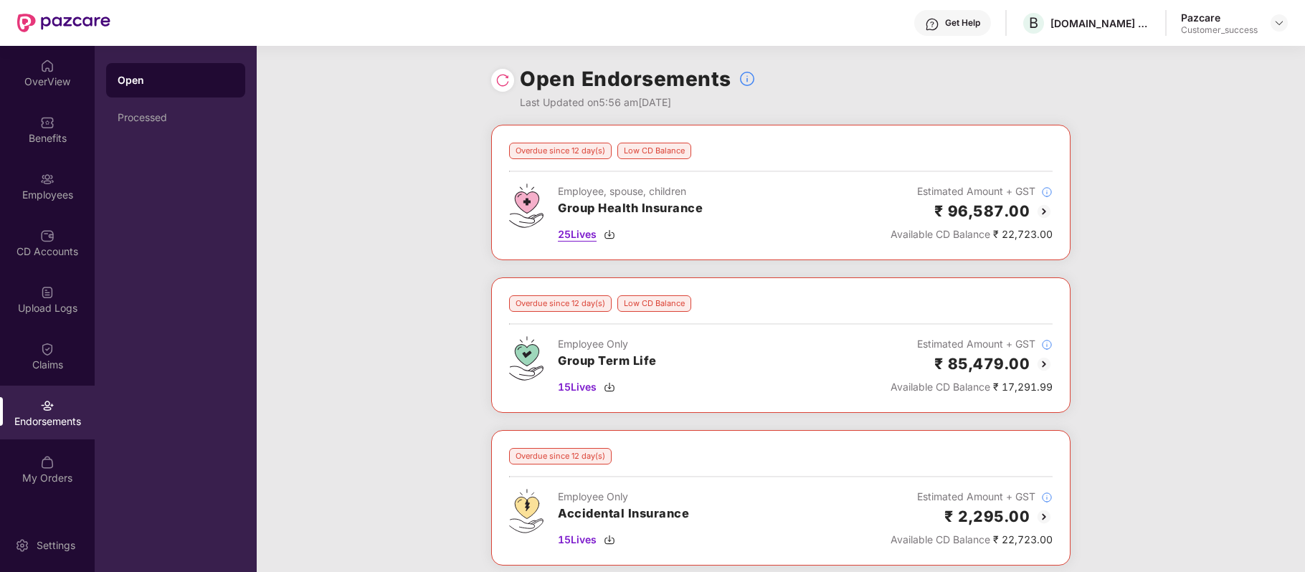
click at [581, 240] on span "25 Lives" at bounding box center [577, 235] width 39 height 16
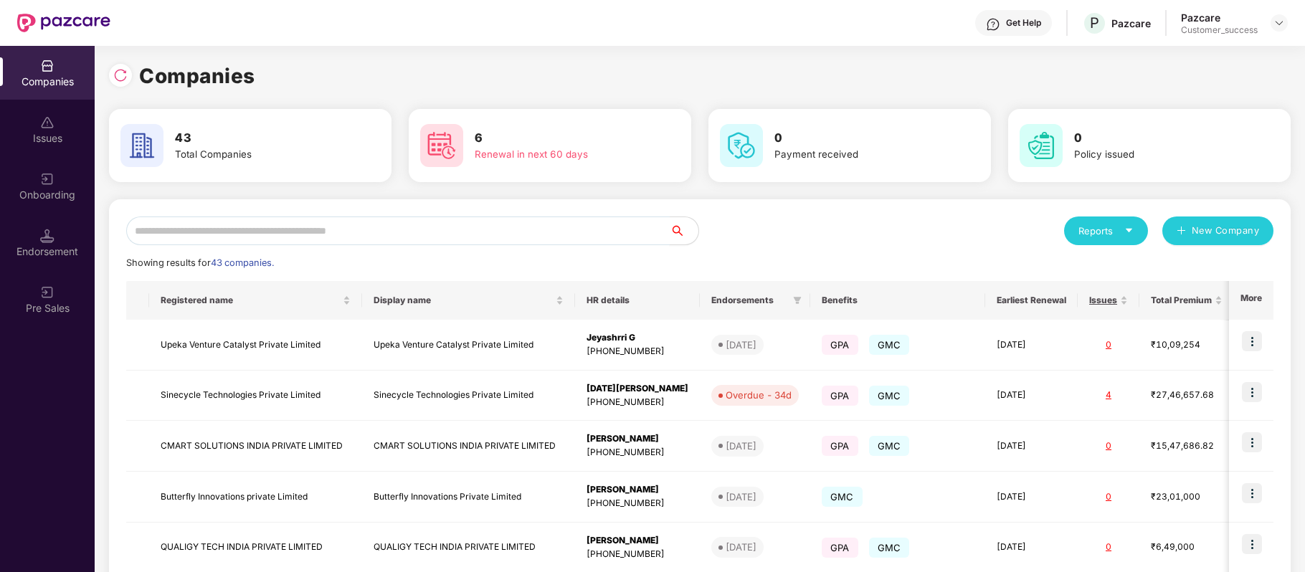
click at [313, 232] on input "text" at bounding box center [398, 231] width 544 height 29
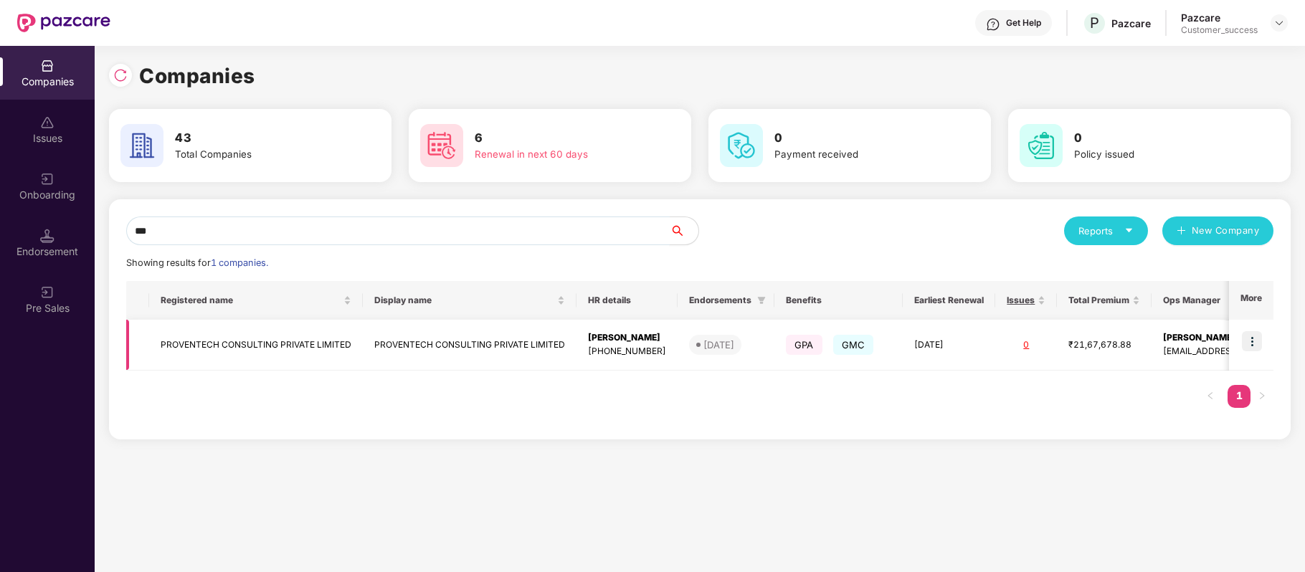
type input "***"
click at [1257, 345] on img at bounding box center [1252, 341] width 20 height 20
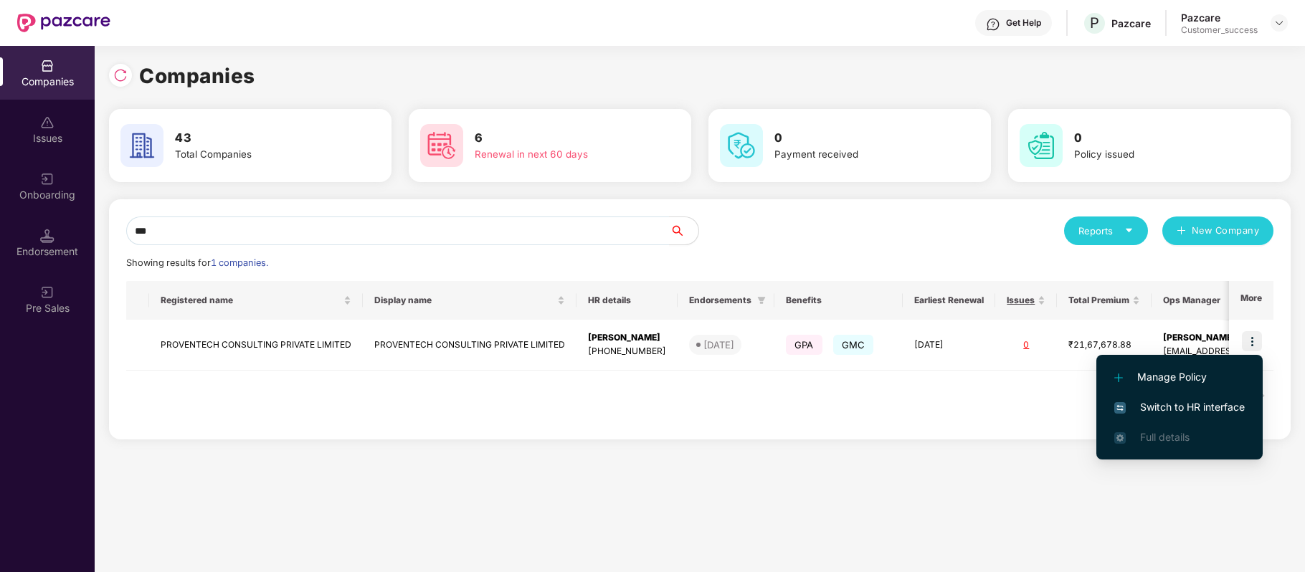
click at [1220, 403] on span "Switch to HR interface" at bounding box center [1179, 407] width 131 height 16
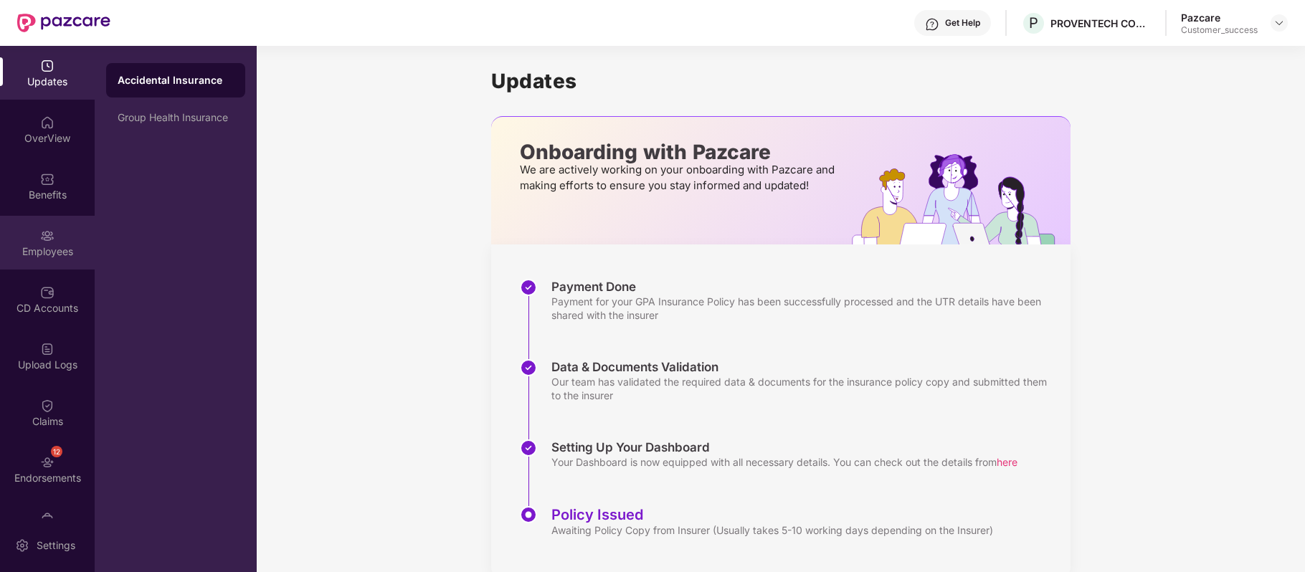
click at [49, 240] on img at bounding box center [47, 236] width 14 height 14
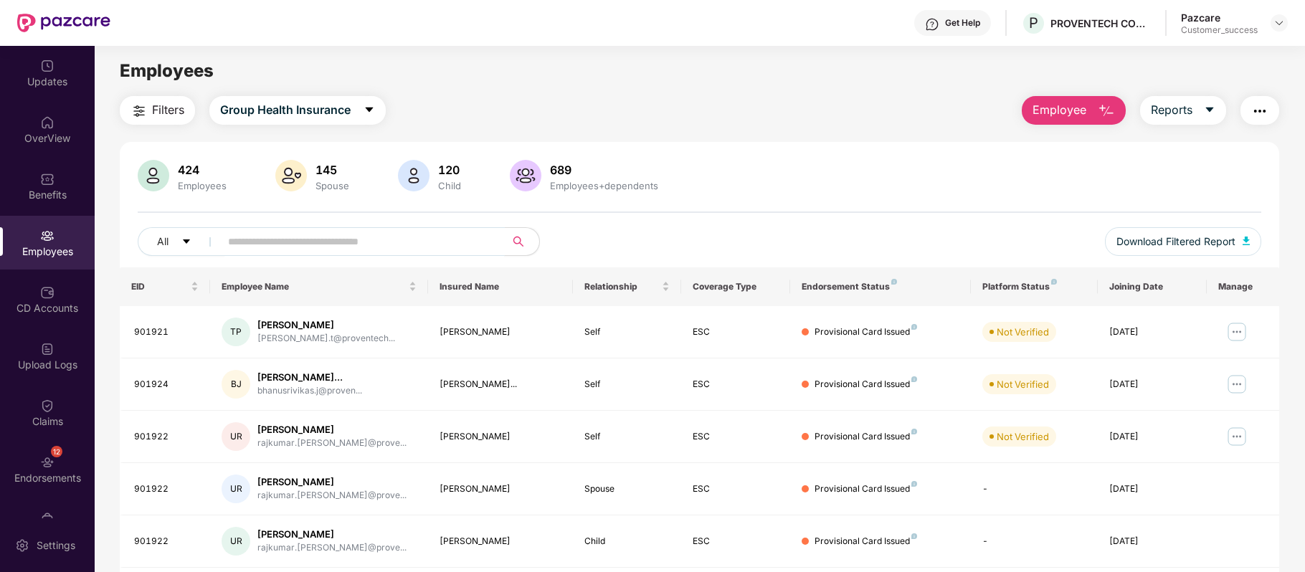
click at [285, 240] on input "text" at bounding box center [356, 242] width 257 height 22
paste input "******"
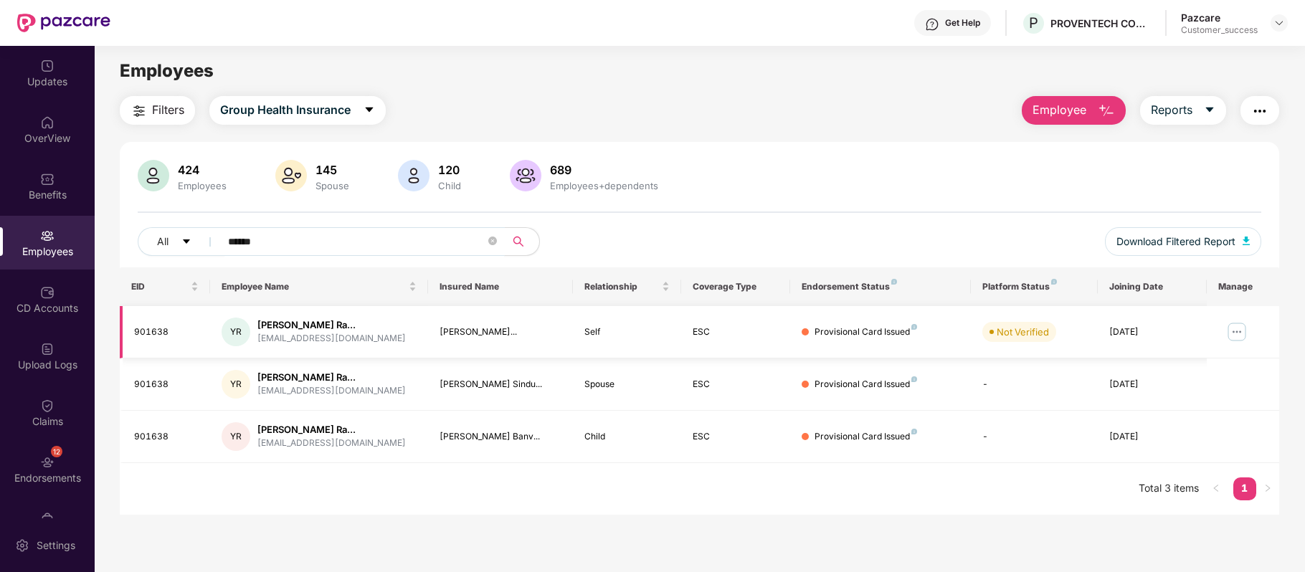
type input "******"
click at [1231, 336] on img at bounding box center [1237, 332] width 23 height 23
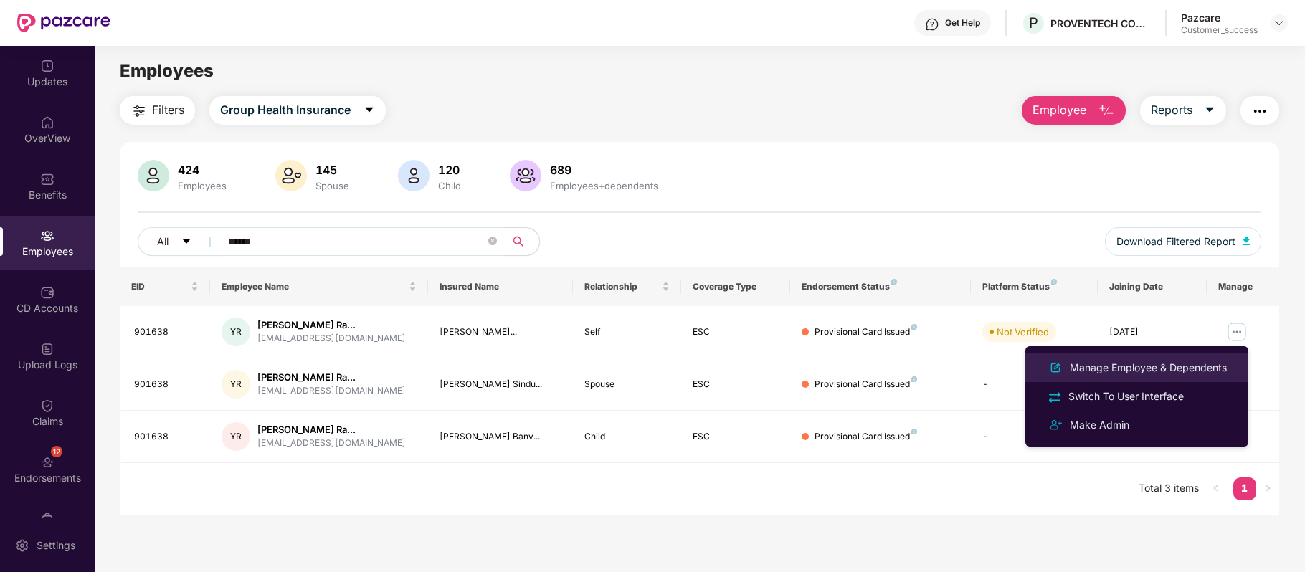
click at [1190, 363] on div "Manage Employee & Dependents" at bounding box center [1148, 368] width 163 height 16
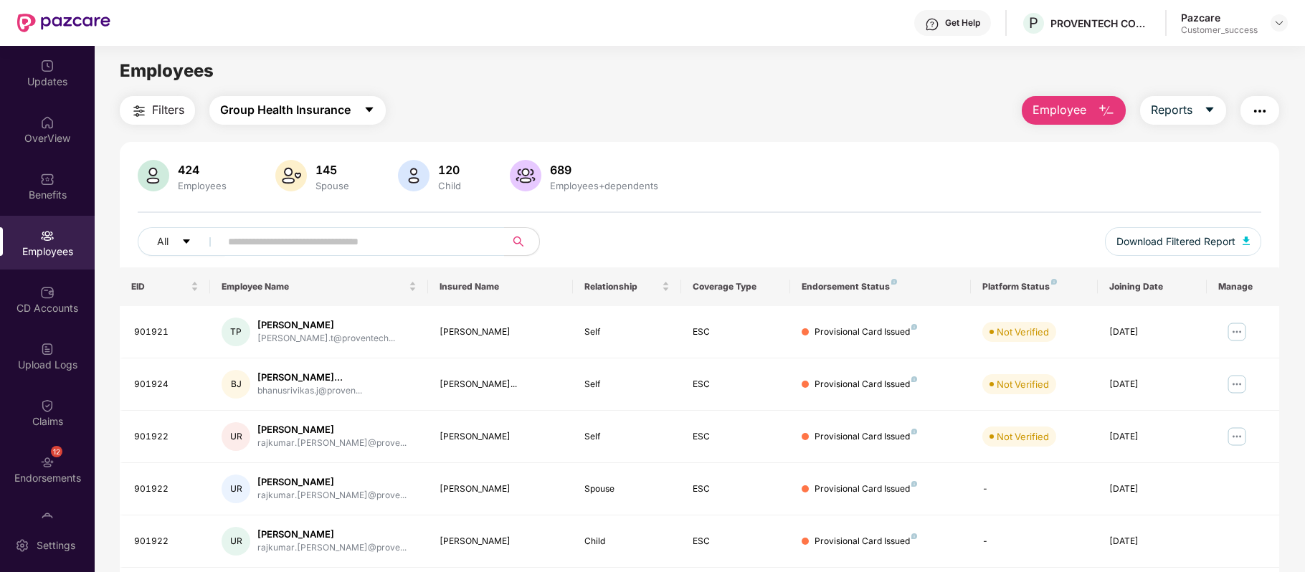
click at [346, 113] on span "Group Health Insurance" at bounding box center [285, 110] width 131 height 18
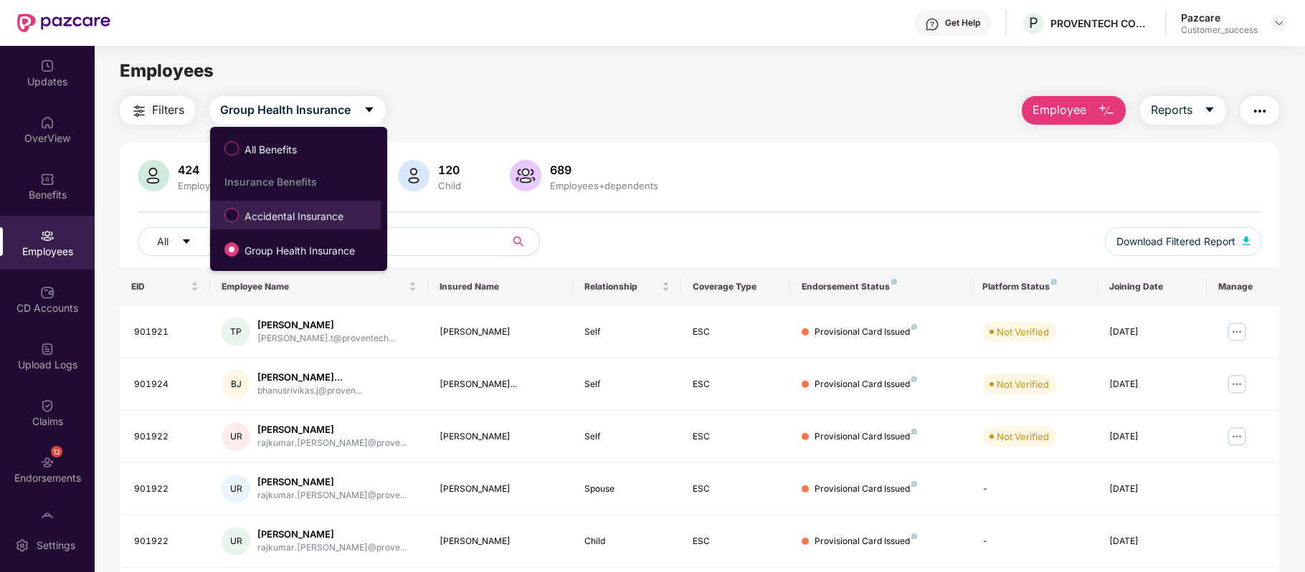
click at [303, 213] on span "Accidental Insurance" at bounding box center [294, 217] width 110 height 16
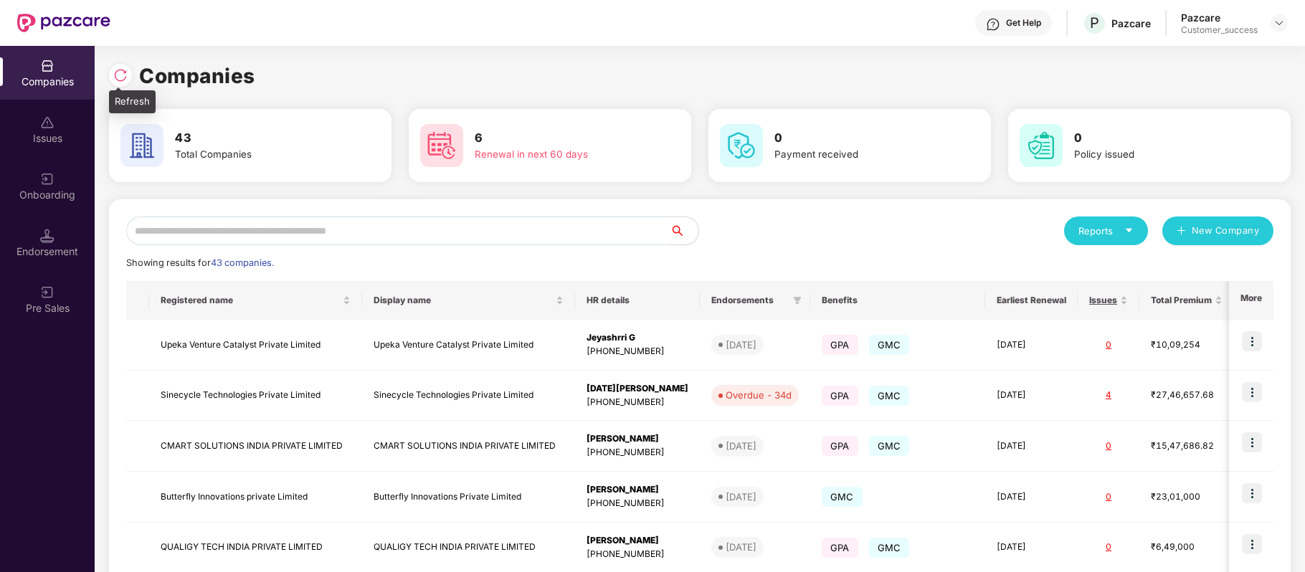
click at [122, 80] on img at bounding box center [120, 75] width 14 height 14
click at [276, 224] on input "text" at bounding box center [398, 231] width 544 height 29
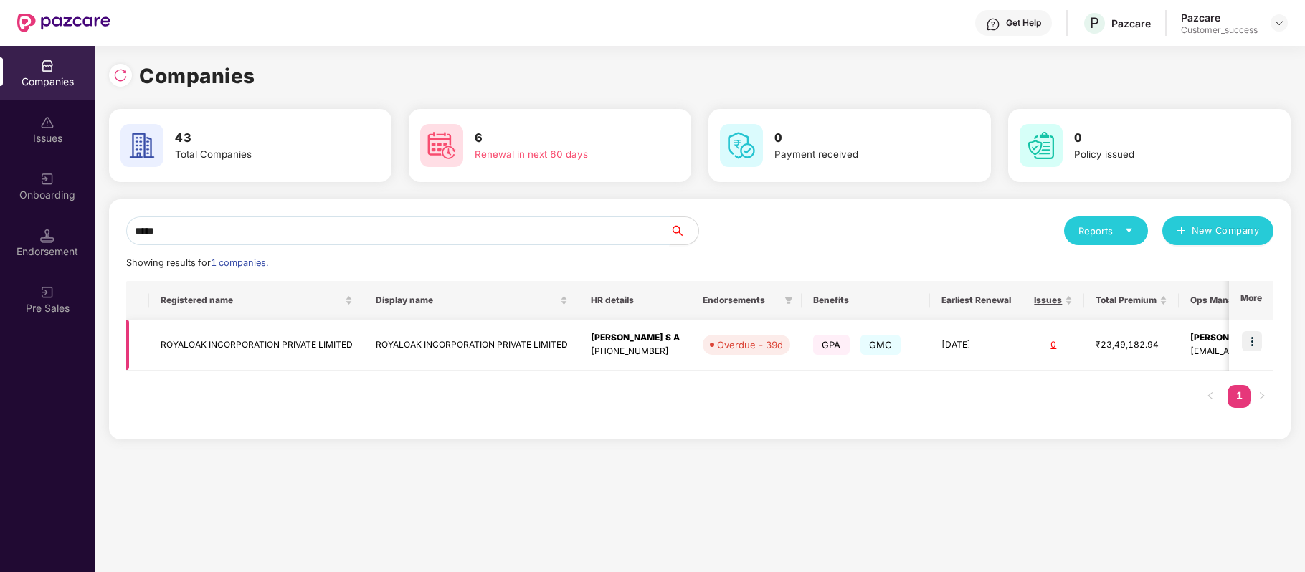
type input "*****"
click at [1251, 337] on img at bounding box center [1252, 341] width 20 height 20
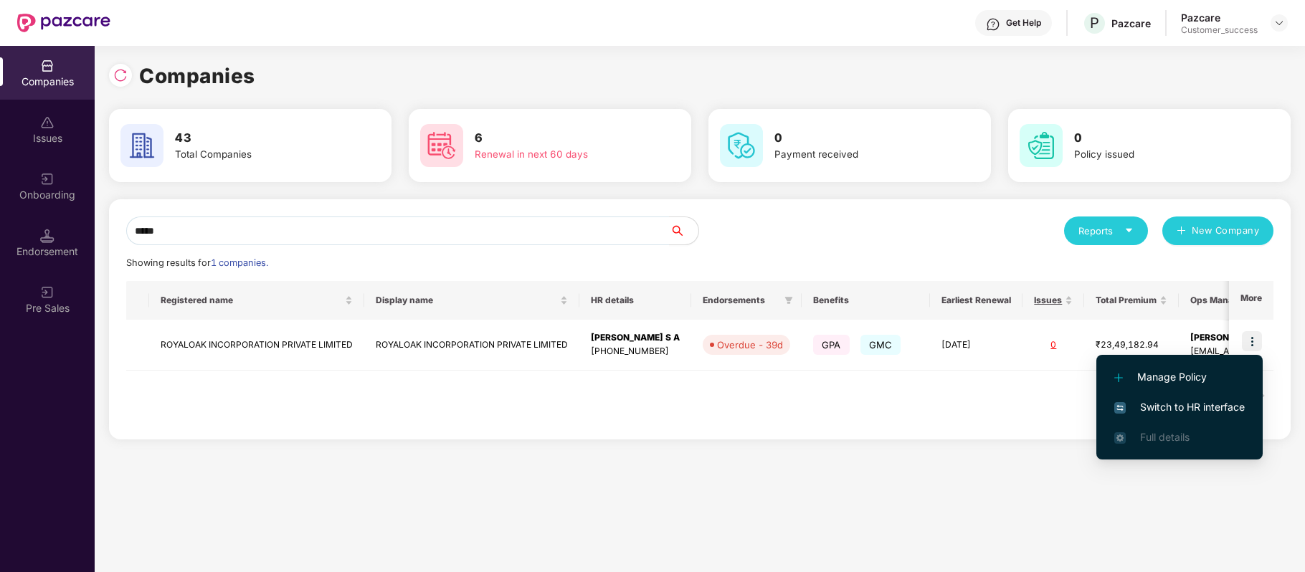
click at [1205, 406] on span "Switch to HR interface" at bounding box center [1179, 407] width 131 height 16
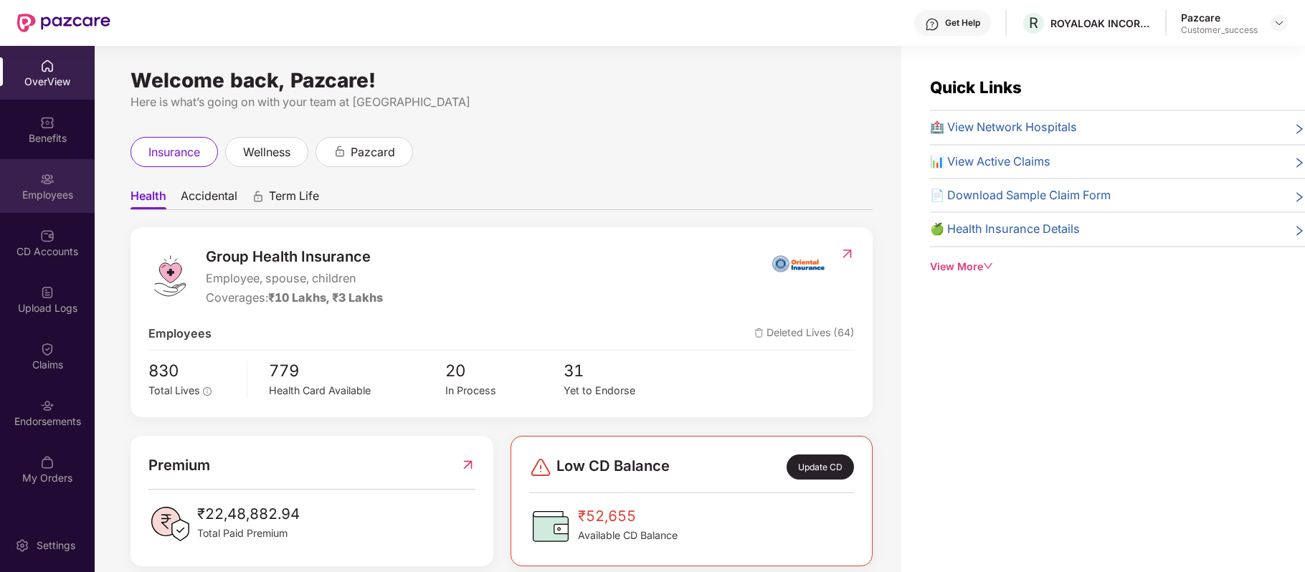
click at [43, 176] on img at bounding box center [47, 179] width 14 height 14
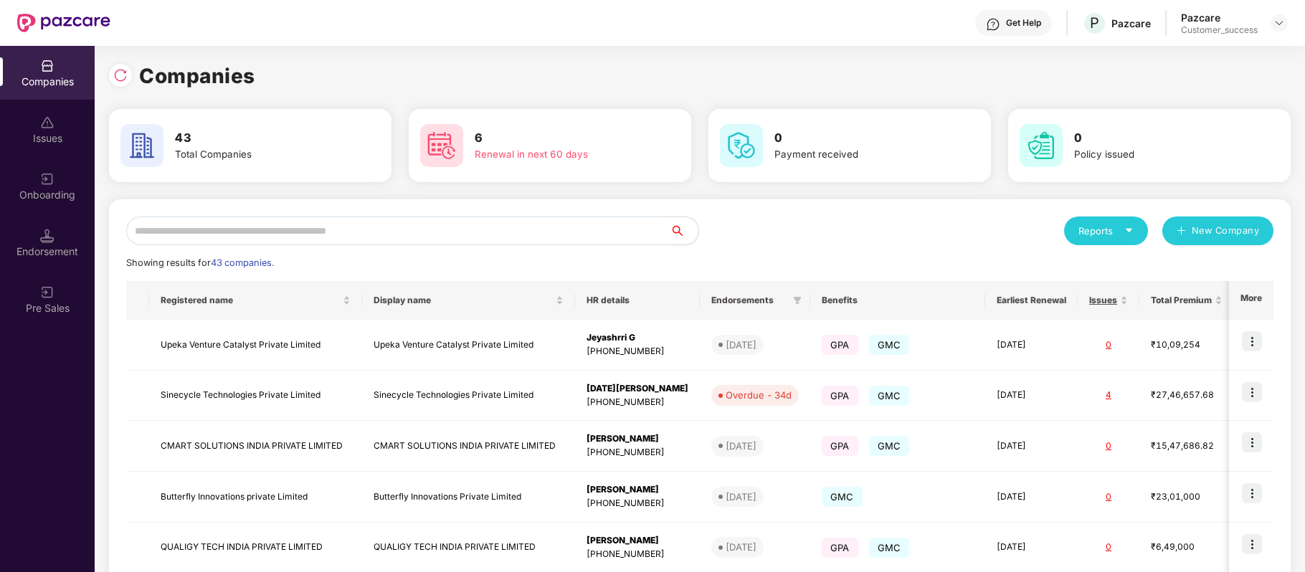
click at [288, 225] on input "text" at bounding box center [398, 231] width 544 height 29
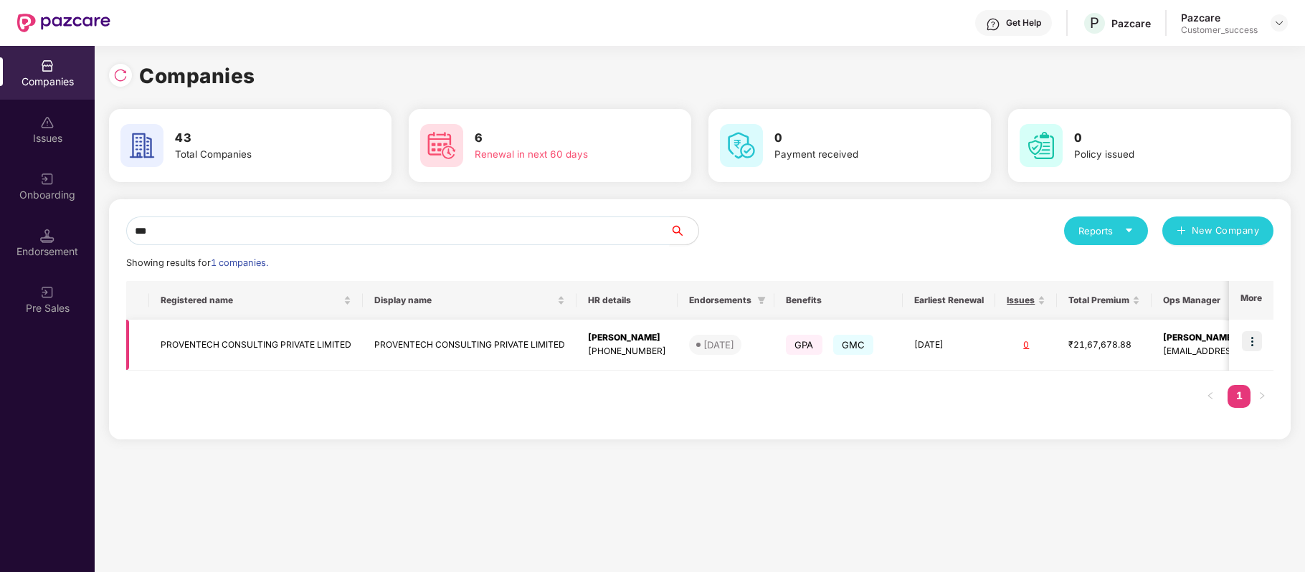
type input "***"
click at [1254, 341] on img at bounding box center [1252, 341] width 20 height 20
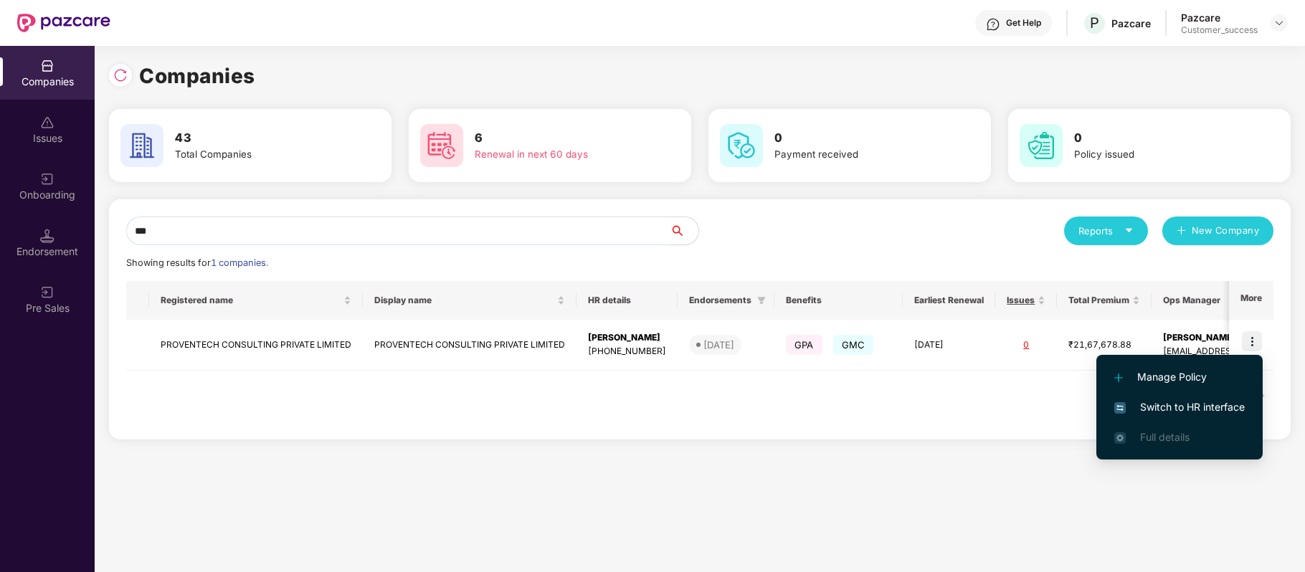
click at [1219, 403] on span "Switch to HR interface" at bounding box center [1179, 407] width 131 height 16
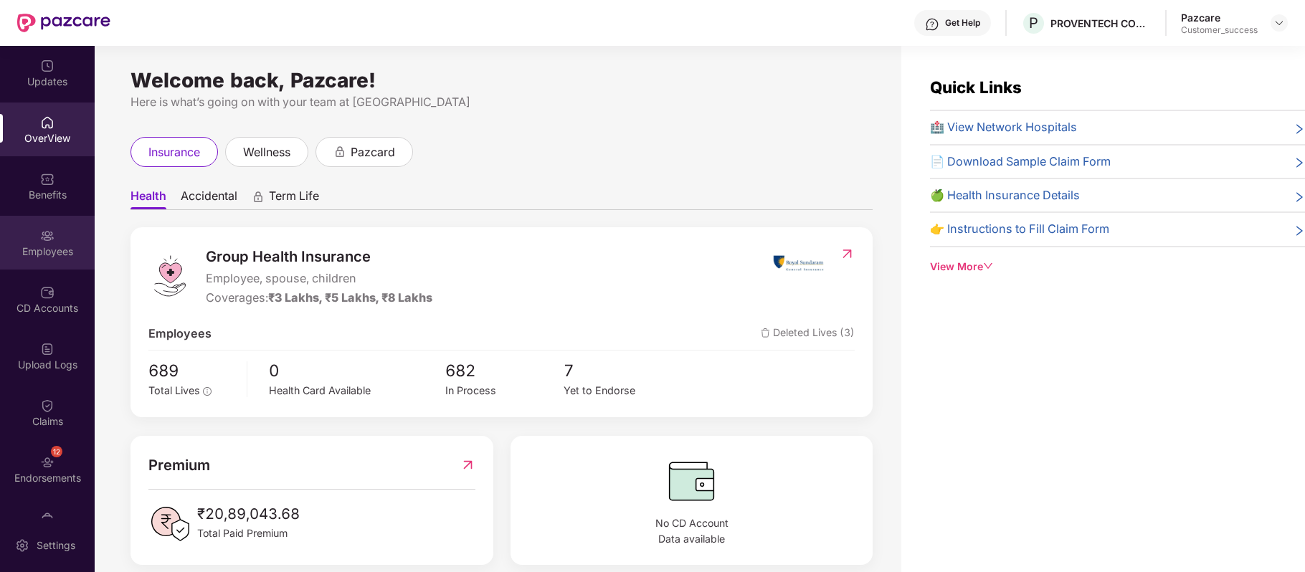
click at [40, 242] on img at bounding box center [47, 236] width 14 height 14
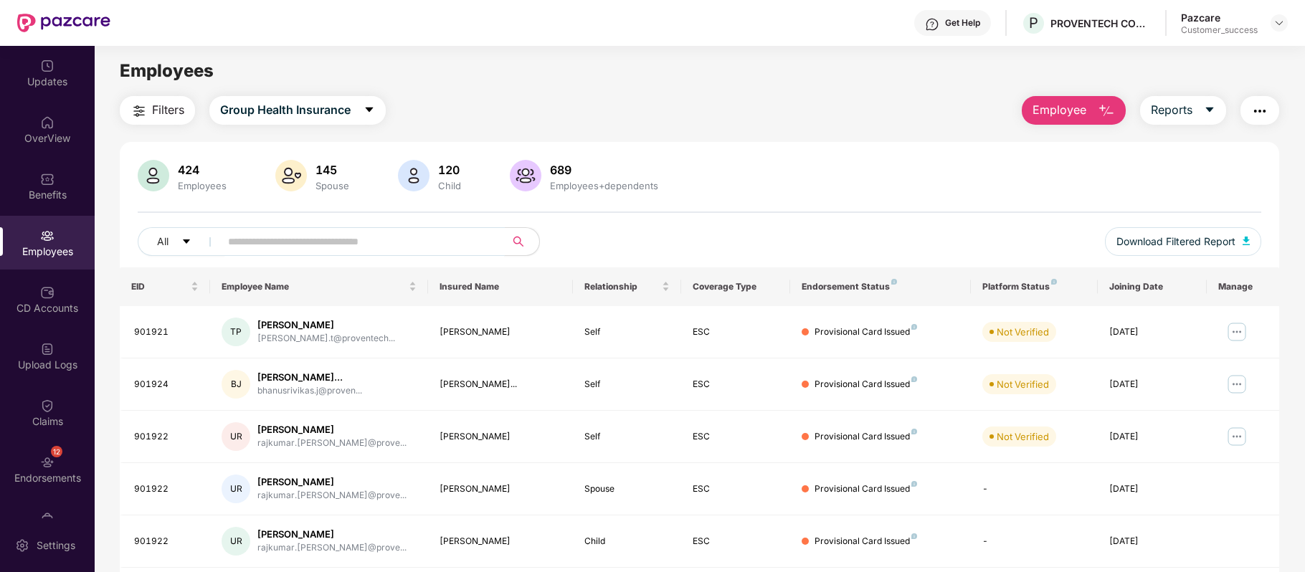
click at [314, 244] on input "text" at bounding box center [356, 242] width 257 height 22
paste input "******"
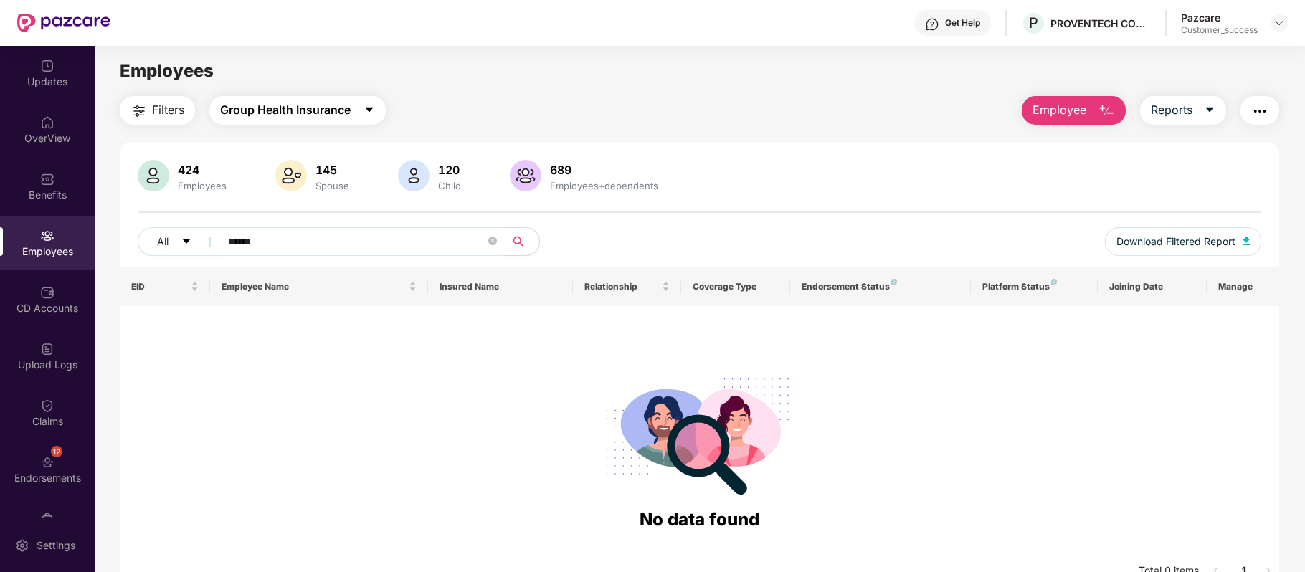
click at [357, 113] on button "Group Health Insurance" at bounding box center [297, 110] width 176 height 29
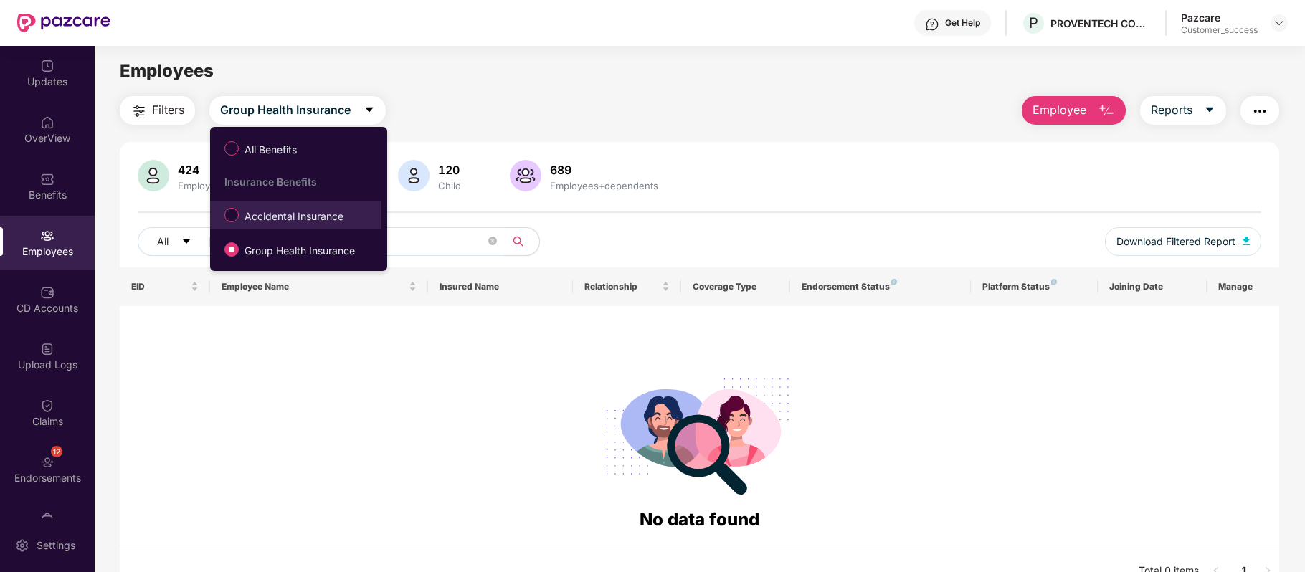
click at [301, 217] on span "Accidental Insurance" at bounding box center [294, 217] width 110 height 16
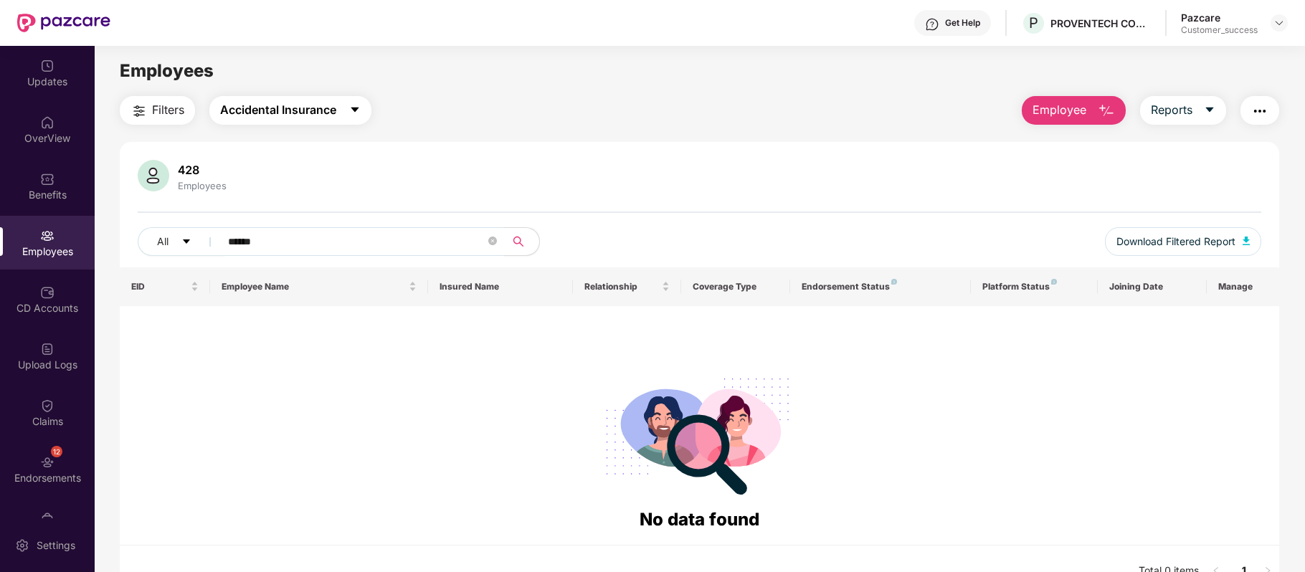
click at [347, 106] on button "Accidental Insurance" at bounding box center [290, 110] width 162 height 29
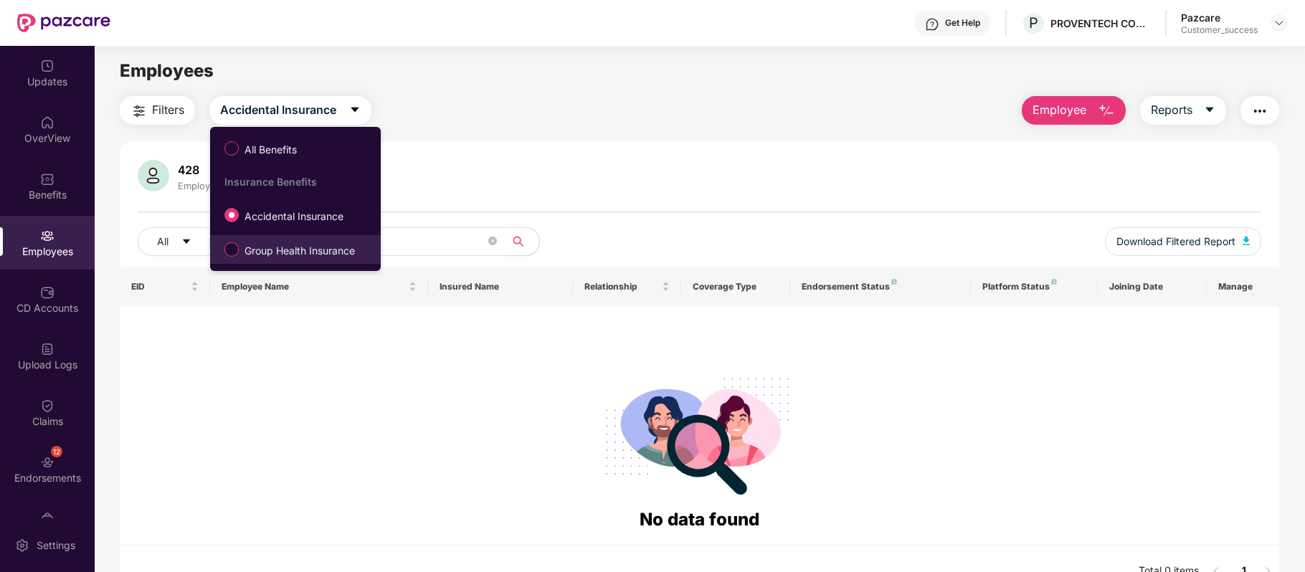
click at [284, 247] on span "Group Health Insurance" at bounding box center [300, 251] width 122 height 16
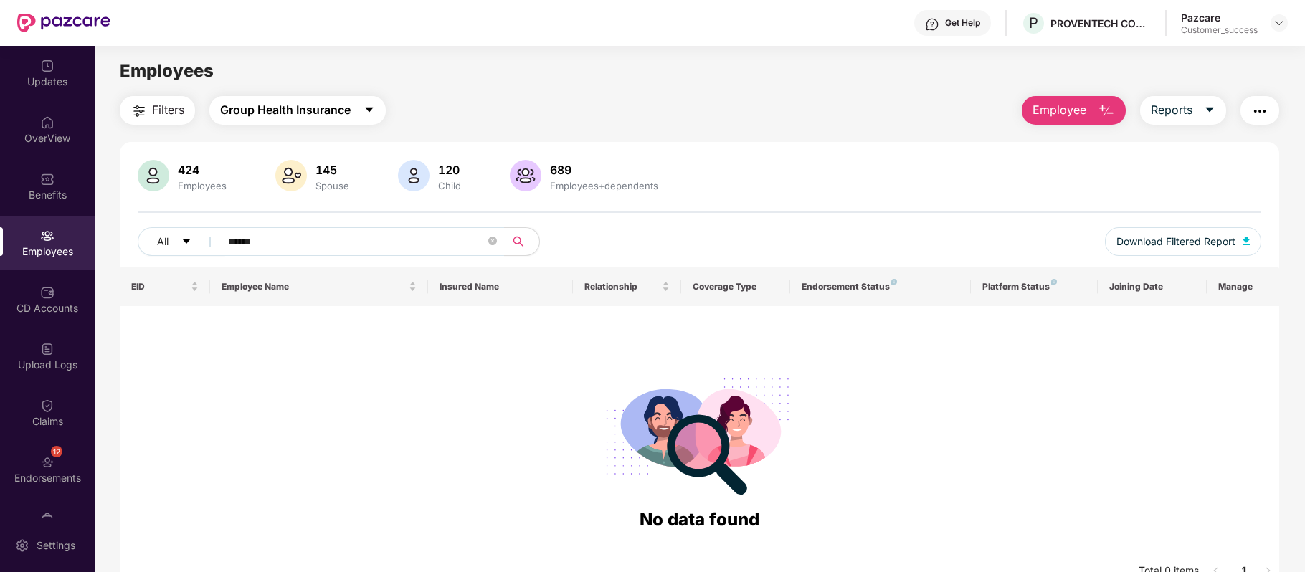
click at [305, 109] on span "Group Health Insurance" at bounding box center [285, 110] width 131 height 18
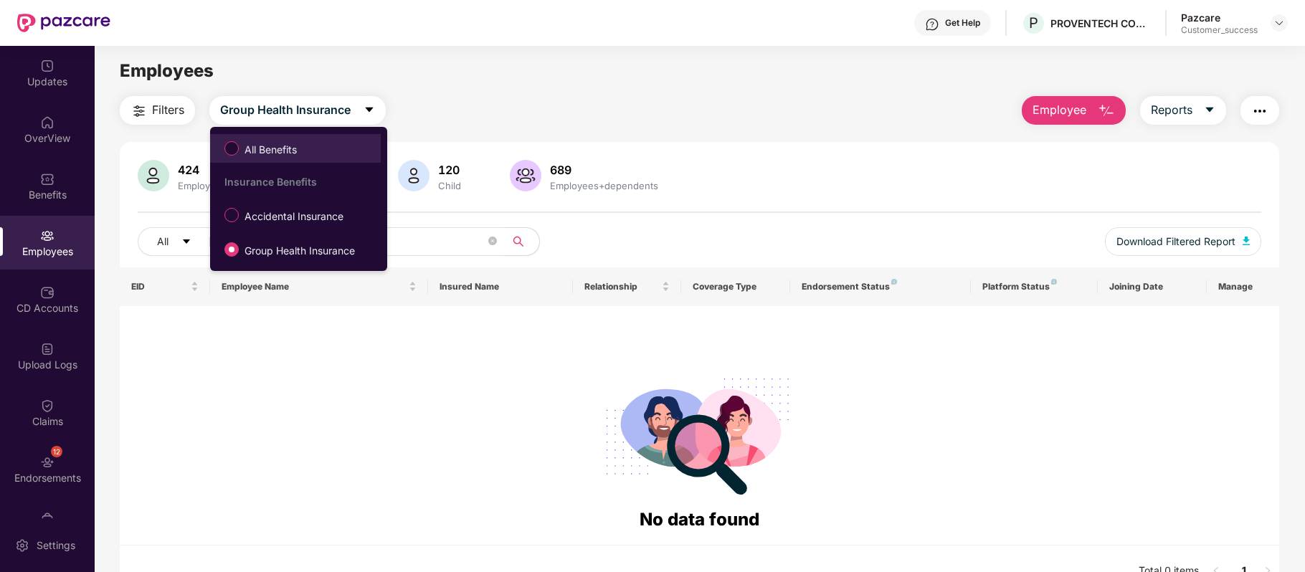
click at [288, 155] on span "All Benefits" at bounding box center [271, 150] width 64 height 16
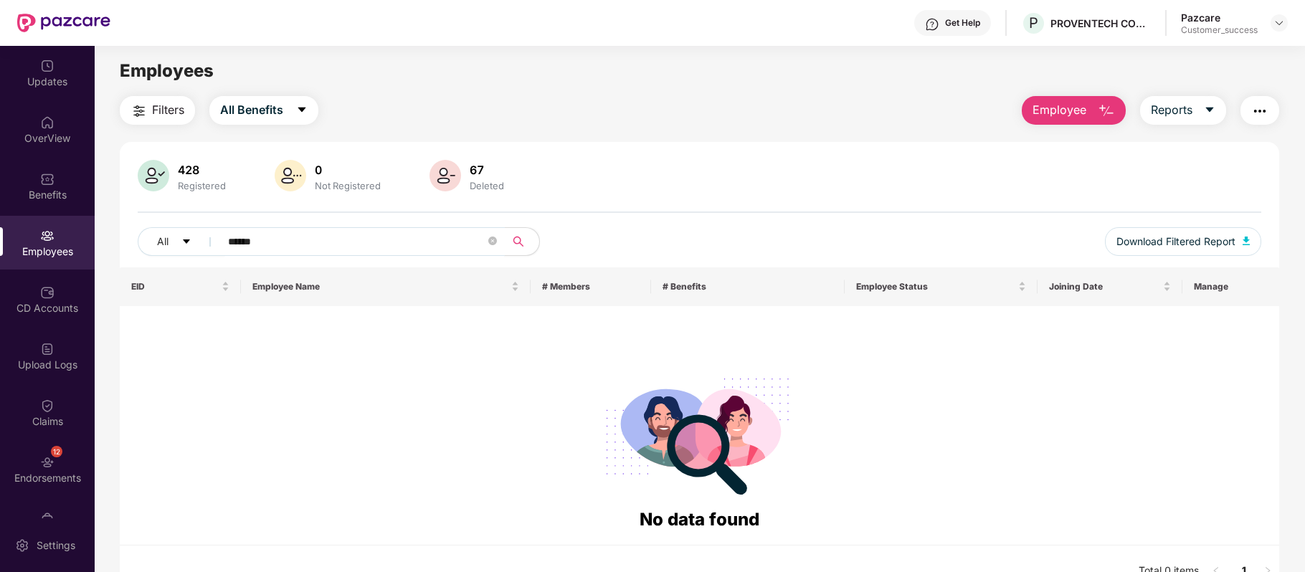
click at [285, 242] on input "******" at bounding box center [356, 242] width 257 height 22
drag, startPoint x: 284, startPoint y: 242, endPoint x: 171, endPoint y: 242, distance: 113.3
click at [171, 242] on div "All ******" at bounding box center [465, 241] width 655 height 29
paste input "**********"
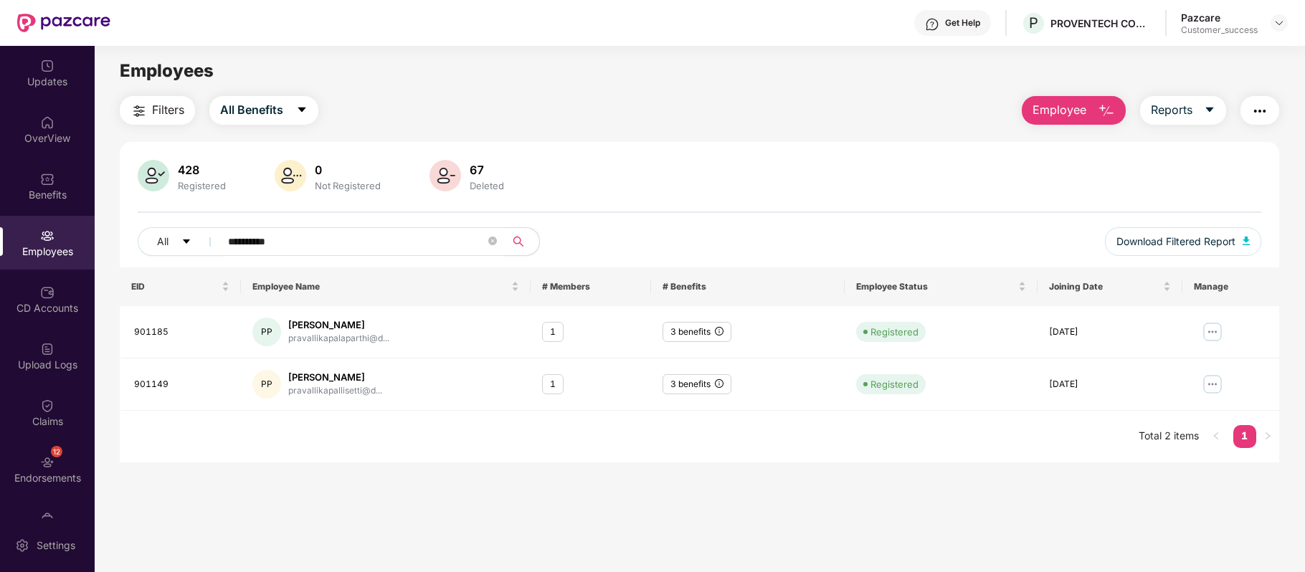
type input "**********"
click at [1211, 330] on img at bounding box center [1212, 332] width 23 height 23
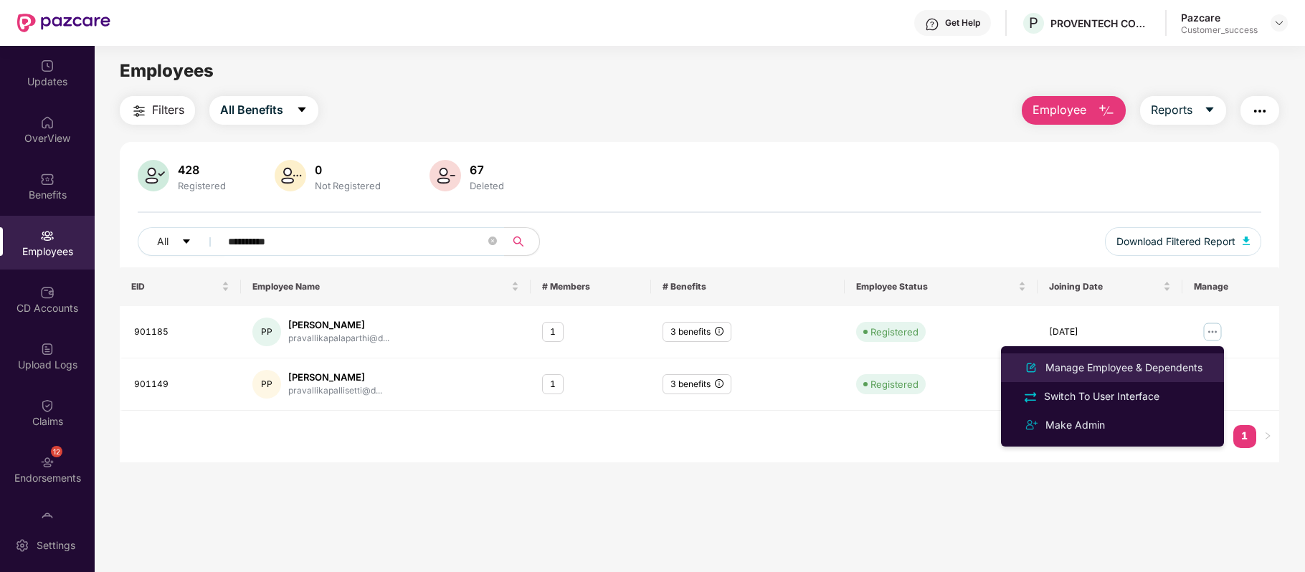
click at [1094, 365] on div "Manage Employee & Dependents" at bounding box center [1124, 368] width 163 height 16
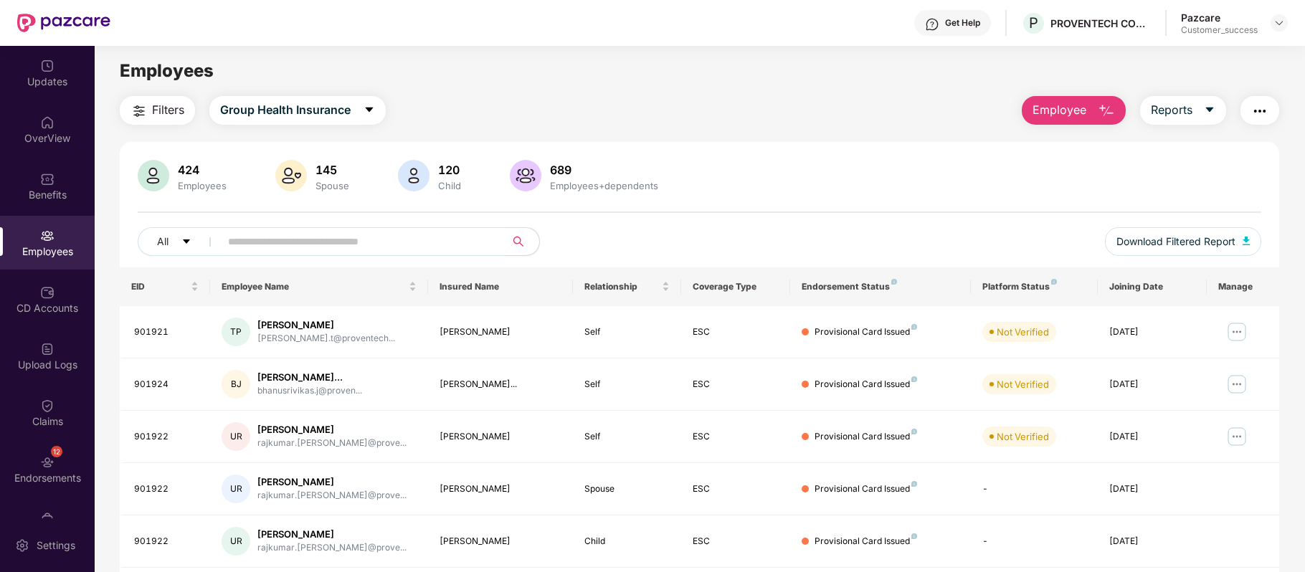
click at [301, 239] on input "text" at bounding box center [356, 242] width 257 height 22
paste input "******"
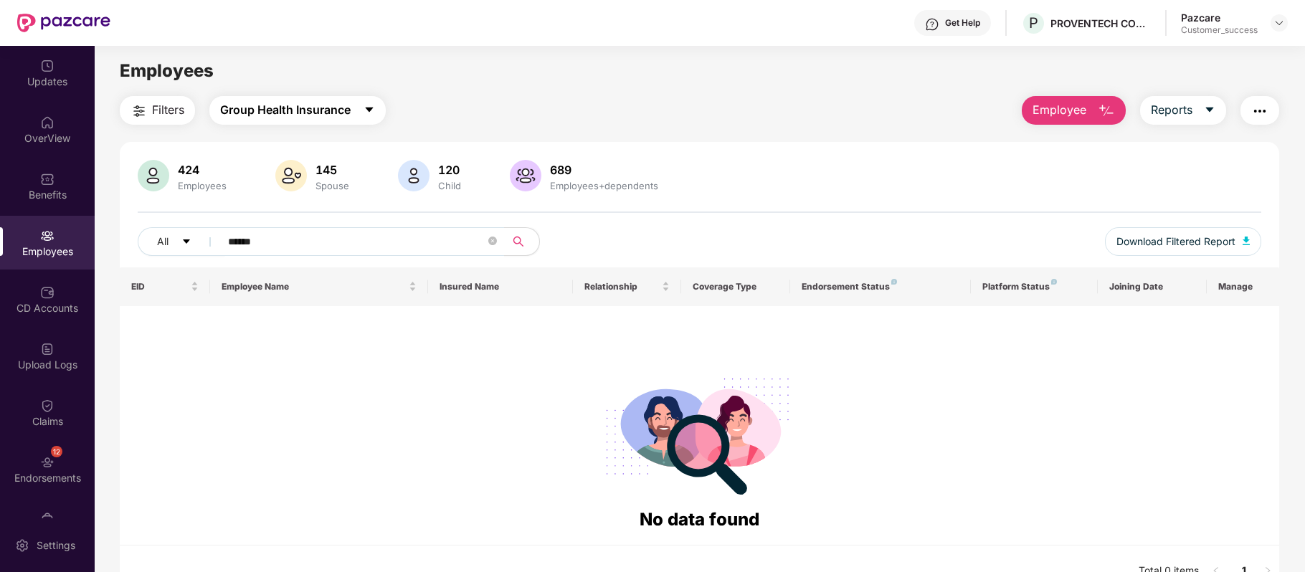
click at [338, 120] on button "Group Health Insurance" at bounding box center [297, 110] width 176 height 29
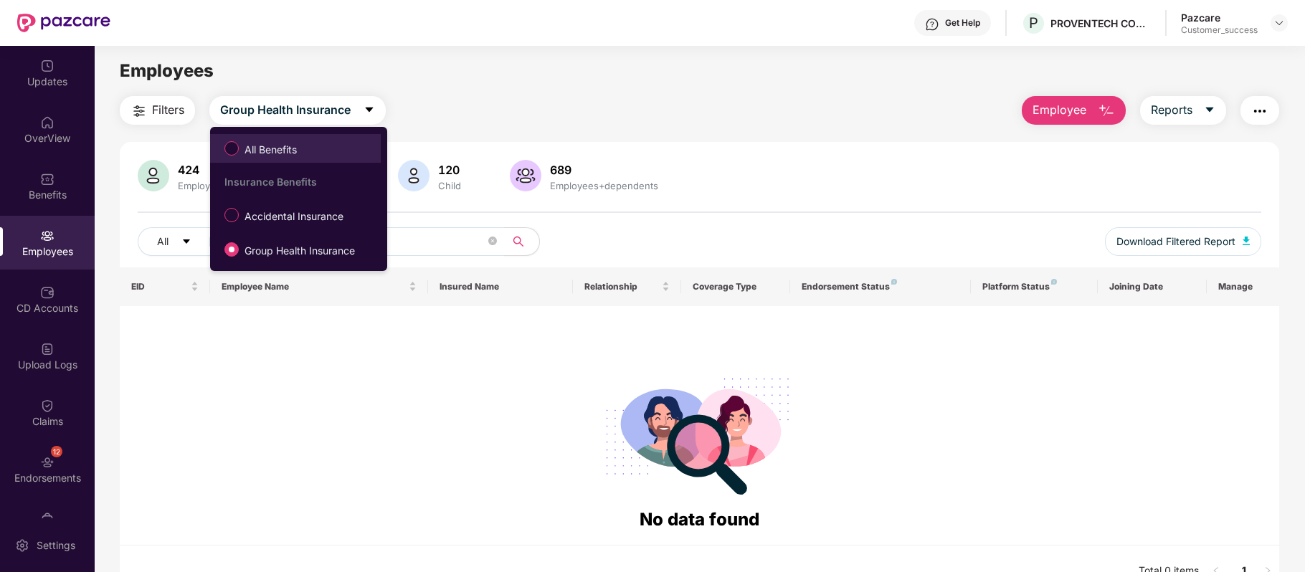
click at [297, 144] on span "All Benefits" at bounding box center [271, 150] width 64 height 16
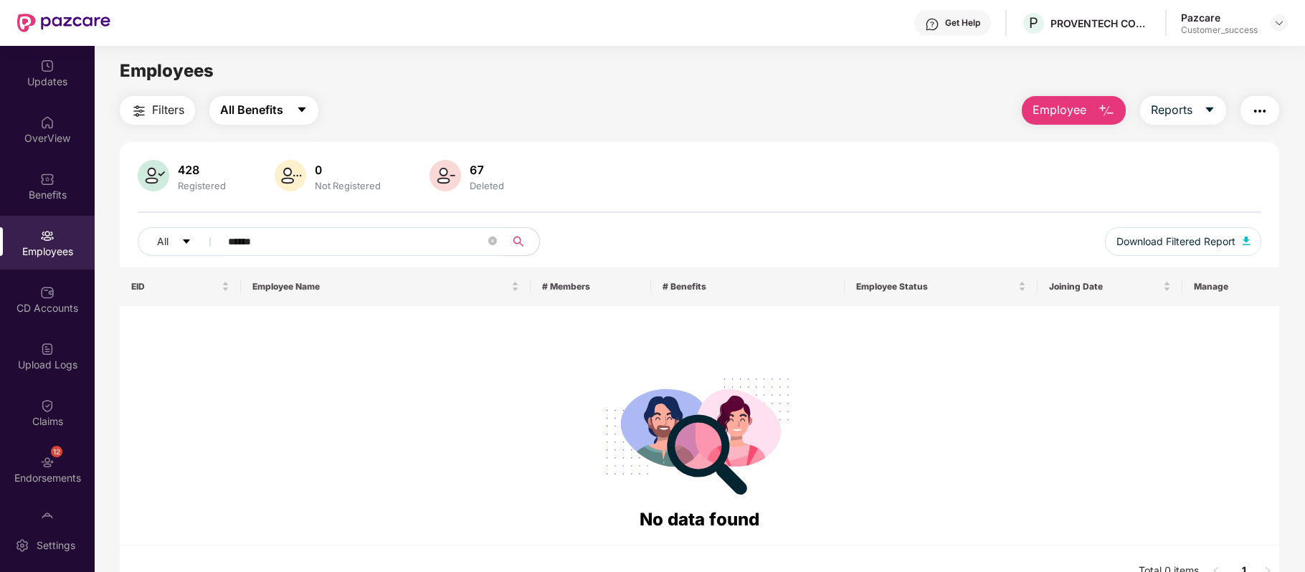
click at [288, 118] on button "All Benefits" at bounding box center [263, 110] width 109 height 29
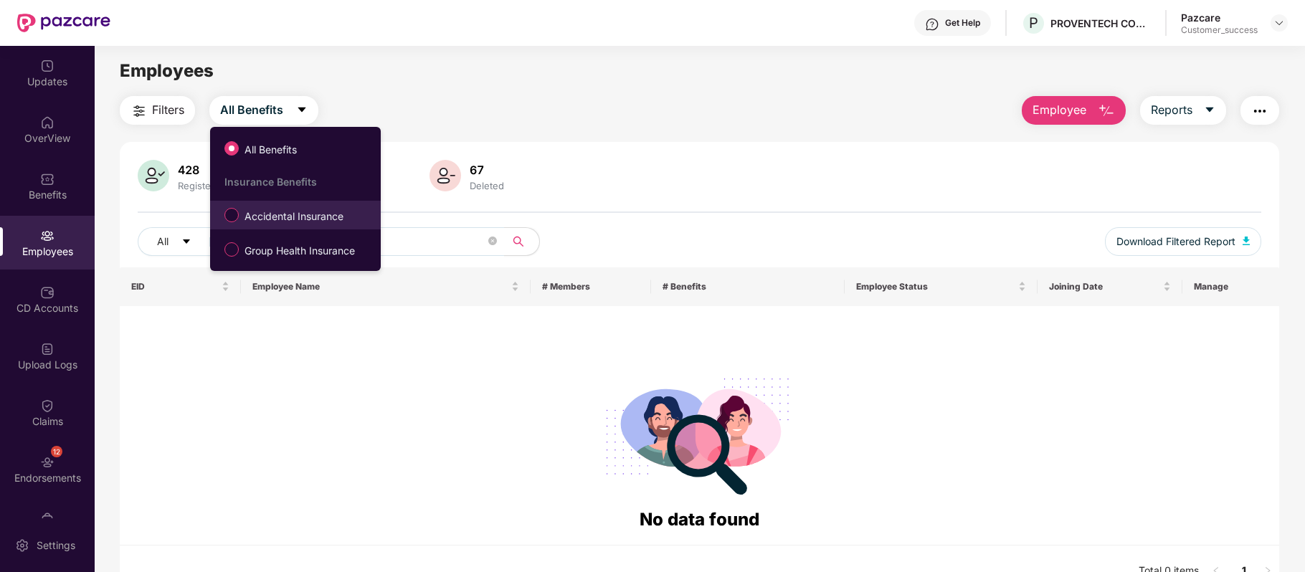
click at [276, 214] on span "Accidental Insurance" at bounding box center [294, 217] width 110 height 16
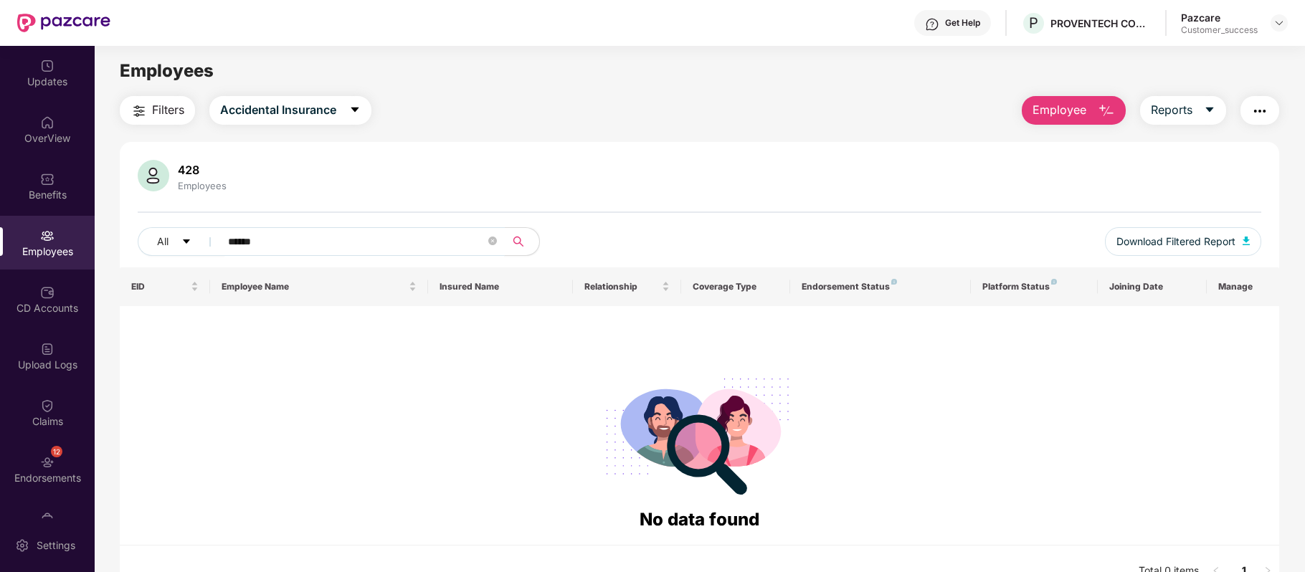
drag, startPoint x: 273, startPoint y: 241, endPoint x: 79, endPoint y: 239, distance: 193.6
click at [79, 239] on div "Updates OverView Benefits Employees CD Accounts Upload Logs Claims 12 Endorseme…" at bounding box center [652, 309] width 1305 height 526
paste input "**********"
click at [340, 120] on button "Accidental Insurance" at bounding box center [290, 110] width 162 height 29
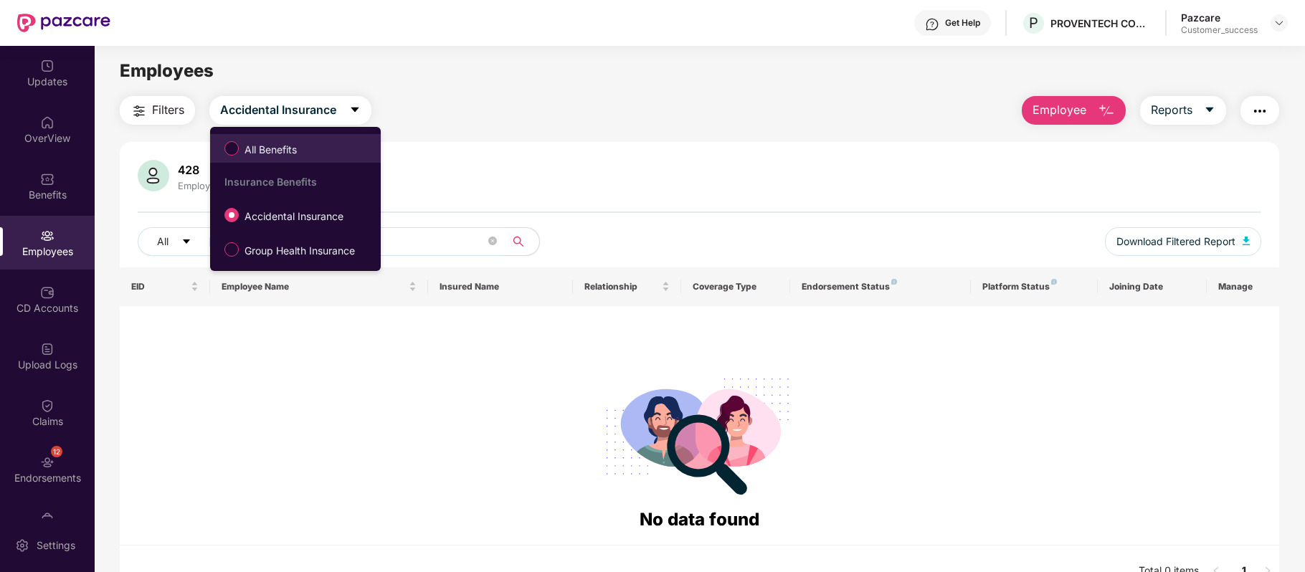
click at [283, 136] on label "All Benefits" at bounding box center [263, 148] width 93 height 24
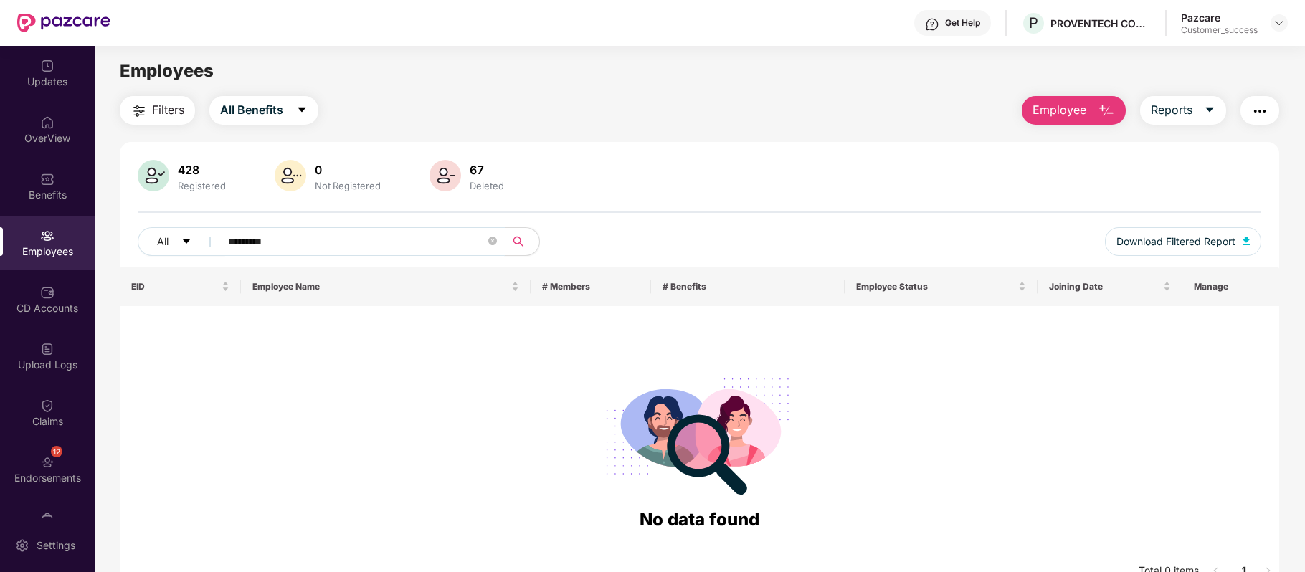
drag, startPoint x: 297, startPoint y: 241, endPoint x: 109, endPoint y: 242, distance: 187.9
click at [109, 242] on div "Filters All Benefits Employee Reports 428 Registered 0 Not Registered 67 Delete…" at bounding box center [700, 346] width 1210 height 501
paste input "text"
click at [310, 107] on button "All Benefits" at bounding box center [263, 110] width 109 height 29
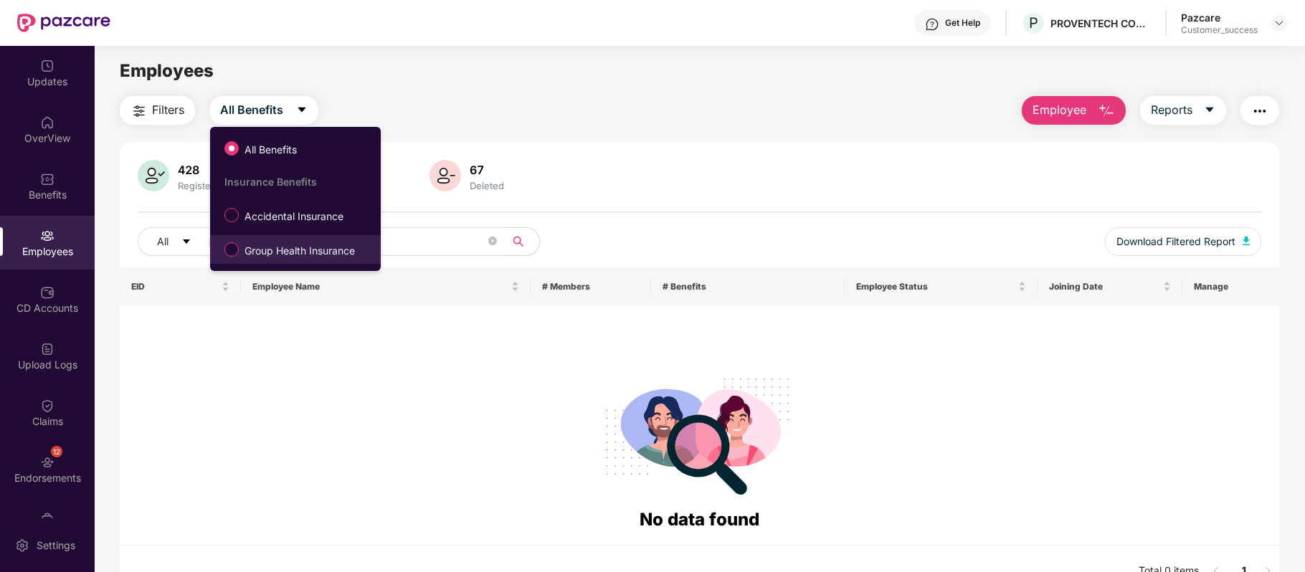
click at [290, 250] on span "Group Health Insurance" at bounding box center [300, 251] width 122 height 16
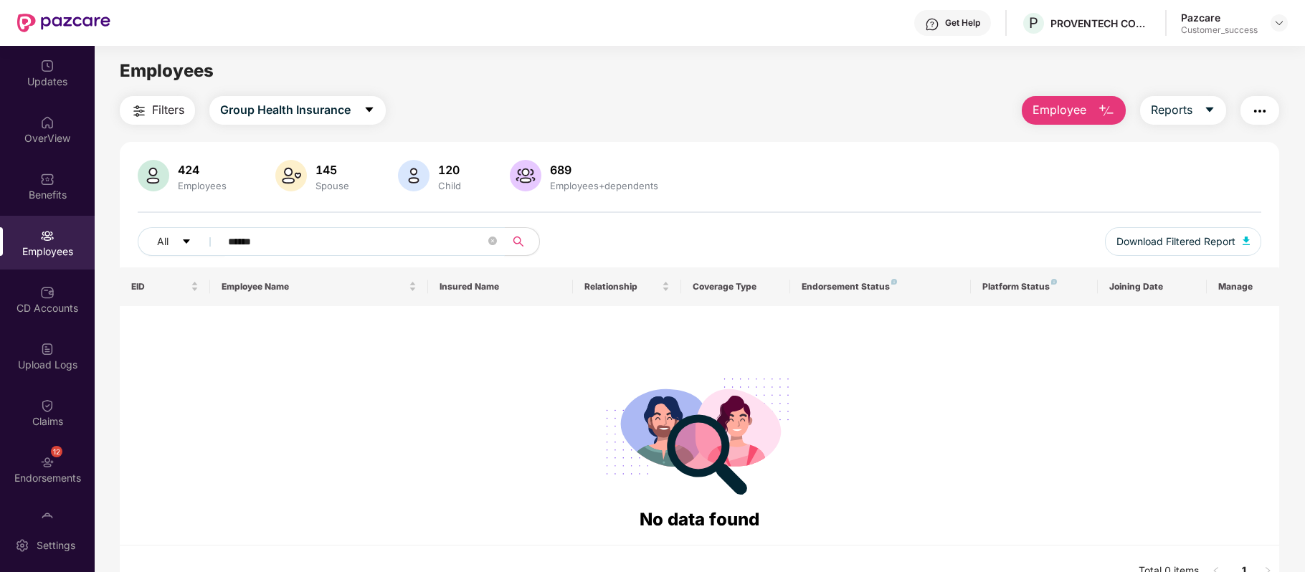
drag, startPoint x: 285, startPoint y: 242, endPoint x: 133, endPoint y: 244, distance: 152.0
click at [133, 244] on div "424 Employees 145 Spouse 120 Child 689 Employees+dependents All ****** Download…" at bounding box center [700, 214] width 1160 height 108
paste input "text"
click at [369, 113] on icon "caret-down" at bounding box center [369, 109] width 11 height 11
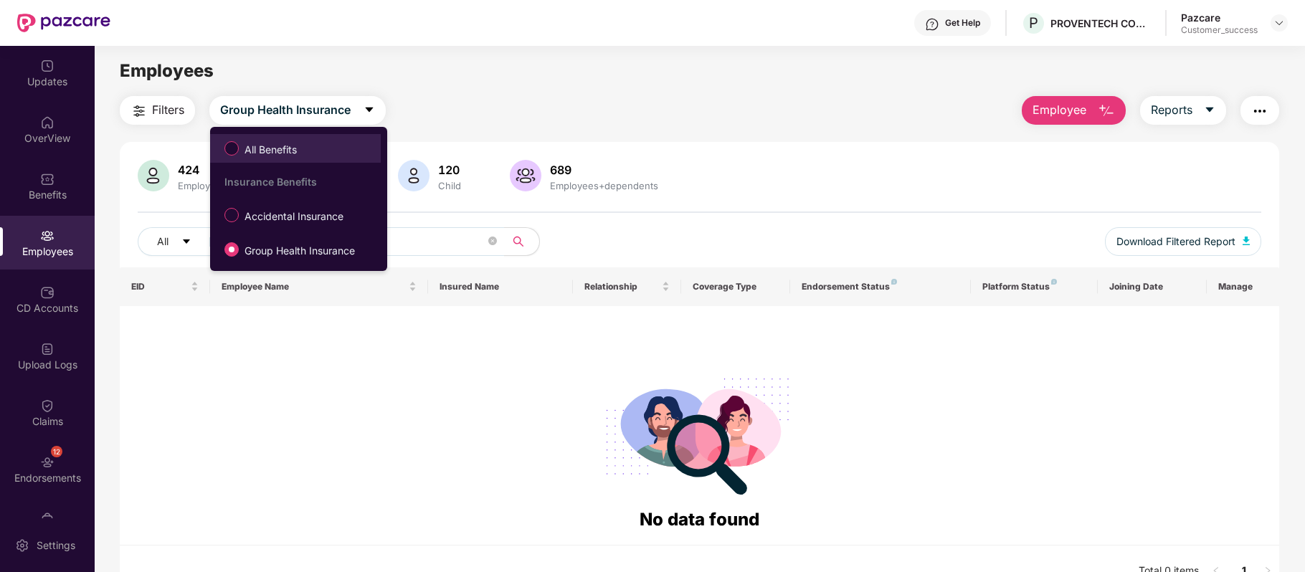
click at [297, 143] on span "All Benefits" at bounding box center [271, 150] width 64 height 16
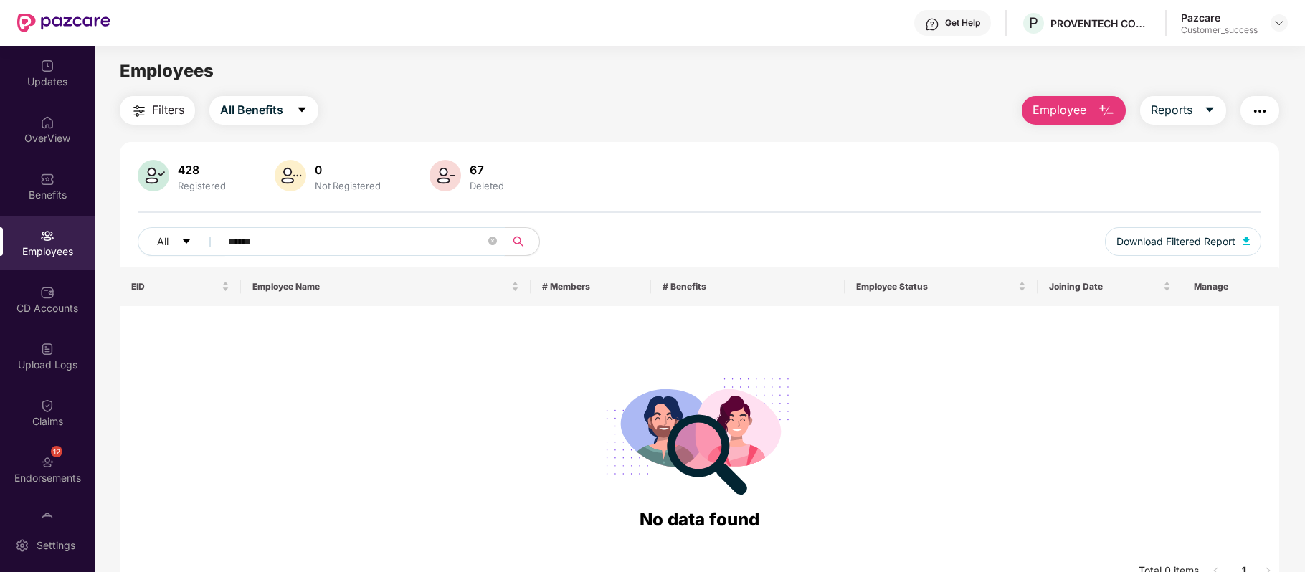
drag, startPoint x: 284, startPoint y: 235, endPoint x: 144, endPoint y: 225, distance: 140.2
click at [144, 225] on div "428 Registered 0 Not Registered 67 Deleted All ****** Download Filtered Report" at bounding box center [700, 214] width 1160 height 108
paste input "text"
drag, startPoint x: 285, startPoint y: 240, endPoint x: 121, endPoint y: 239, distance: 163.5
click at [121, 239] on div "428 Registered 0 Not Registered 67 Deleted All ****** Download Filtered Report" at bounding box center [700, 214] width 1160 height 108
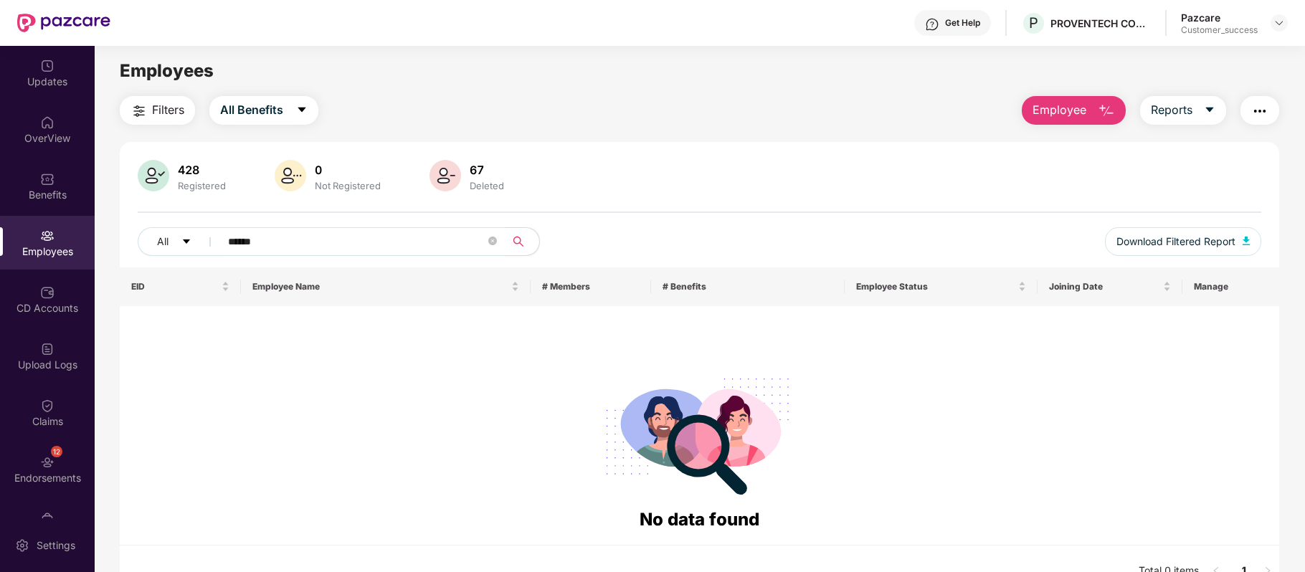
paste input "text"
type input "******"
click at [293, 100] on button "All Benefits" at bounding box center [263, 110] width 109 height 29
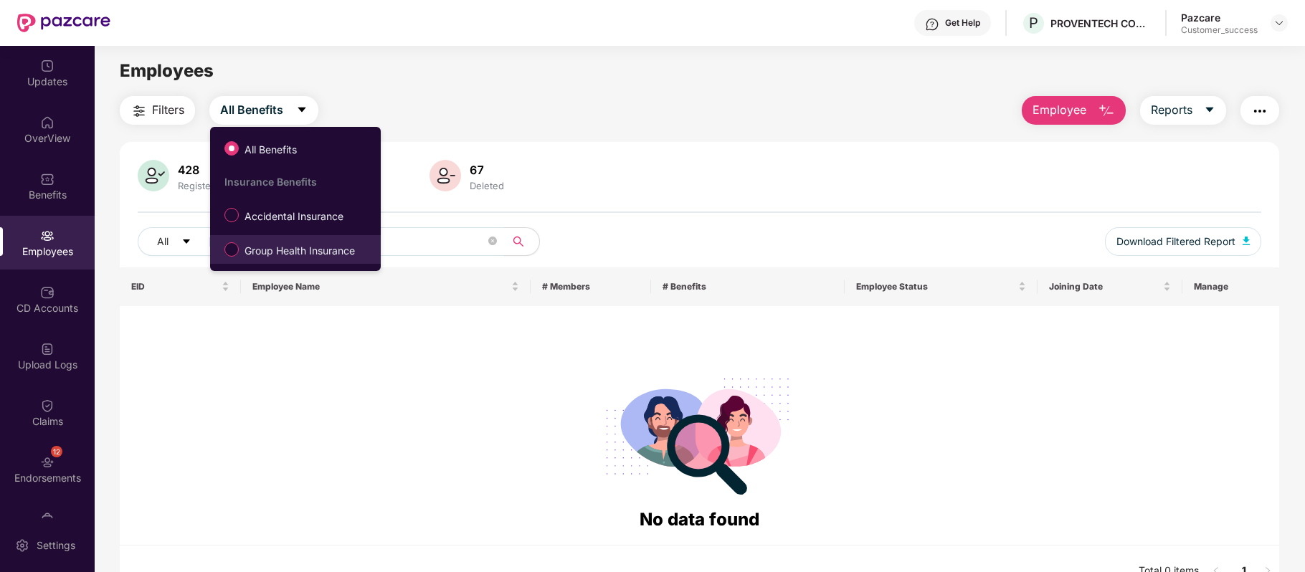
click at [273, 247] on span "Group Health Insurance" at bounding box center [300, 251] width 122 height 16
